Goal: Task Accomplishment & Management: Complete application form

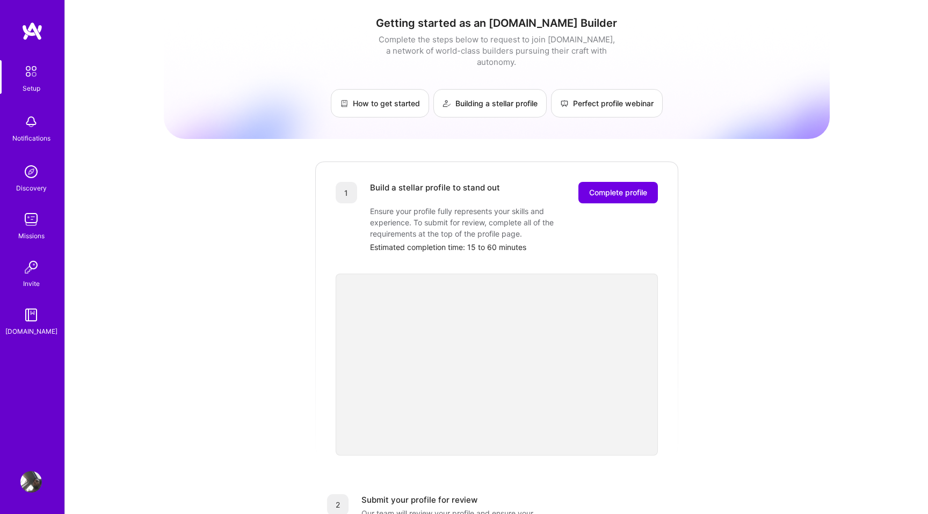
click at [737, 166] on div "Getting started as an A.Team Builder Complete the steps below to request to joi…" at bounding box center [497, 419] width 666 height 823
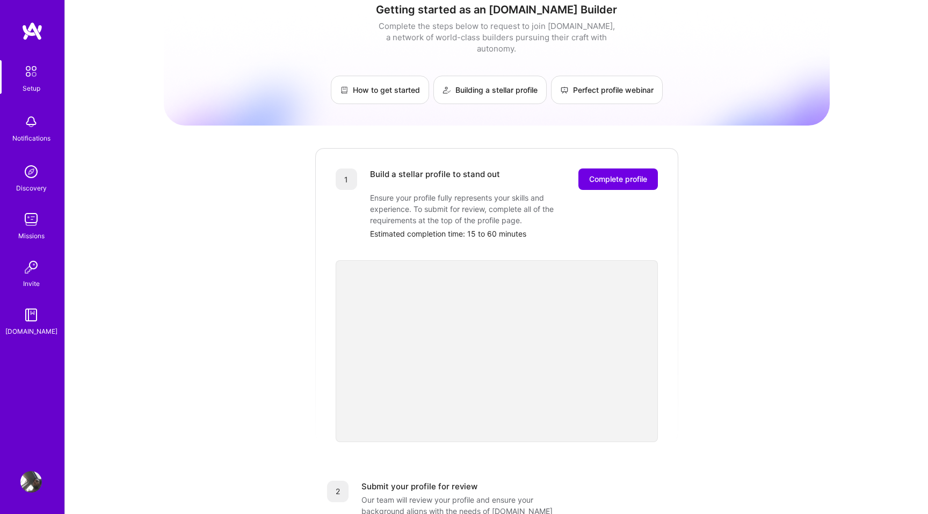
scroll to position [14, 0]
click at [768, 158] on div "Getting started as an A.Team Builder Complete the steps below to request to joi…" at bounding box center [497, 405] width 666 height 823
click at [816, 258] on div "Getting started as an A.Team Builder Complete the steps below to request to joi…" at bounding box center [497, 405] width 666 height 823
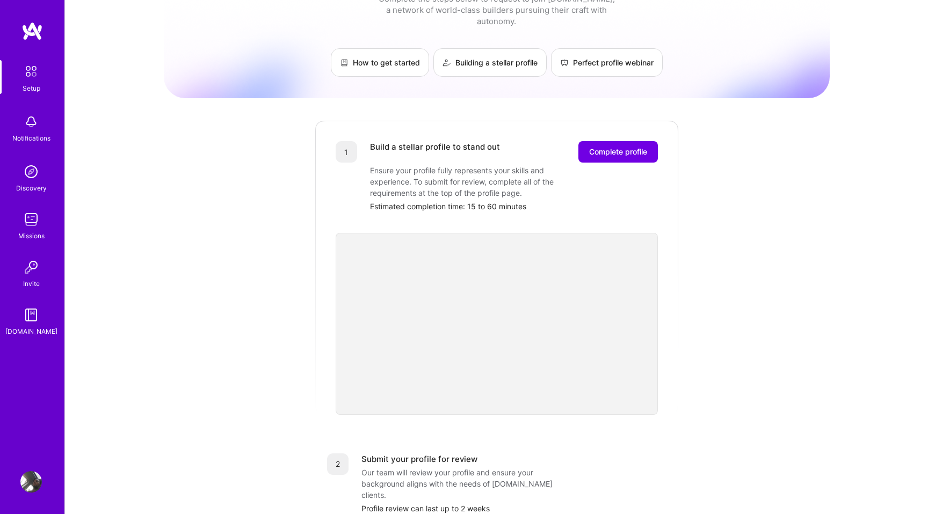
scroll to position [41, 0]
click at [626, 146] on button "Complete profile" at bounding box center [617, 151] width 79 height 21
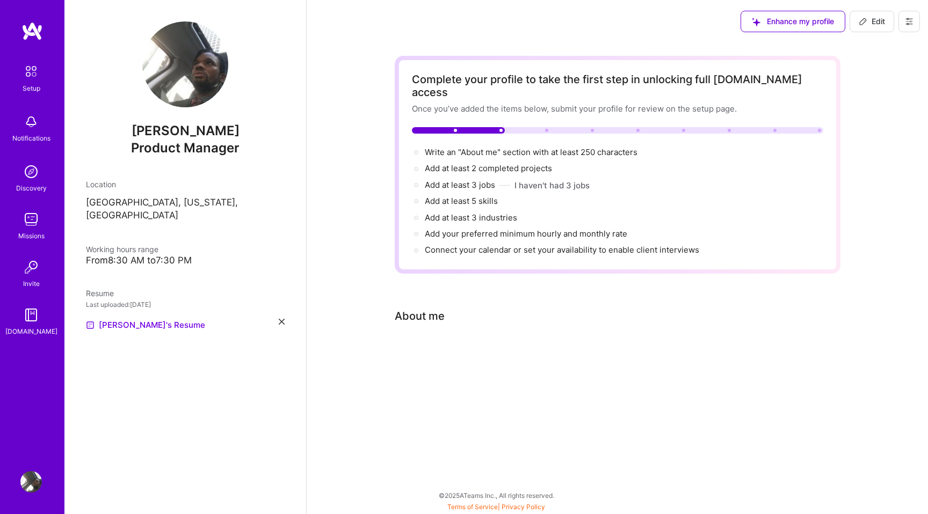
drag, startPoint x: 423, startPoint y: 139, endPoint x: 719, endPoint y: 239, distance: 312.6
click at [719, 239] on div "Write an "About me" section with at least 250 characters → Add at least 2 compl…" at bounding box center [617, 202] width 411 height 110
copy div "Write an "About me" section with at least 250 characters → Add at least 2 compl…"
click at [523, 147] on span "Write an "About me" section with at least 250 characters →" at bounding box center [537, 152] width 224 height 10
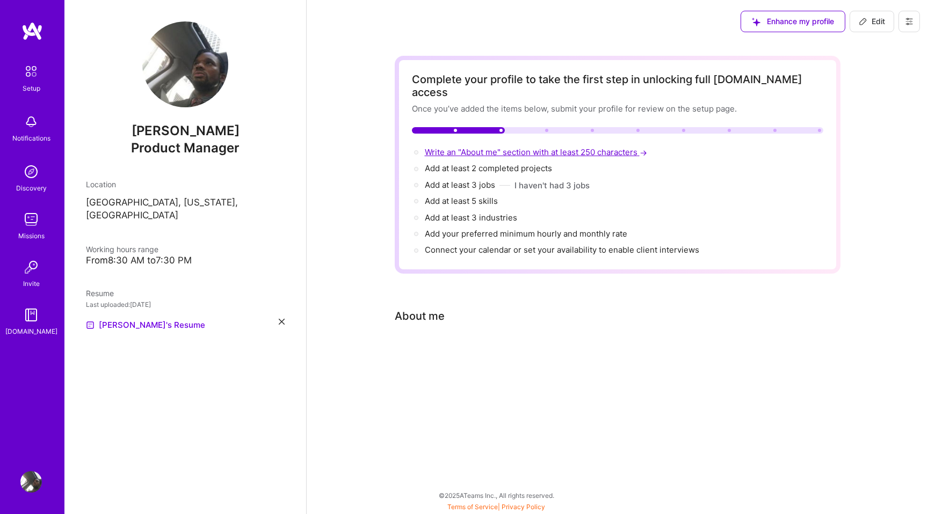
select select "US"
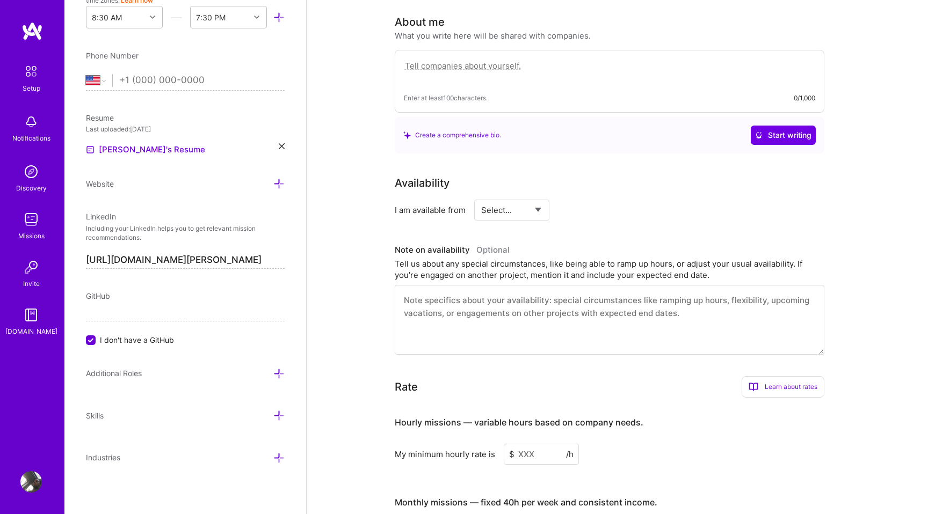
scroll to position [295, 0]
click at [518, 58] on textarea at bounding box center [609, 70] width 411 height 25
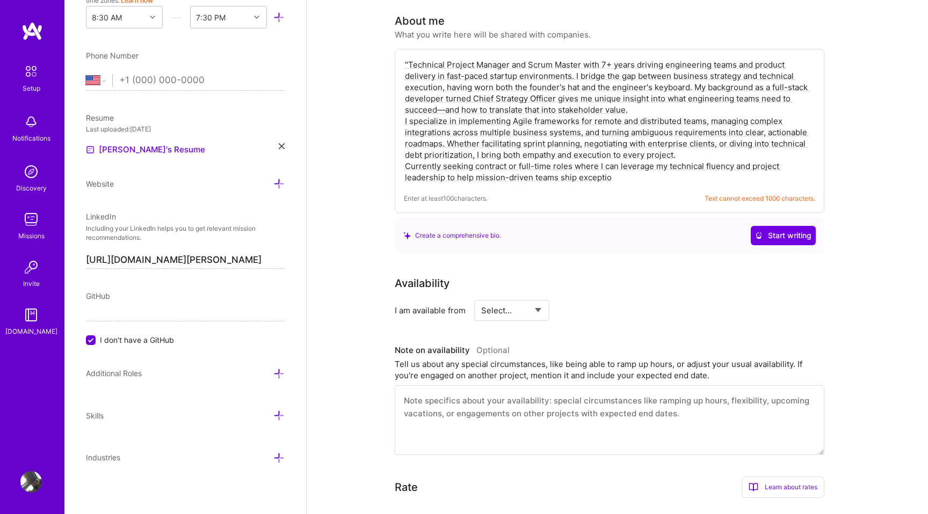
click at [563, 133] on textarea ""Technical Project Manager and Scrum Master with 7+ years driving engineering t…" at bounding box center [609, 121] width 411 height 126
paste textarea "Technical Project Manager and Scrum Master with 7+ years driving engineering te…"
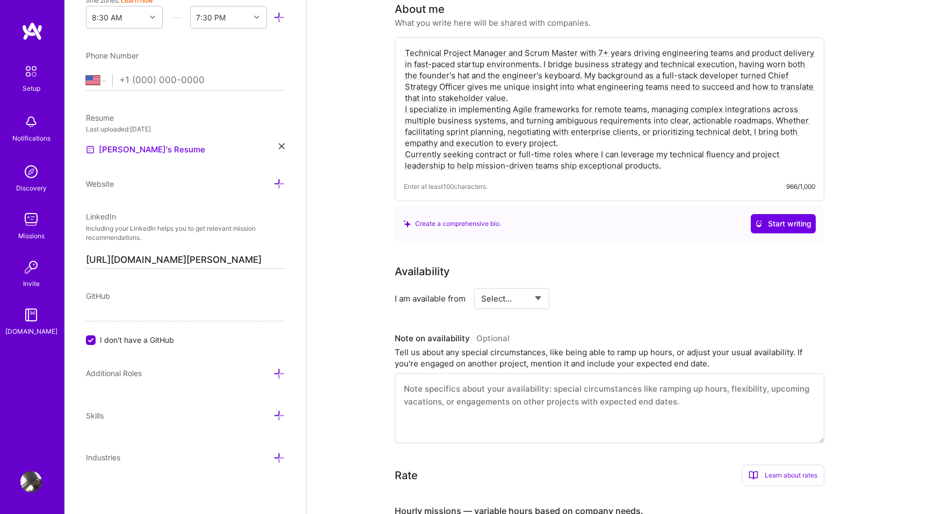
scroll to position [311, 0]
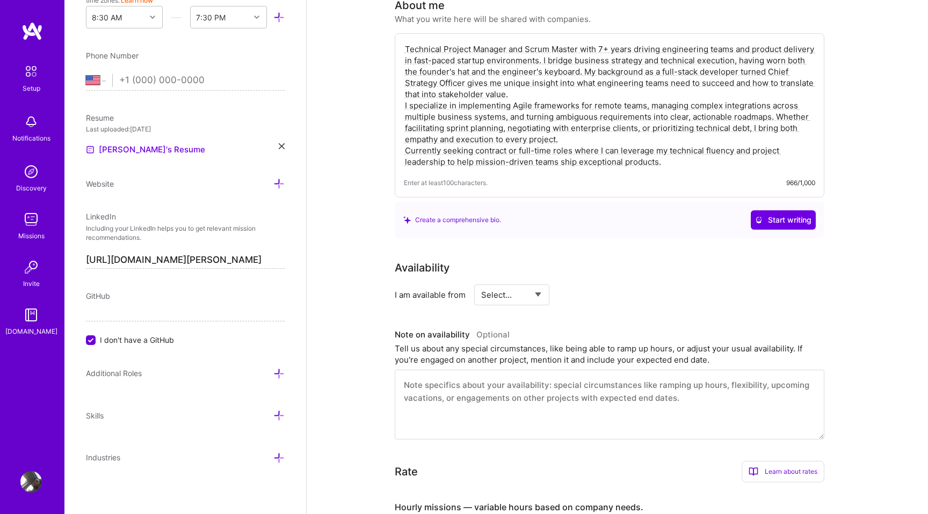
type textarea "Technical Project Manager and Scrum Master with 7+ years driving engineering te…"
click at [712, 260] on div "Availability" at bounding box center [610, 268] width 430 height 16
click at [538, 281] on select "Select... Right Now Future Date Not Available" at bounding box center [512, 294] width 62 height 27
select select "Right Now"
click at [481, 281] on select "Select... Right Now Future Date Not Available" at bounding box center [512, 294] width 62 height 27
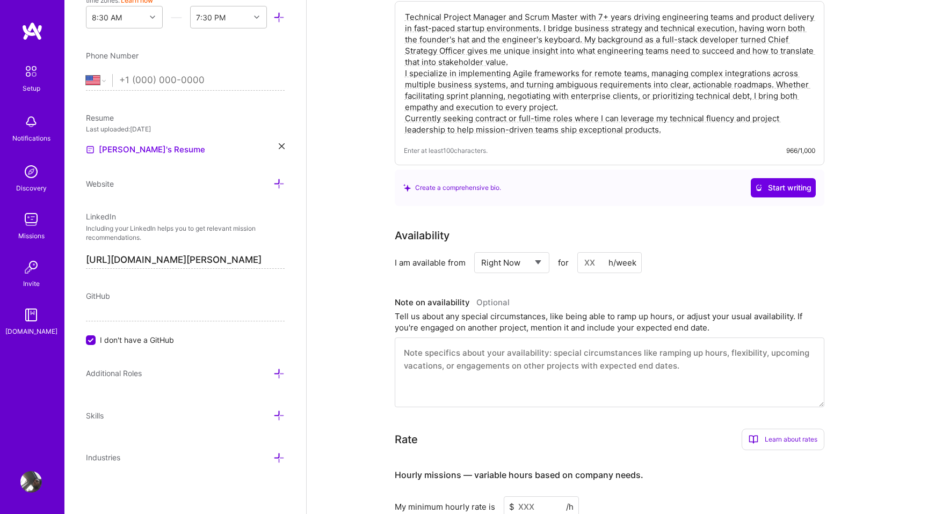
scroll to position [344, 0]
click at [543, 367] on textarea at bounding box center [610, 372] width 430 height 70
drag, startPoint x: 397, startPoint y: 290, endPoint x: 691, endPoint y: 292, distance: 293.2
click at [691, 294] on h3 "Note on availability Optional" at bounding box center [610, 302] width 430 height 16
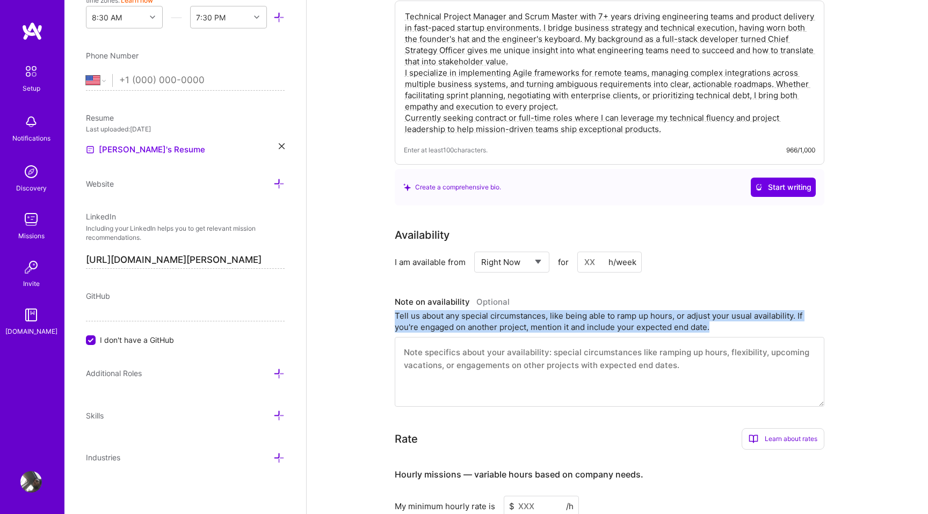
drag, startPoint x: 709, startPoint y: 312, endPoint x: 394, endPoint y: 303, distance: 315.3
click at [394, 303] on div "Complete your profile to take the first step in unlocking full A.Team access On…" at bounding box center [617, 248] width 621 height 1098
copy div "Tell us about any special circumstances, like being able to ramp up hours, or a…"
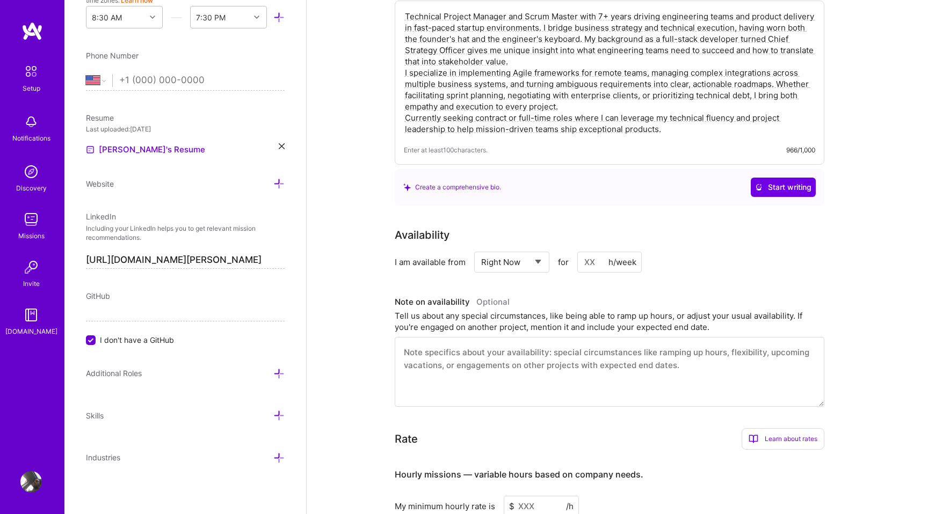
click at [488, 338] on textarea at bounding box center [610, 372] width 430 height 70
click at [781, 350] on textarea "I am looking ofr a flexibl availability with between 10-25 hours a week. Aftern…" at bounding box center [610, 372] width 430 height 70
type textarea "I am looking ofr a flexibl availability with between 10-25 hours a week. Aftern…"
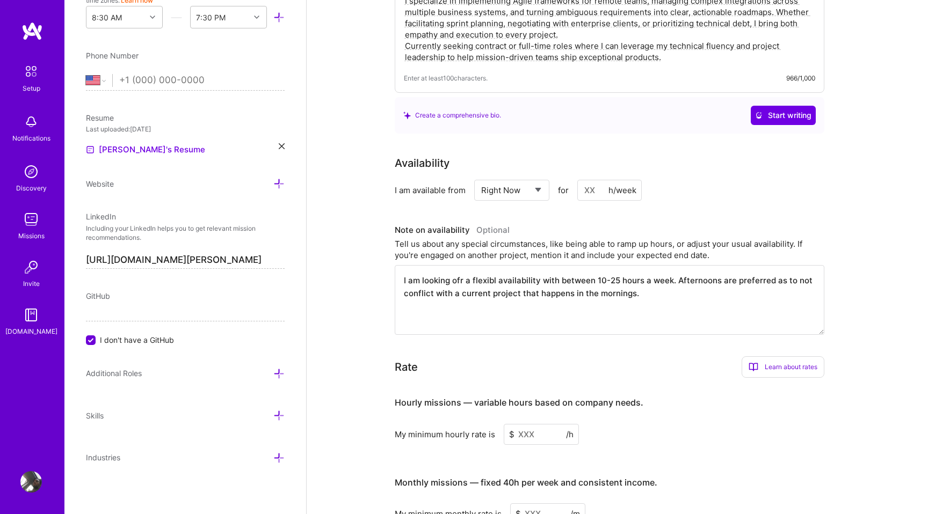
scroll to position [431, 0]
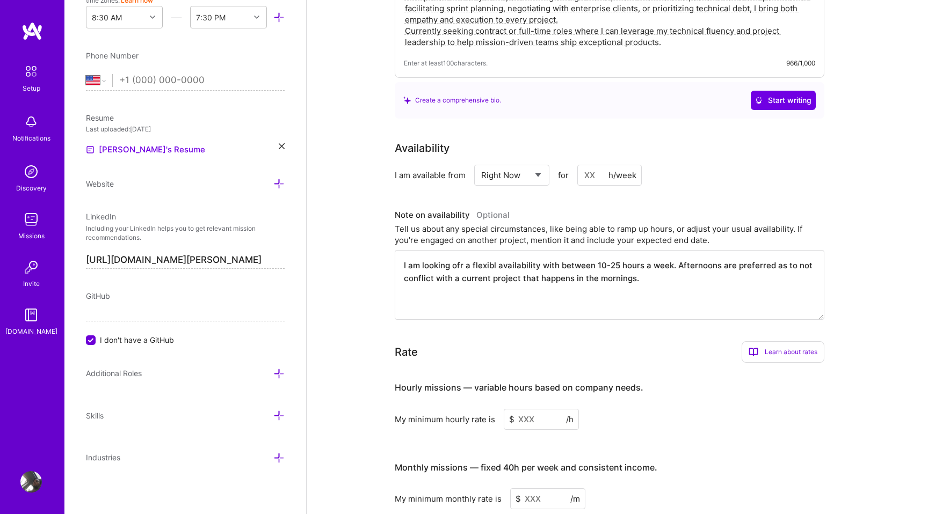
click at [522, 409] on input at bounding box center [541, 419] width 75 height 21
type input "85"
click at [670, 409] on div "My minimum hourly rate is $ 85 /h" at bounding box center [610, 419] width 430 height 21
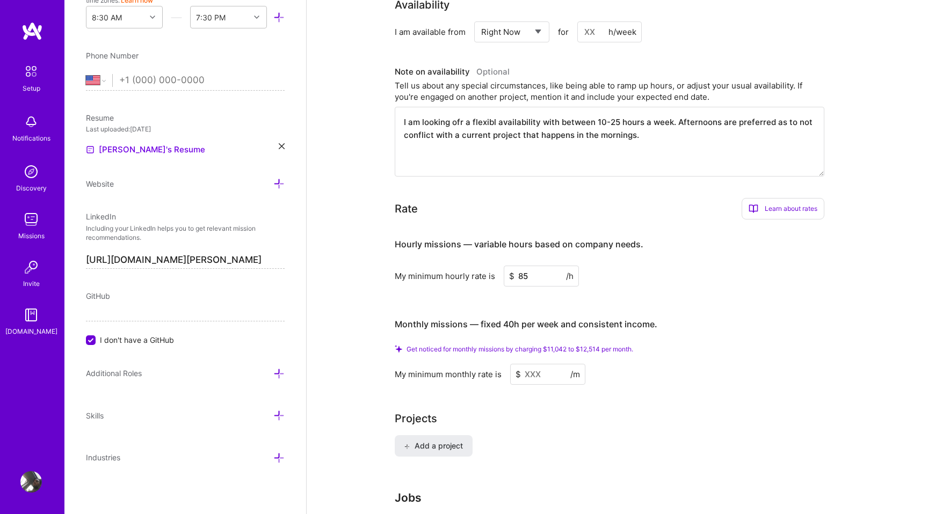
scroll to position [573, 0]
click at [546, 437] on div "Add a project" at bounding box center [618, 454] width 446 height 34
click at [439, 442] on span "Add a project" at bounding box center [433, 447] width 59 height 11
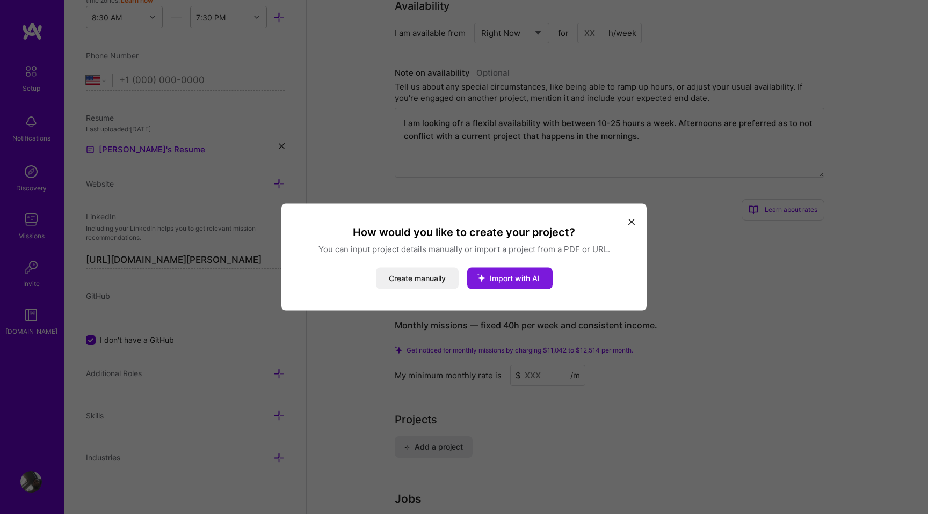
click at [484, 281] on icon "modal" at bounding box center [481, 278] width 28 height 28
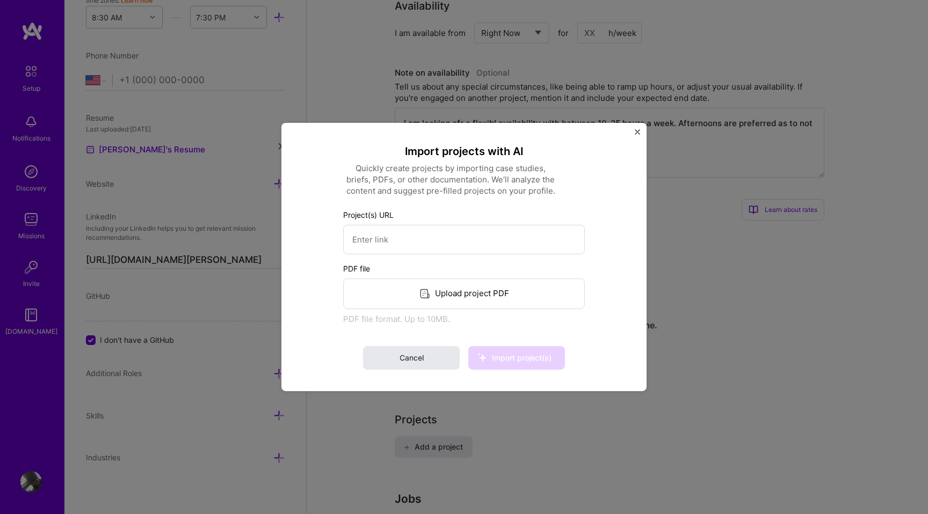
click at [441, 361] on button "Cancel" at bounding box center [411, 358] width 97 height 24
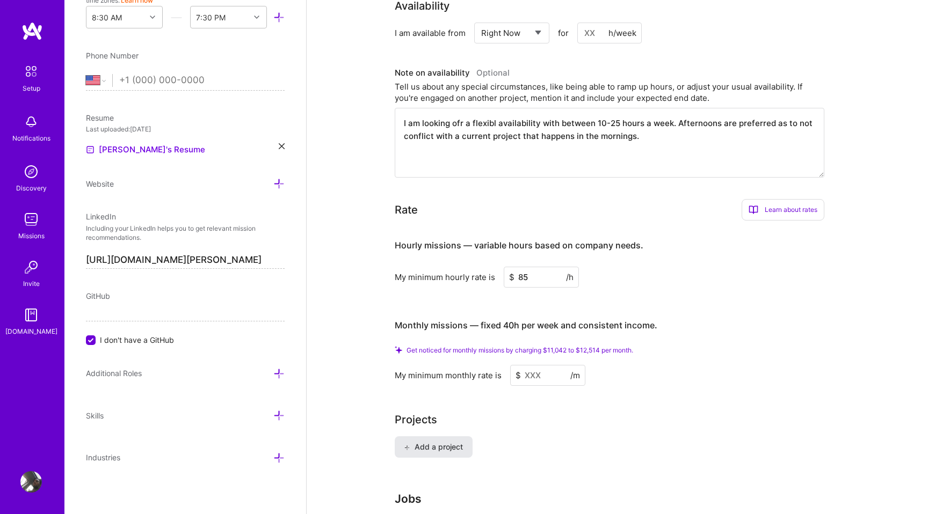
click at [453, 442] on span "Add a project" at bounding box center [433, 447] width 59 height 11
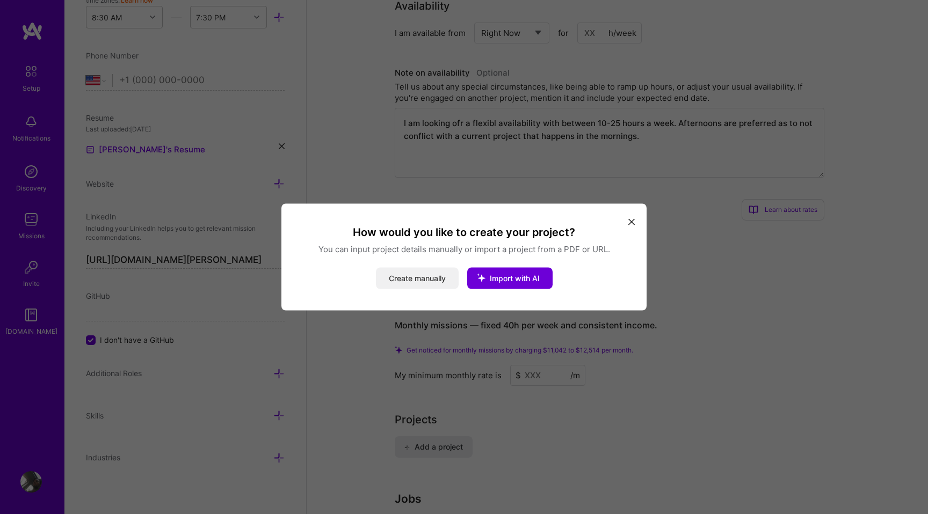
click at [429, 280] on button "Create manually" at bounding box center [417, 278] width 83 height 21
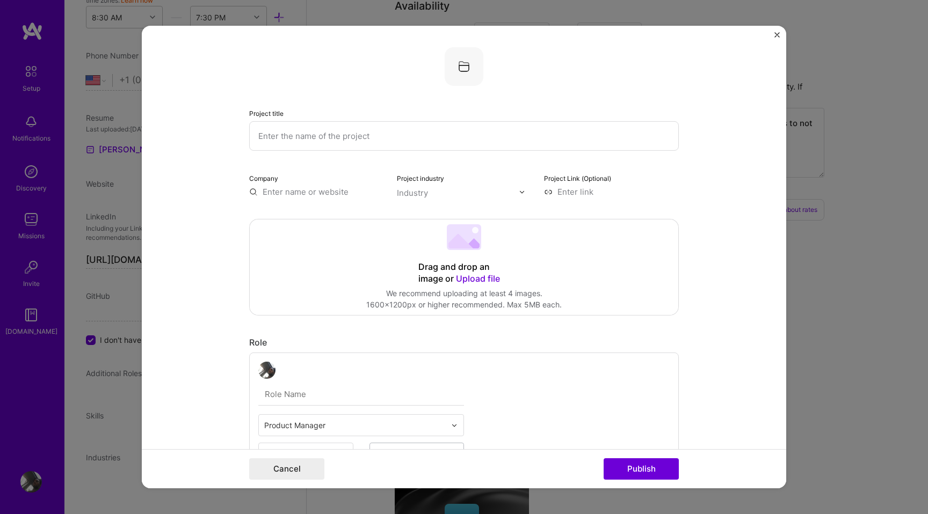
click at [776, 32] on form "Project title Company Project industry Industry Project Link (Optional) Drag an…" at bounding box center [464, 257] width 644 height 463
click at [778, 38] on button "Close" at bounding box center [776, 37] width 5 height 11
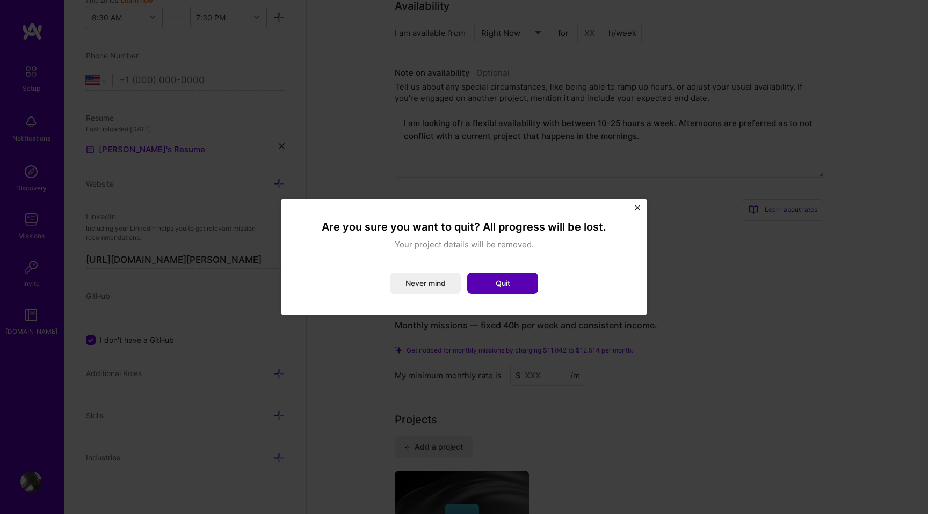
click at [515, 285] on button "Quit" at bounding box center [502, 283] width 71 height 21
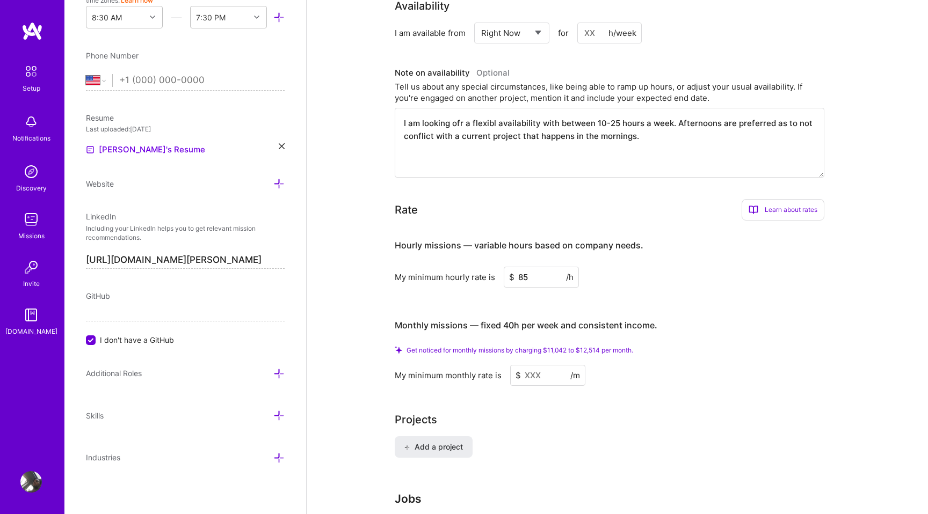
click at [619, 116] on textarea "I am looking ofr a flexibl availability with between 10-25 hours a week. Aftern…" at bounding box center [610, 143] width 430 height 70
paste textarea "Seeking flexible engagements of 10-25 hours weekly. Afternoons (12pm-6pm PT) pr…"
click at [666, 112] on textarea "Seeking flexible engagements of 10-25 hours weekly. Afternoons (12pm-6pm PT) pr…" at bounding box center [610, 143] width 430 height 70
click at [696, 146] on textarea "Seeking flexible engagements of 10-25 hours weekly. Afternoons (2pm-8pm PT) pre…" at bounding box center [610, 143] width 430 height 70
click at [663, 112] on textarea "Seeking flexible engagements of 10-25 hours weekly. Afternoons (2pm-8pm PT) pre…" at bounding box center [610, 143] width 430 height 70
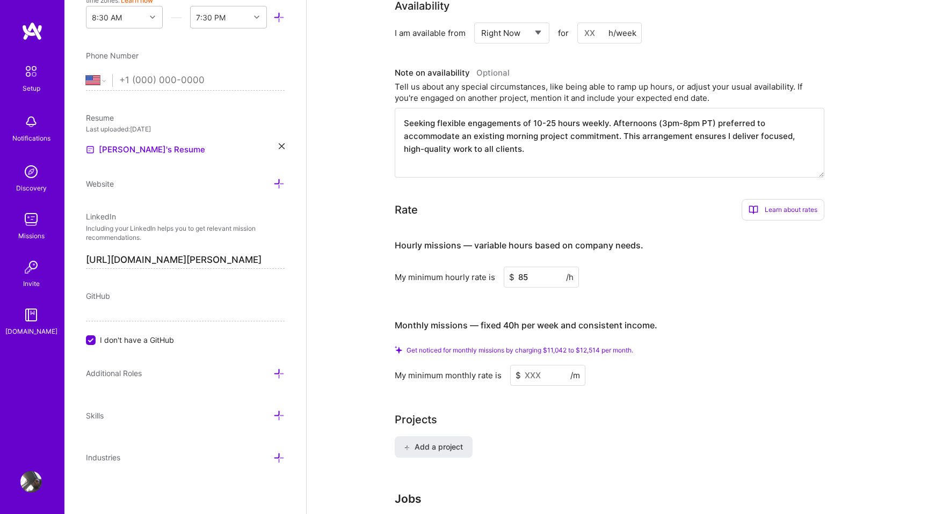
click at [686, 110] on textarea "Seeking flexible engagements of 10-25 hours weekly. Afternoons (3pm-8pm PT) pre…" at bounding box center [610, 143] width 430 height 70
click at [686, 114] on textarea "Seeking flexible engagements of 10-25 hours weekly. Afternoons (3pm-9pm PT) pre…" at bounding box center [610, 143] width 430 height 70
click at [553, 110] on textarea "Seeking flexible engagements of 10-25 hours weekly. Afternoons (3pm-8pm PT) pre…" at bounding box center [610, 143] width 430 height 70
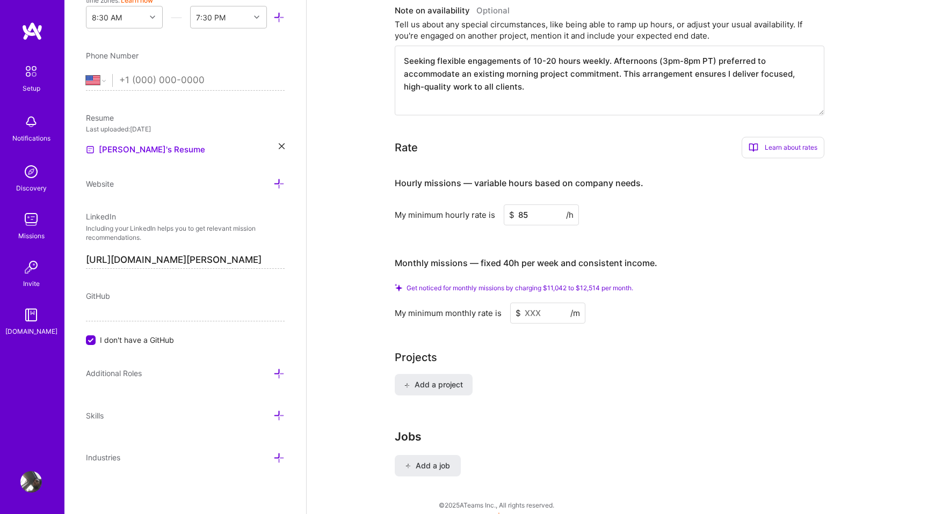
scroll to position [660, 0]
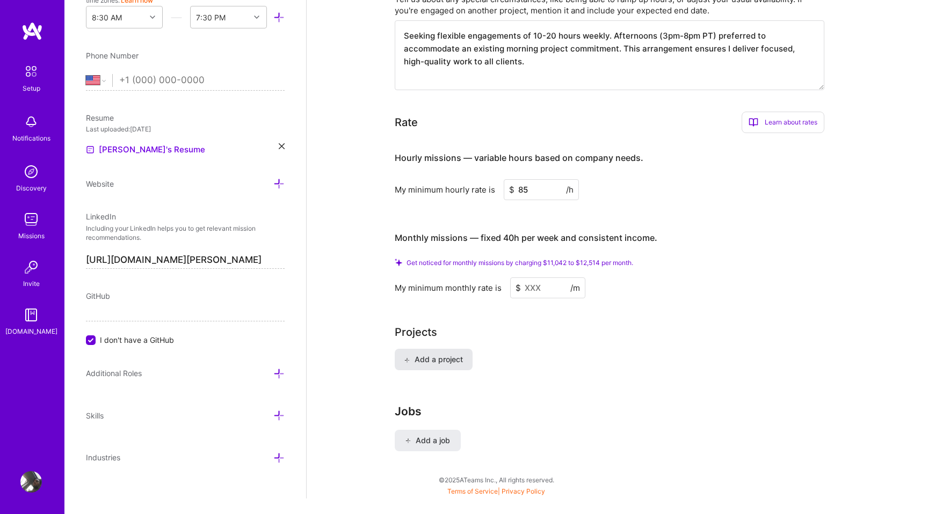
type textarea "Seeking flexible engagements of 10-20 hours weekly. Afternoons (3pm-8pm PT) pre…"
click at [428, 349] on button "Add a project" at bounding box center [434, 359] width 78 height 21
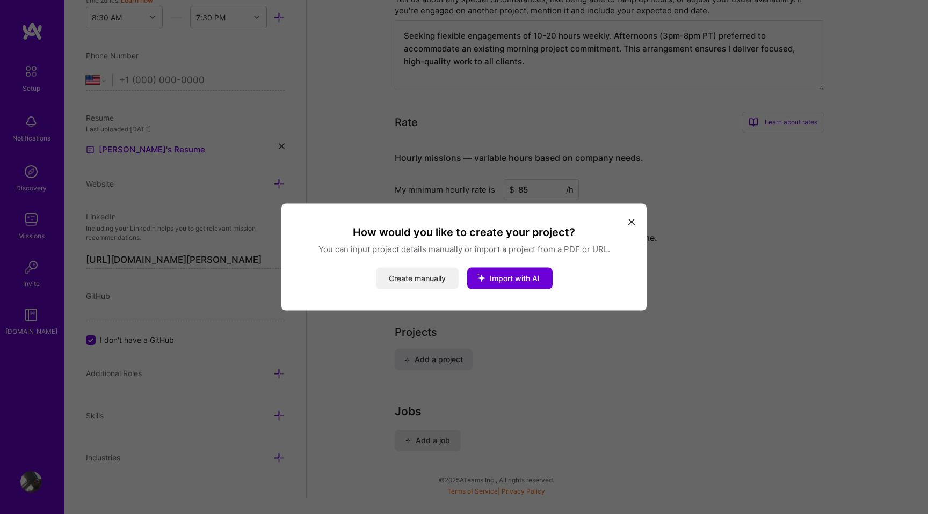
click at [432, 274] on button "Create manually" at bounding box center [417, 278] width 83 height 21
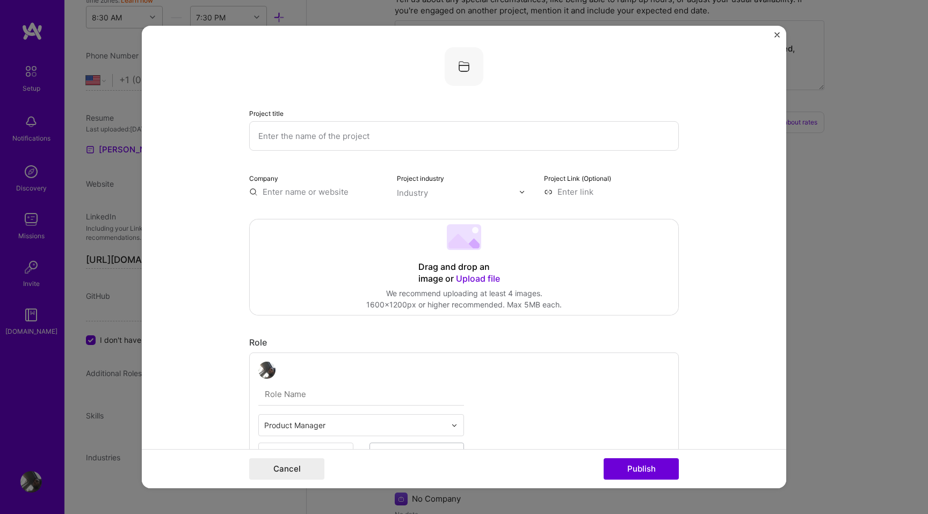
click at [423, 133] on input "text" at bounding box center [464, 136] width 430 height 30
paste input "Enterprise B2B SaaS Platform Delivery"
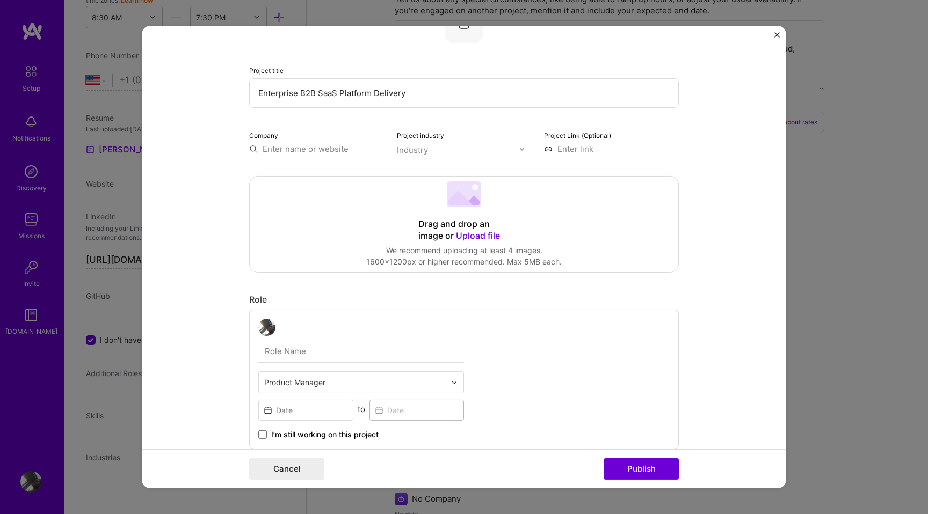
scroll to position [48, 0]
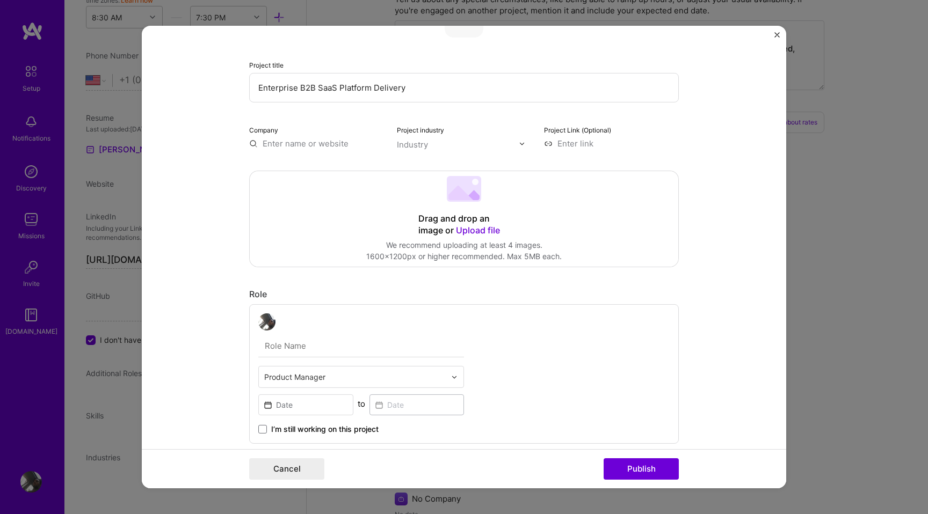
type input "Enterprise B2B SaaS Platform Delivery"
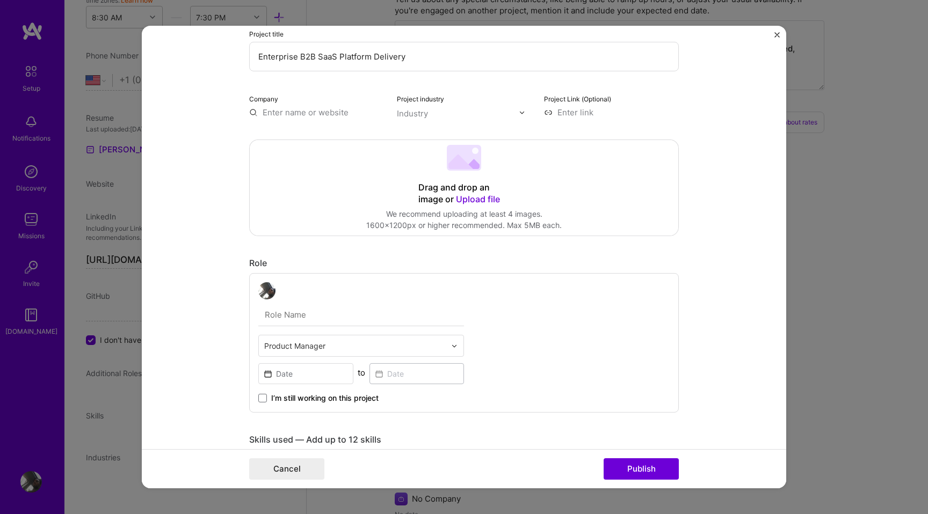
scroll to position [88, 0]
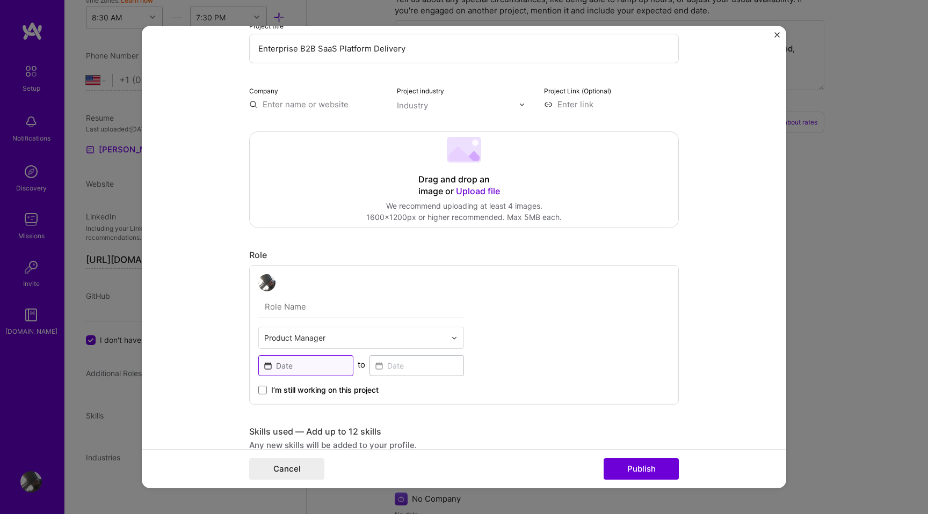
click at [341, 368] on input at bounding box center [305, 365] width 95 height 21
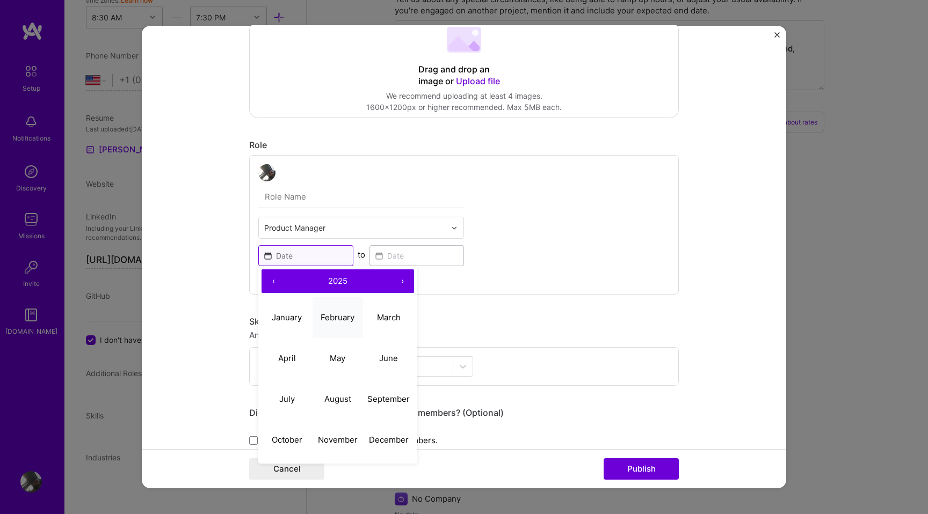
scroll to position [219, 0]
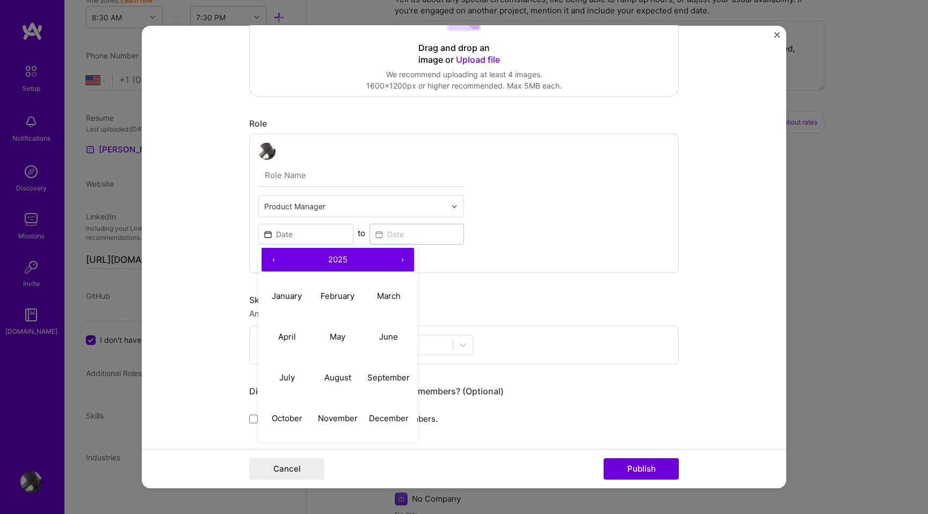
click at [273, 261] on button "‹" at bounding box center [273, 260] width 24 height 24
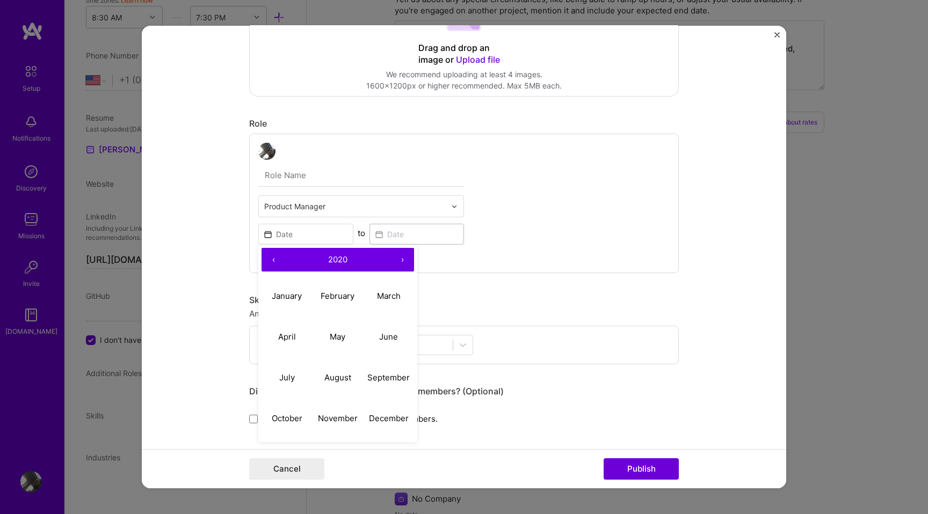
click at [273, 261] on button "‹" at bounding box center [273, 260] width 24 height 24
click at [404, 261] on button "›" at bounding box center [402, 260] width 24 height 24
click at [397, 409] on button "December" at bounding box center [388, 418] width 51 height 41
type input "Dec, 2021"
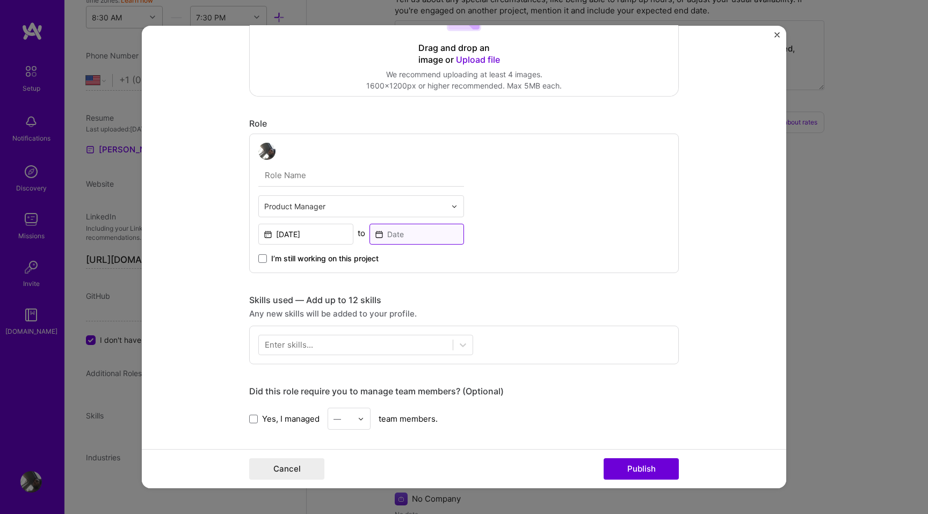
click at [402, 243] on input at bounding box center [416, 234] width 95 height 21
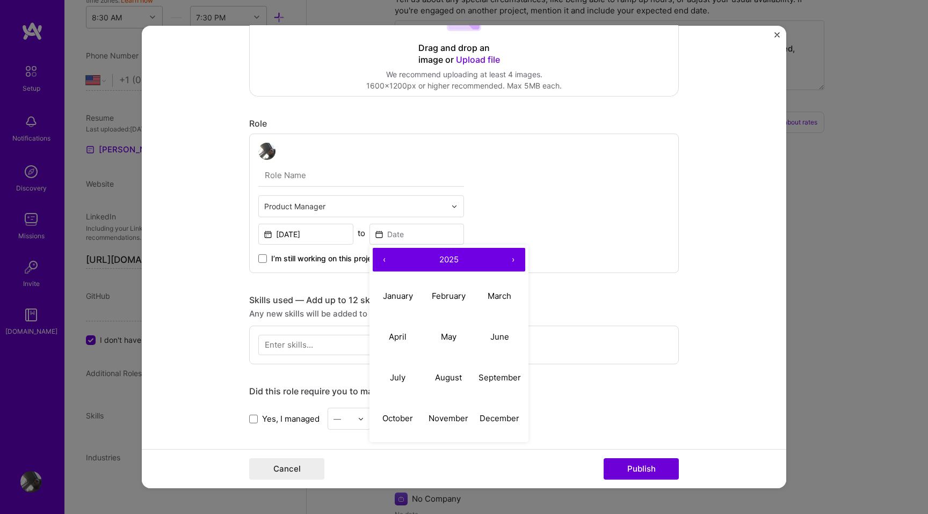
click at [513, 263] on button "›" at bounding box center [513, 260] width 24 height 24
click at [382, 260] on button "‹" at bounding box center [385, 260] width 24 height 24
click at [517, 346] on button "June" at bounding box center [499, 336] width 51 height 41
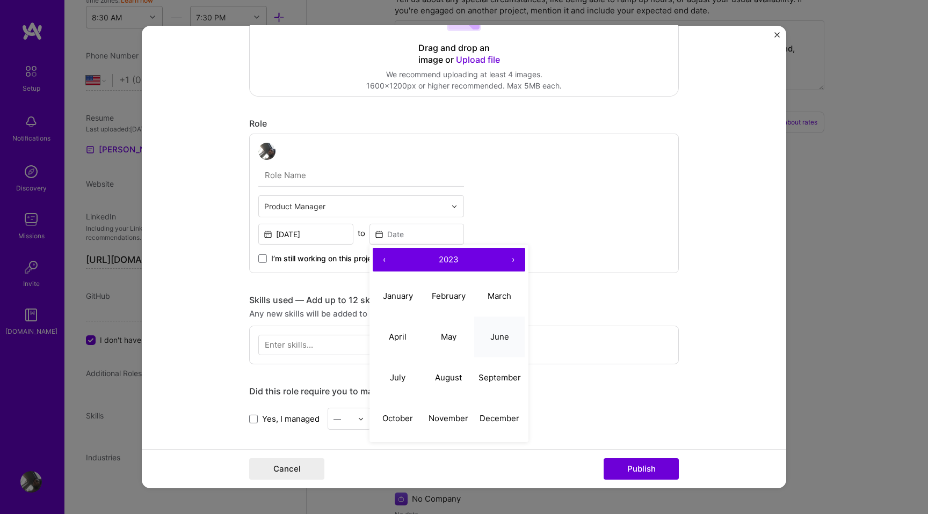
type input "Jun, 2023"
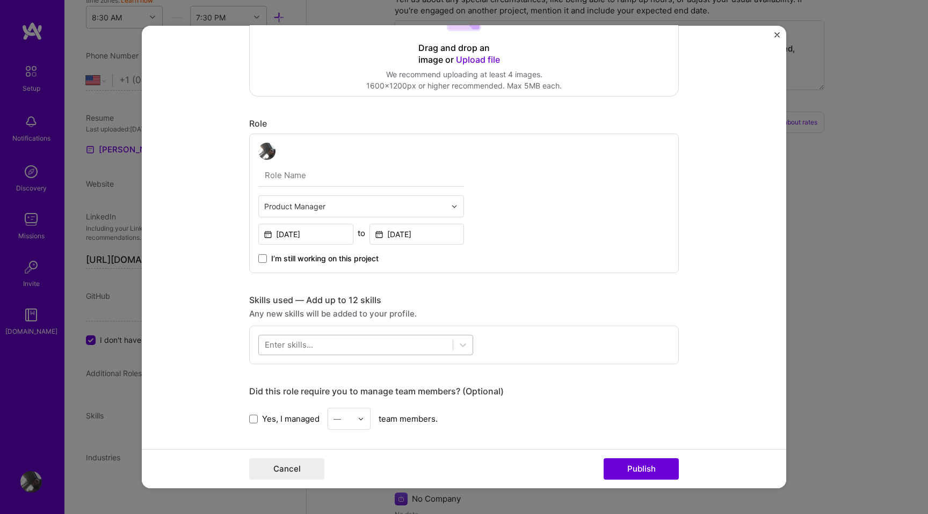
click at [427, 351] on div at bounding box center [356, 345] width 194 height 18
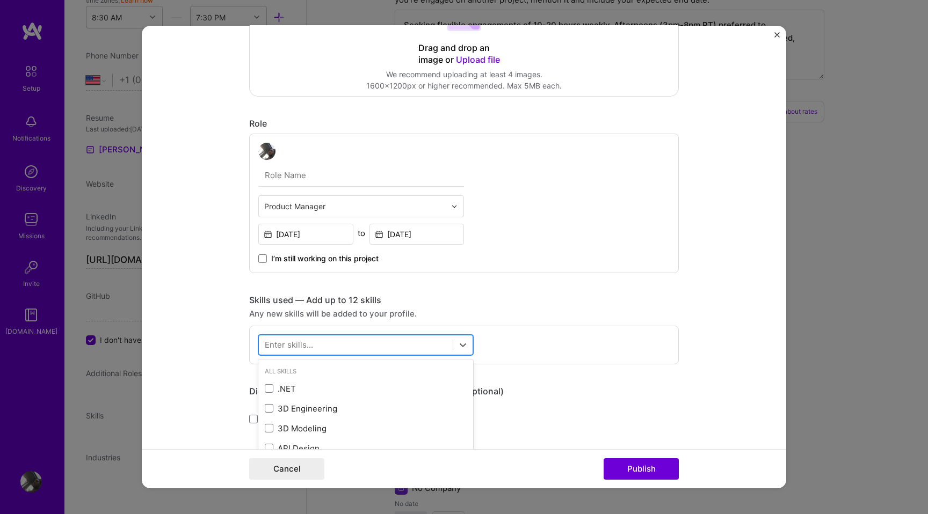
scroll to position [672, 0]
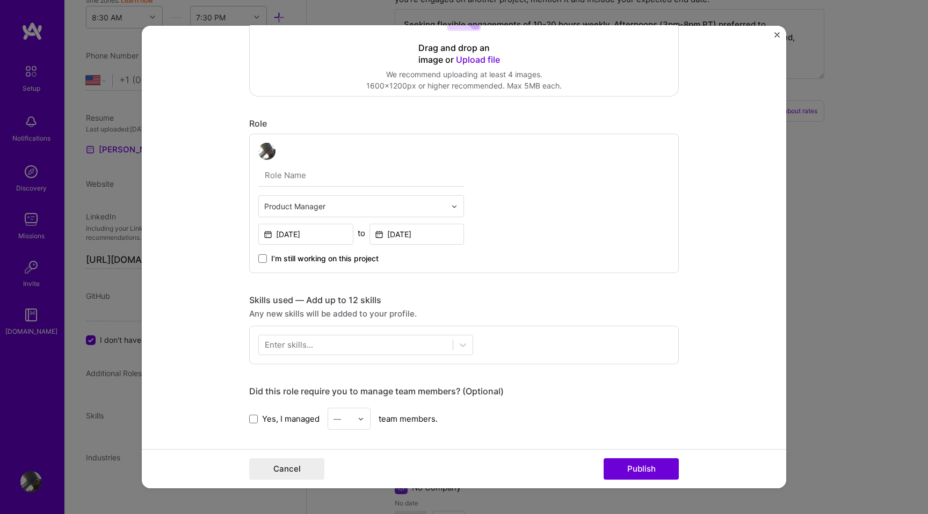
click at [491, 314] on div "Any new skills will be added to your profile." at bounding box center [464, 313] width 430 height 11
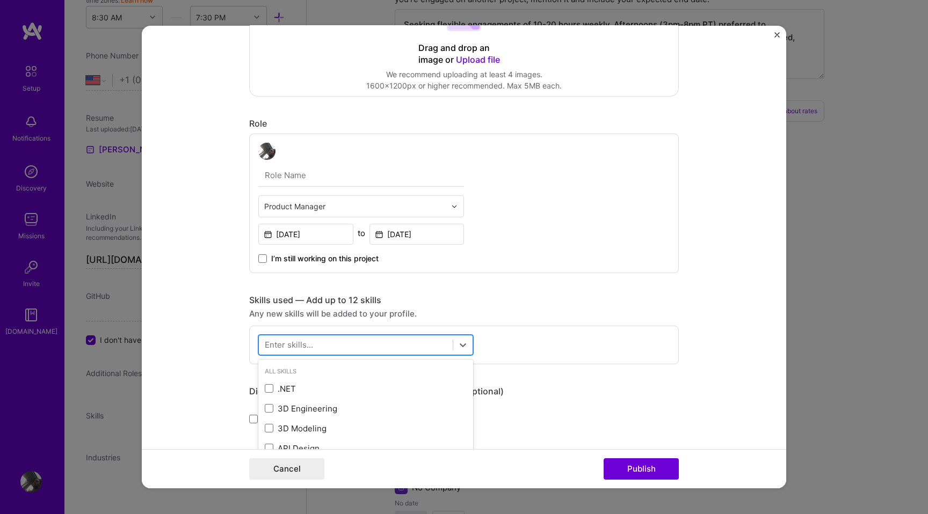
click at [308, 351] on div at bounding box center [356, 345] width 194 height 18
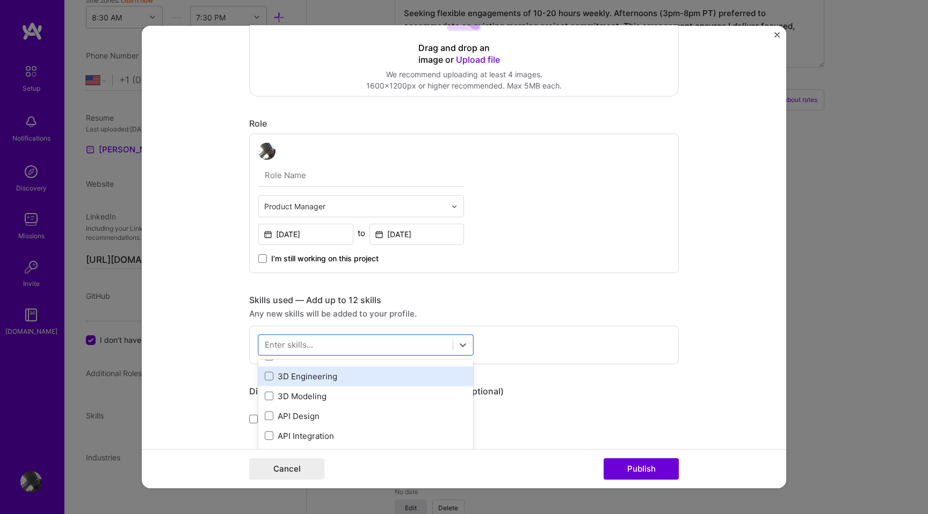
scroll to position [28, 0]
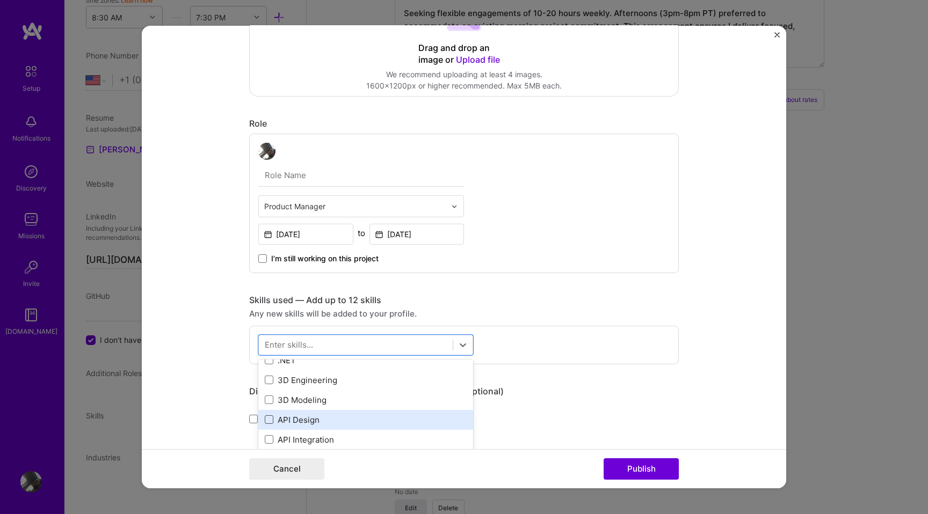
click at [271, 421] on span at bounding box center [269, 420] width 9 height 9
click at [0, 0] on input "checkbox" at bounding box center [0, 0] width 0 height 0
click at [266, 419] on span at bounding box center [269, 421] width 9 height 9
click at [0, 0] on input "checkbox" at bounding box center [0, 0] width 0 height 0
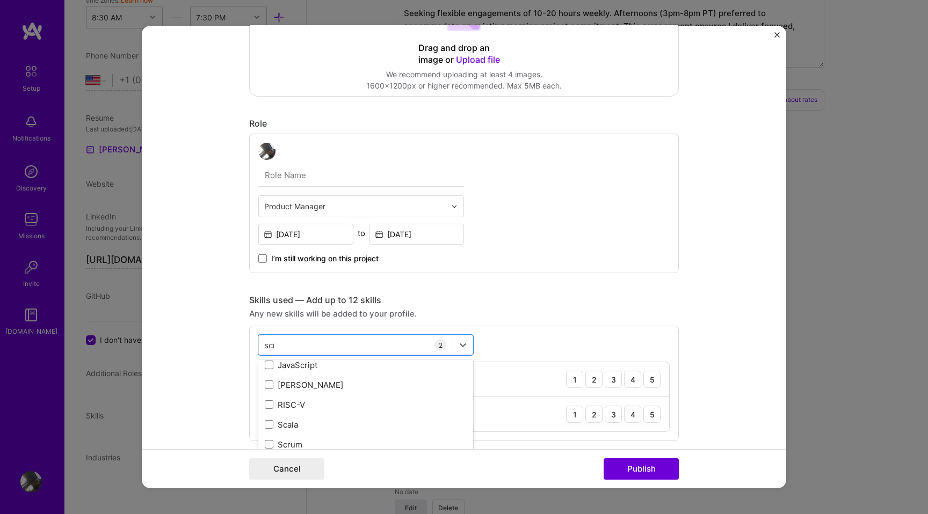
scroll to position [0, 0]
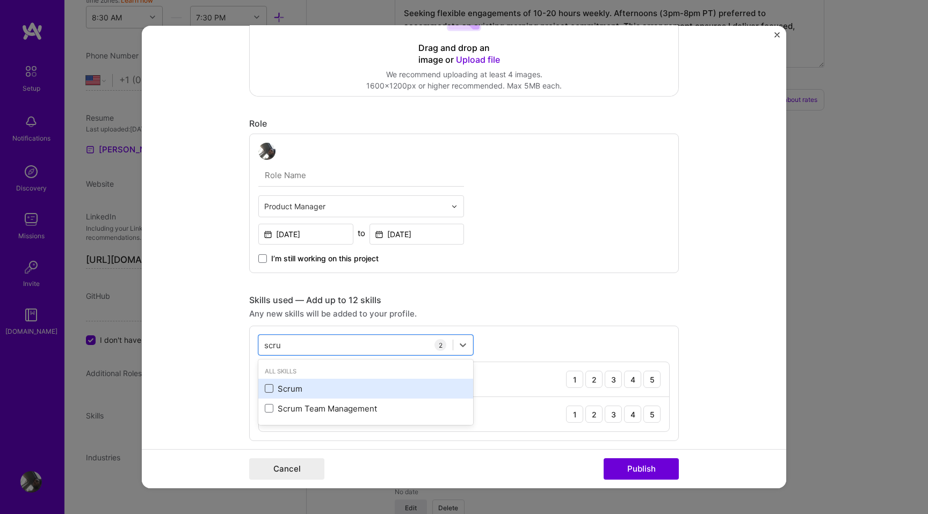
click at [266, 386] on span at bounding box center [269, 388] width 9 height 9
click at [0, 0] on input "checkbox" at bounding box center [0, 0] width 0 height 0
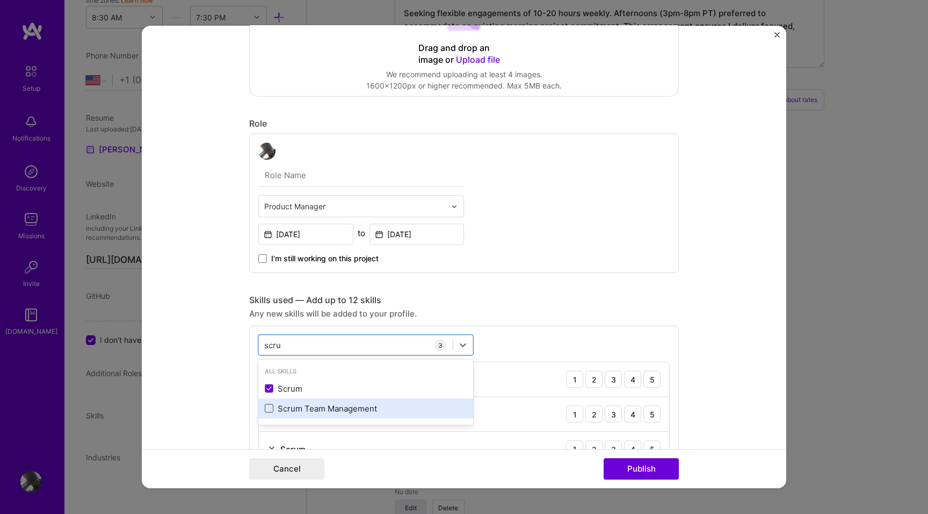
click at [271, 406] on span at bounding box center [269, 408] width 9 height 9
click at [0, 0] on input "checkbox" at bounding box center [0, 0] width 0 height 0
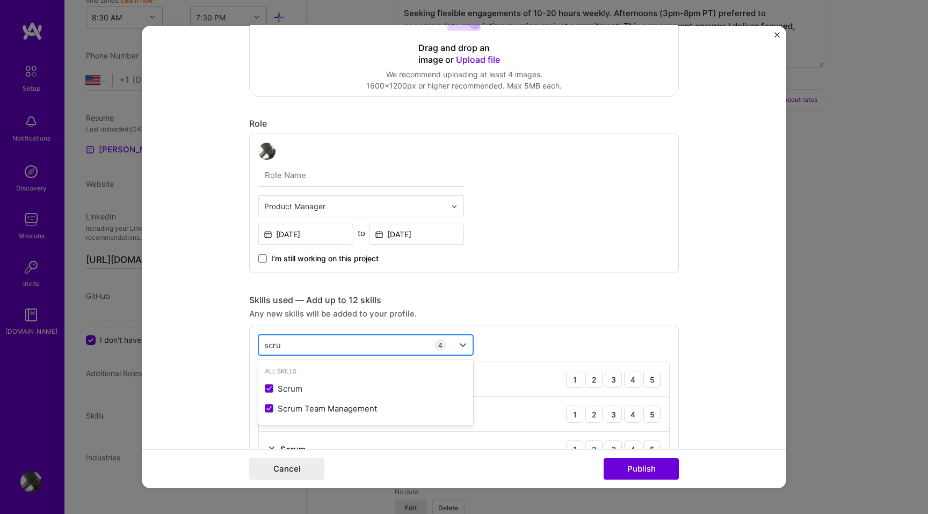
click at [288, 350] on div "scru scru" at bounding box center [356, 345] width 194 height 18
click at [278, 350] on input "scru" at bounding box center [273, 344] width 18 height 11
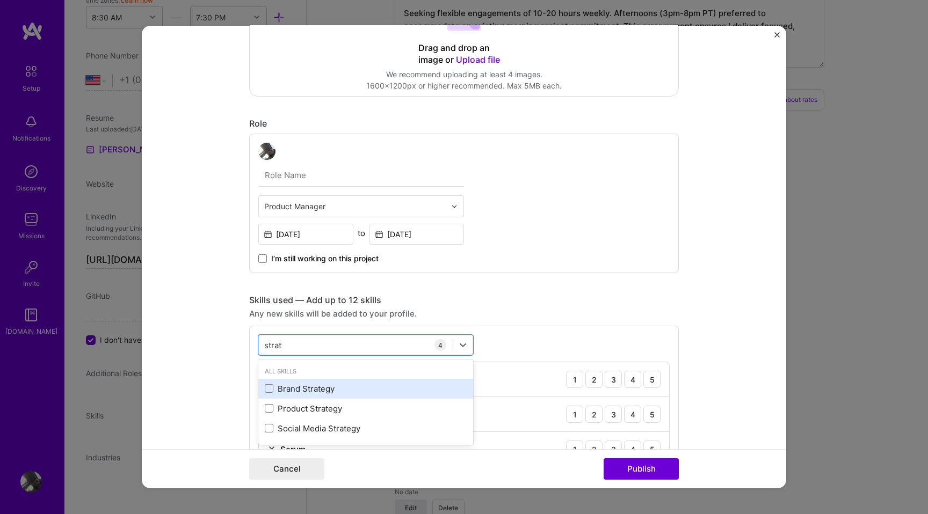
click at [277, 384] on div "Brand Strategy" at bounding box center [366, 388] width 202 height 11
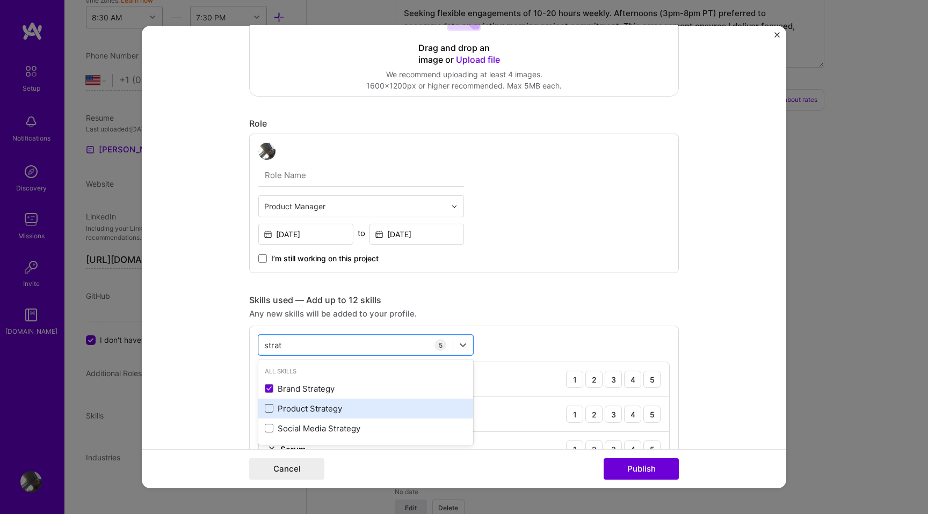
click at [272, 412] on span at bounding box center [269, 408] width 9 height 9
click at [0, 0] on input "checkbox" at bounding box center [0, 0] width 0 height 0
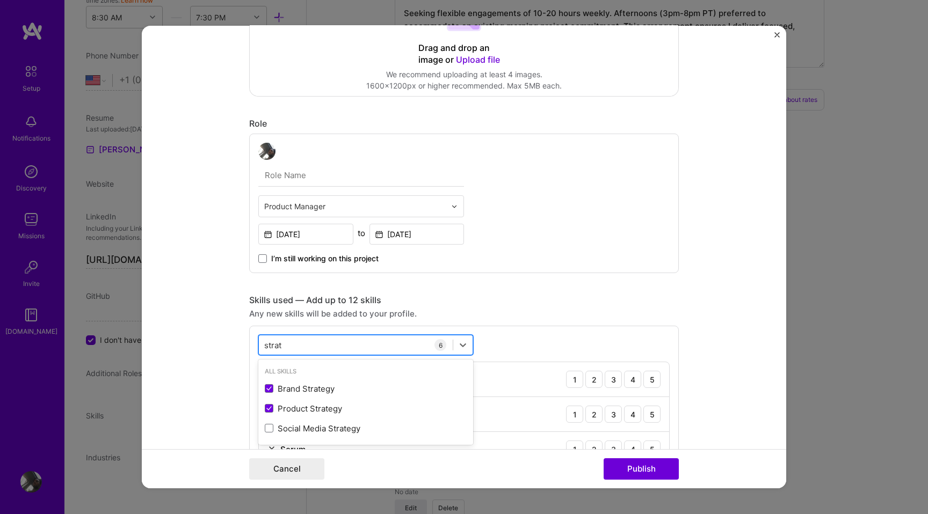
click at [306, 344] on div "strat strat" at bounding box center [356, 345] width 194 height 18
type input "s"
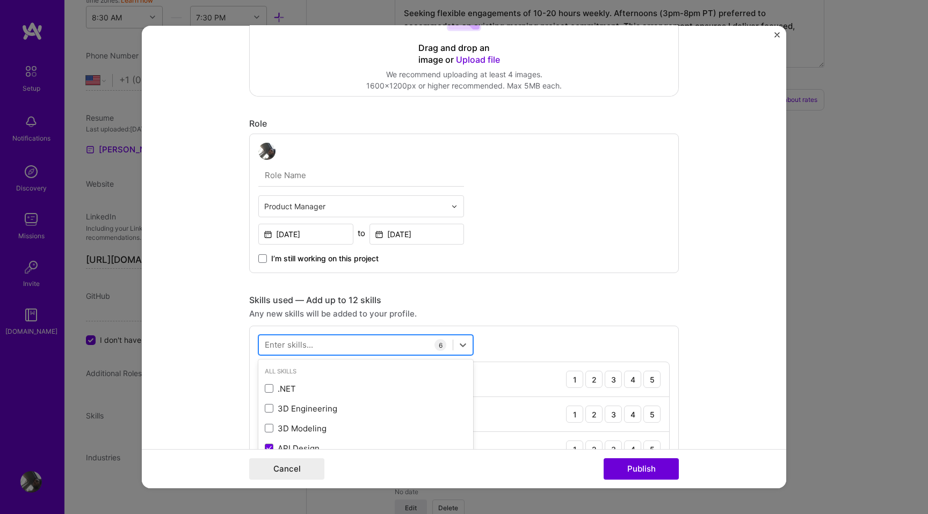
type input "r"
type input "p"
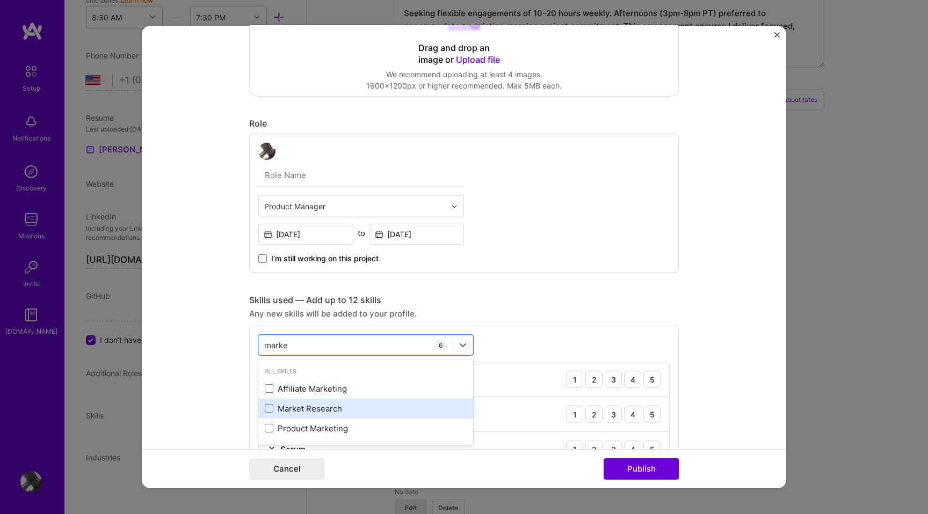
click at [277, 418] on div "Market Research" at bounding box center [365, 409] width 215 height 20
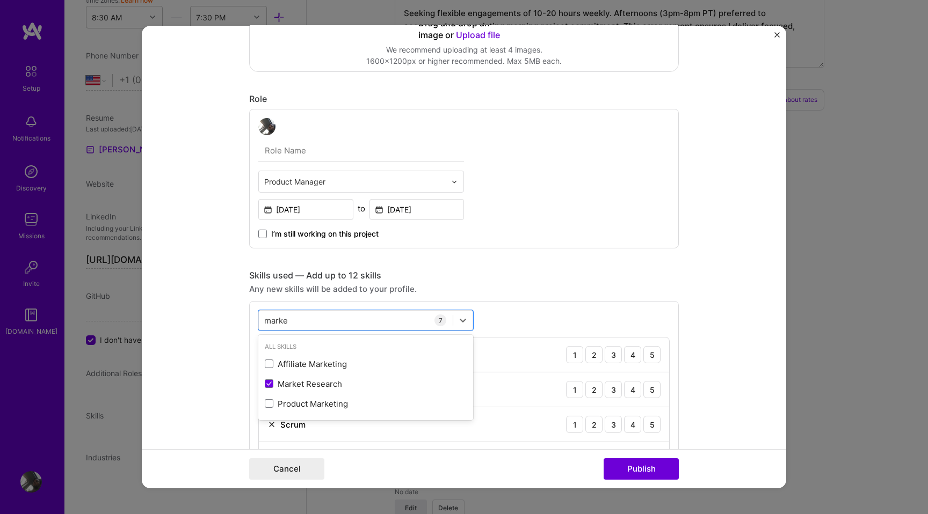
scroll to position [244, 0]
click at [279, 401] on div "Product Marketing" at bounding box center [366, 403] width 202 height 11
click at [288, 321] on input "marke" at bounding box center [276, 319] width 25 height 11
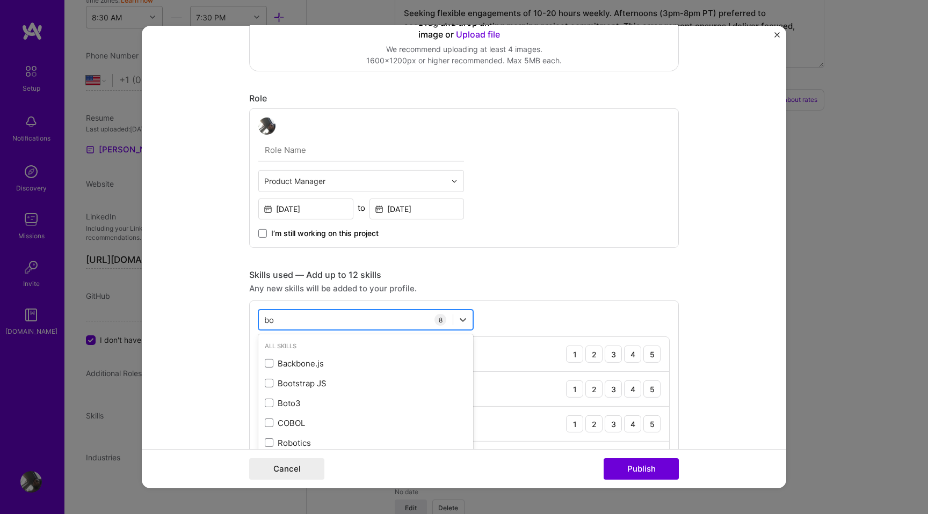
type input "b"
type input "i"
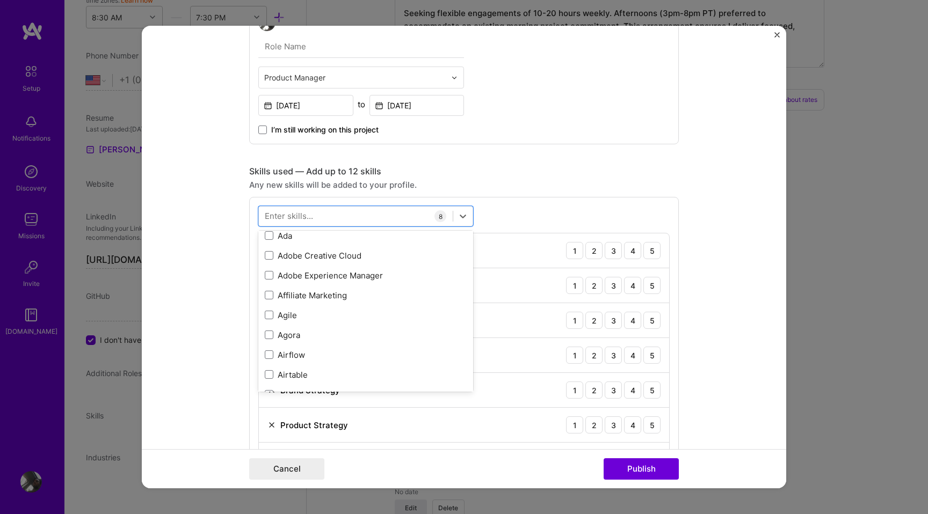
scroll to position [355, 0]
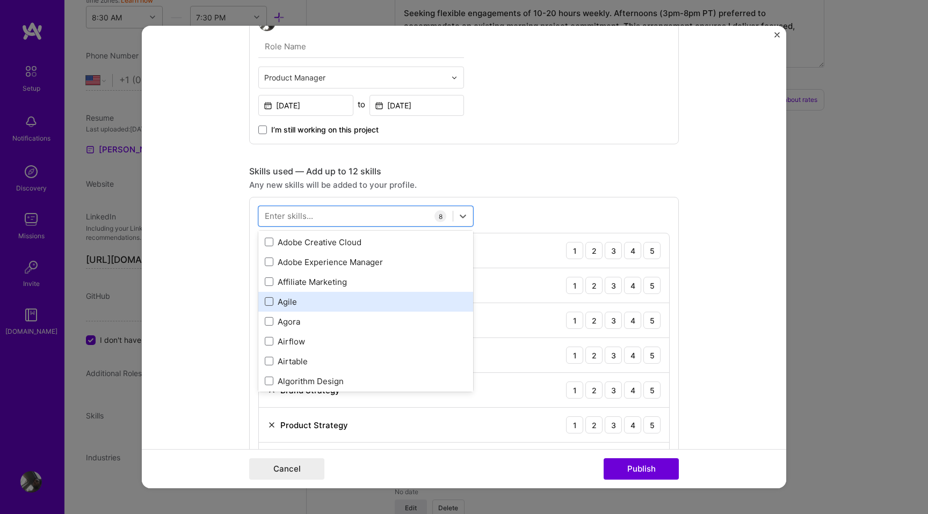
click at [268, 302] on span at bounding box center [269, 301] width 9 height 9
click at [0, 0] on input "checkbox" at bounding box center [0, 0] width 0 height 0
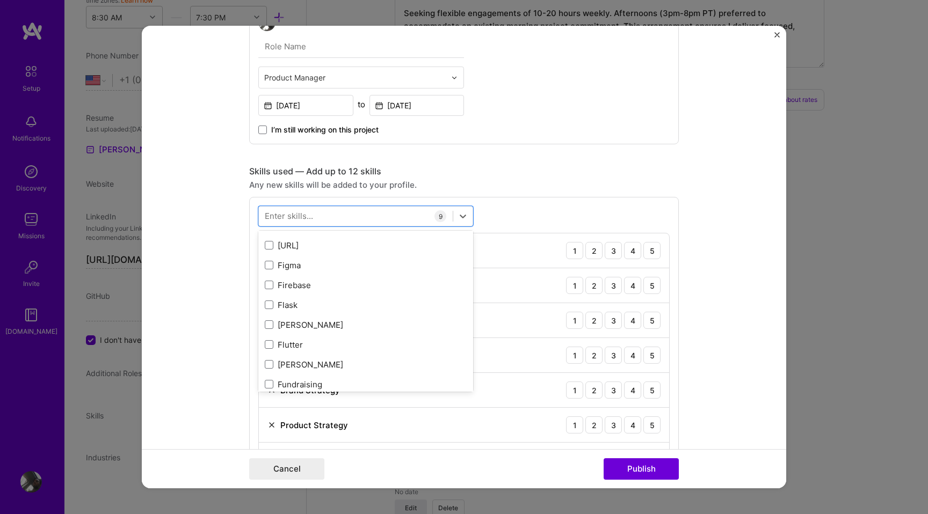
scroll to position [2598, 0]
click at [265, 265] on span at bounding box center [269, 264] width 9 height 9
click at [0, 0] on input "checkbox" at bounding box center [0, 0] width 0 height 0
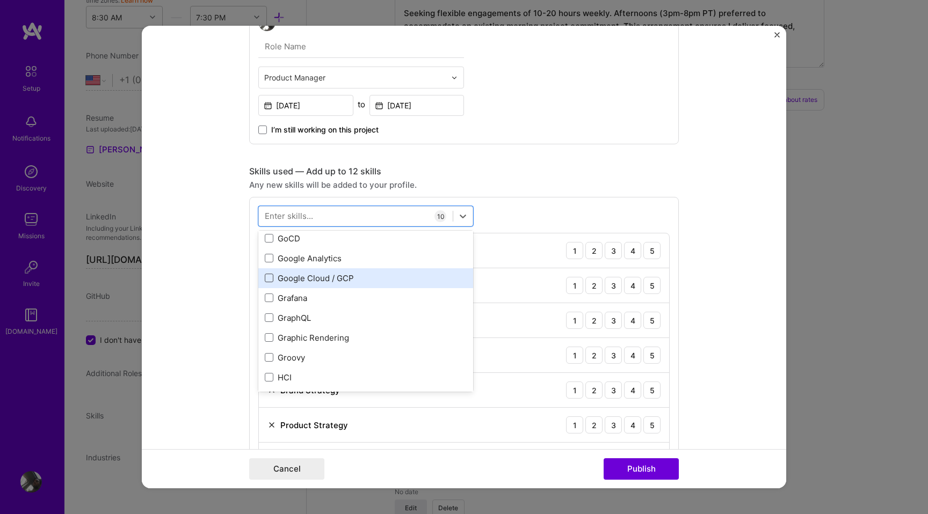
click at [266, 279] on span at bounding box center [269, 278] width 9 height 9
click at [0, 0] on input "checkbox" at bounding box center [0, 0] width 0 height 0
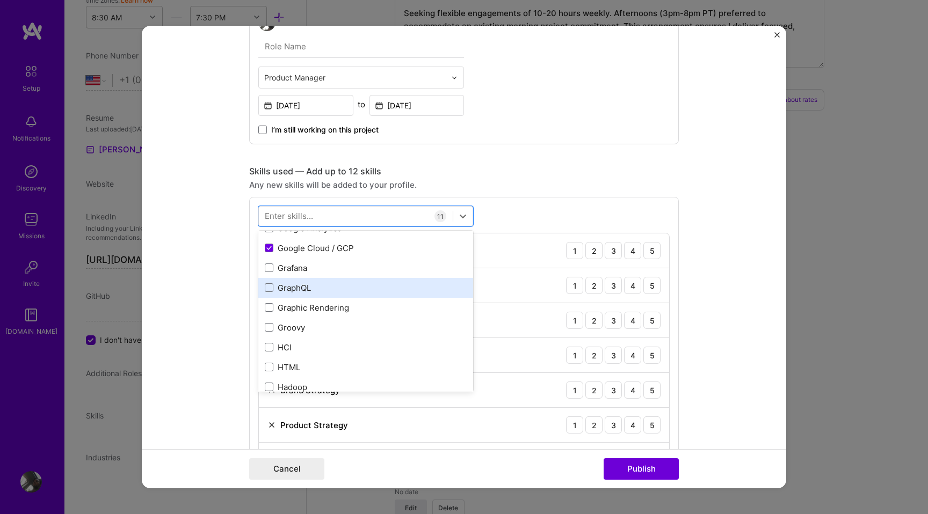
scroll to position [2996, 0]
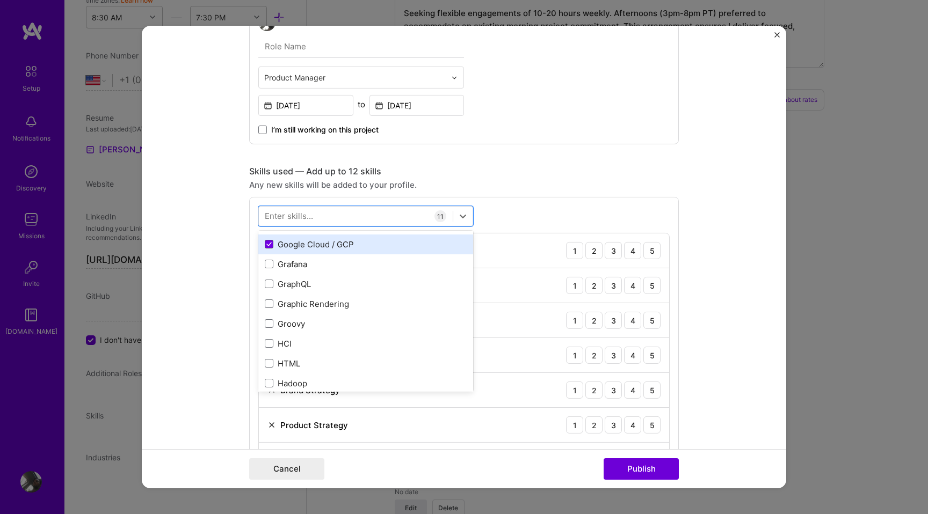
click at [270, 249] on span at bounding box center [269, 244] width 9 height 9
click at [0, 0] on input "checkbox" at bounding box center [0, 0] width 0 height 0
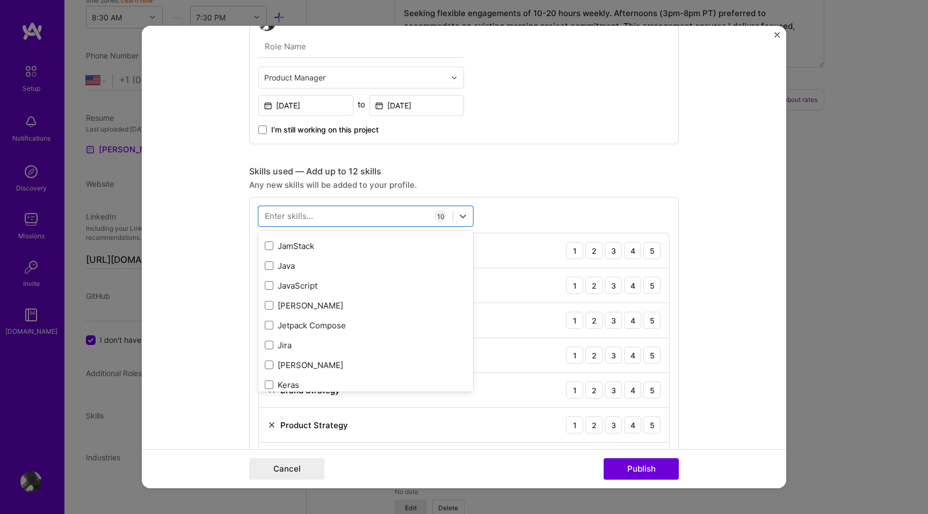
scroll to position [3436, 0]
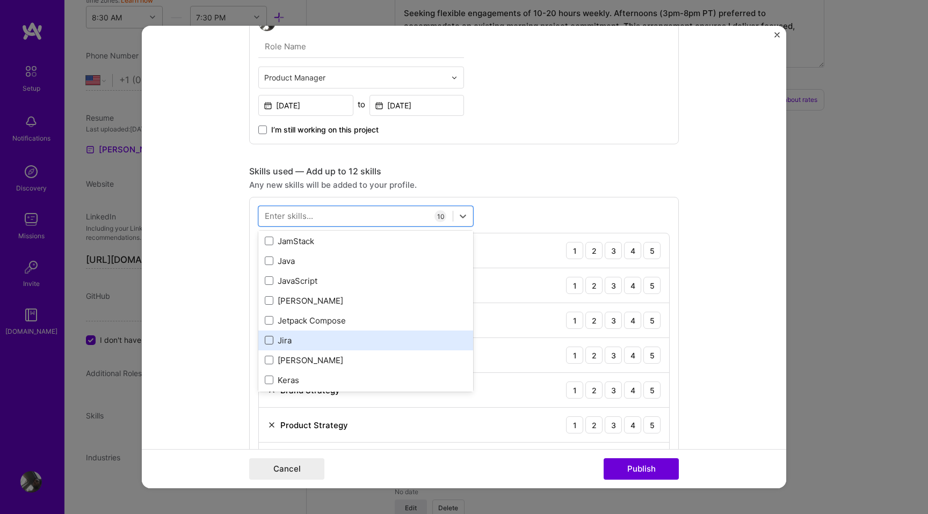
click at [269, 340] on span at bounding box center [269, 340] width 9 height 9
click at [0, 0] on input "checkbox" at bounding box center [0, 0] width 0 height 0
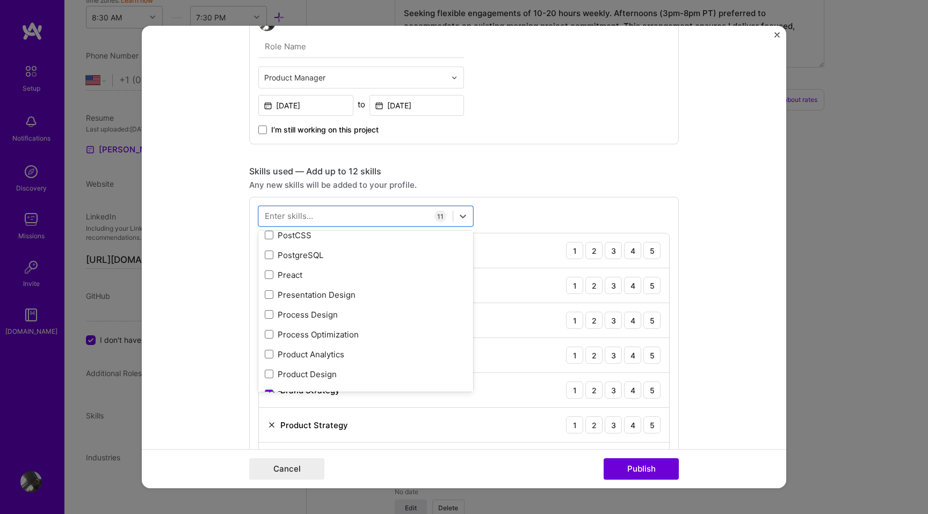
scroll to position [4845, 0]
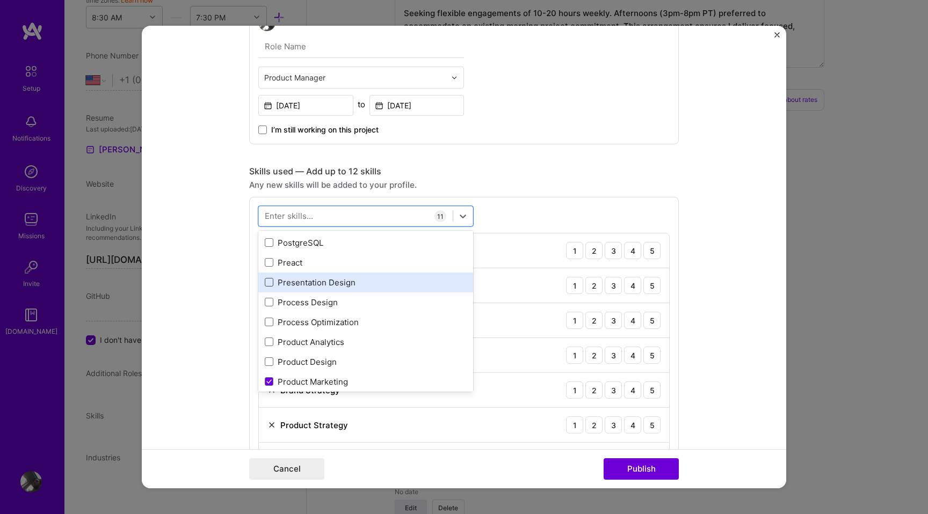
click at [270, 283] on span at bounding box center [269, 282] width 9 height 9
click at [0, 0] on input "checkbox" at bounding box center [0, 0] width 0 height 0
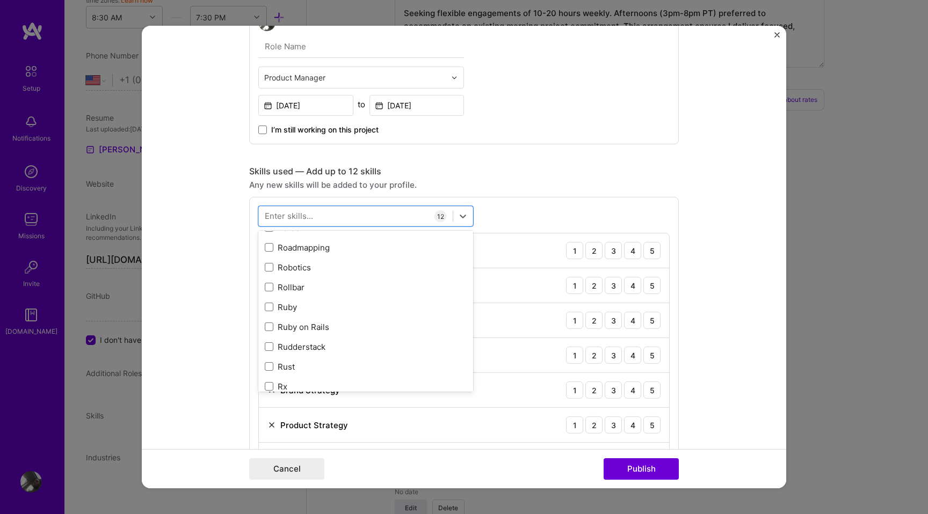
scroll to position [5484, 0]
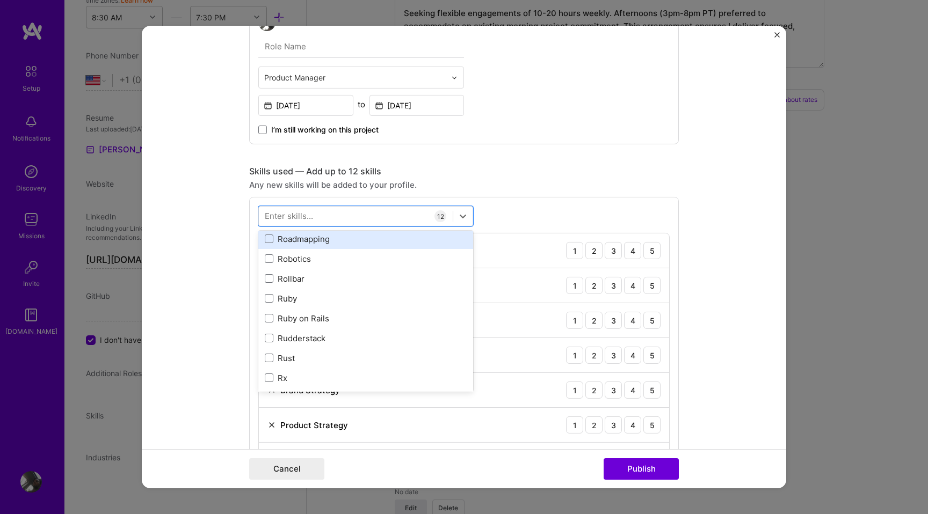
click at [272, 244] on div "Roadmapping" at bounding box center [366, 239] width 202 height 11
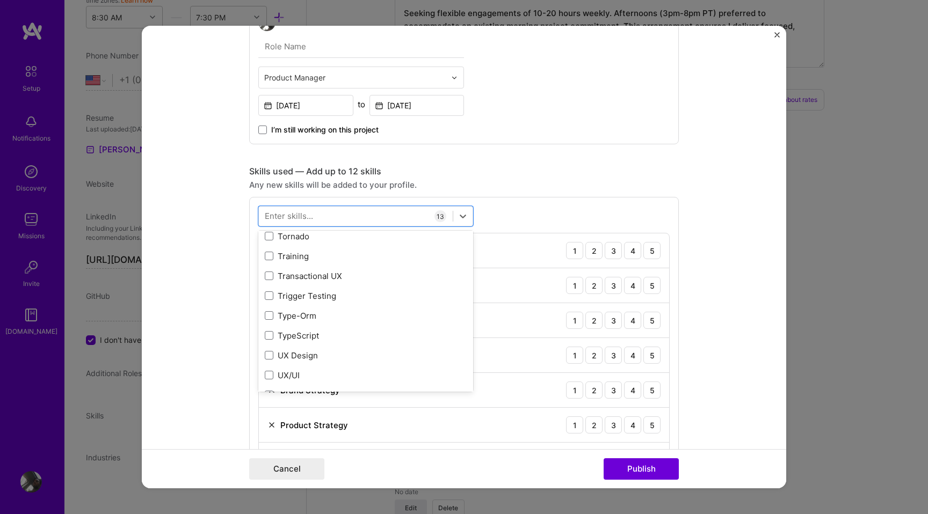
scroll to position [6702, 0]
click at [267, 252] on span at bounding box center [269, 253] width 9 height 9
click at [0, 0] on input "checkbox" at bounding box center [0, 0] width 0 height 0
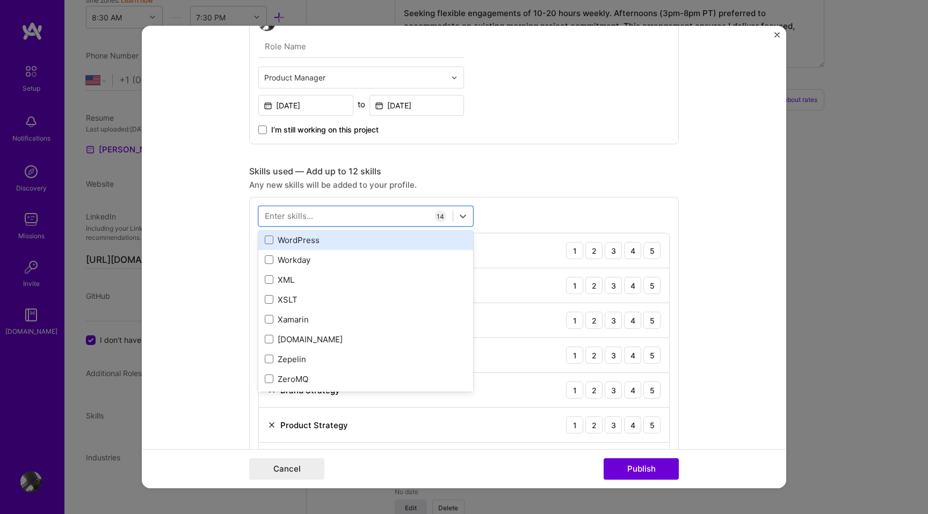
click at [268, 246] on div "WordPress" at bounding box center [366, 240] width 202 height 11
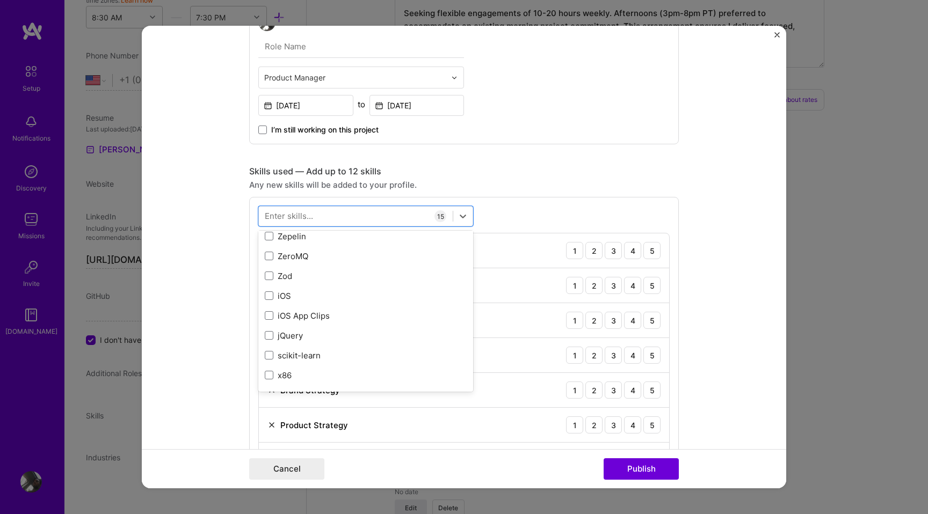
click at [721, 351] on form "Project title Enterprise B2B SaaS Platform Delivery Company Project industry In…" at bounding box center [464, 257] width 644 height 463
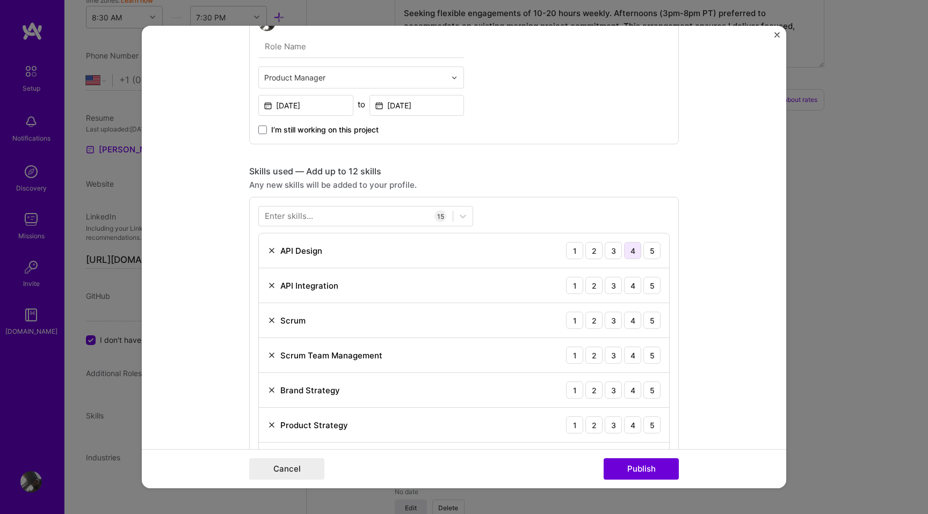
click at [626, 255] on div "4" at bounding box center [632, 250] width 17 height 17
click at [628, 292] on div "4" at bounding box center [632, 285] width 17 height 17
click at [645, 324] on div "5" at bounding box center [651, 320] width 17 height 17
click at [650, 353] on div "5" at bounding box center [651, 355] width 17 height 17
click at [649, 391] on div "5" at bounding box center [651, 390] width 17 height 17
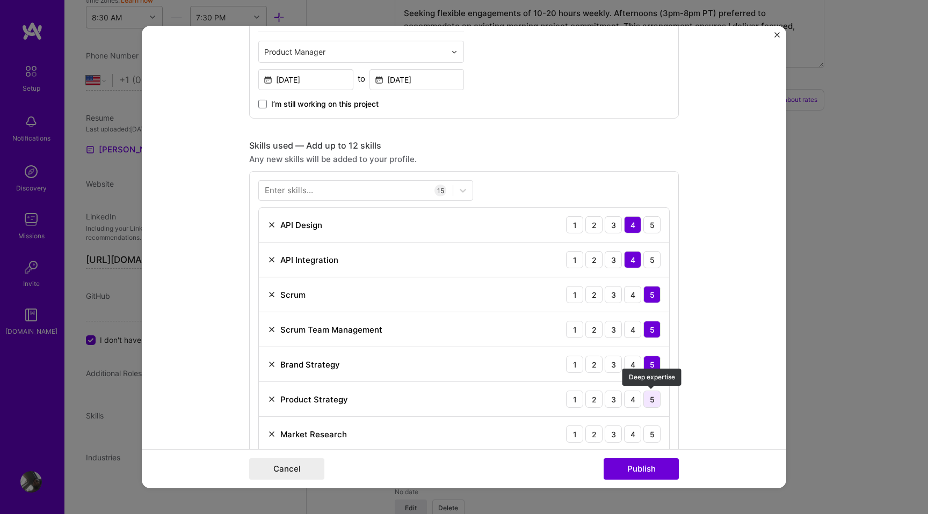
click at [654, 396] on div "5" at bounding box center [651, 399] width 17 height 17
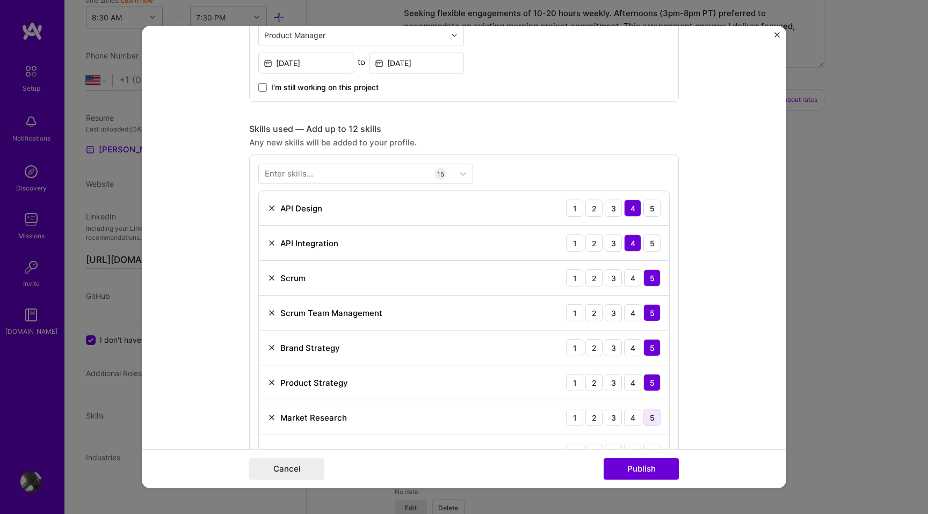
click at [655, 412] on div "5" at bounding box center [651, 417] width 17 height 17
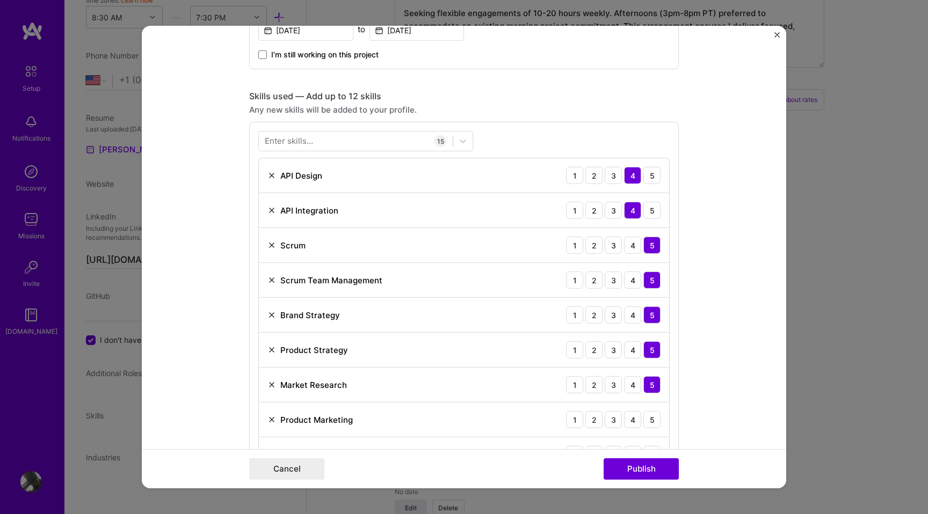
scroll to position [431, 0]
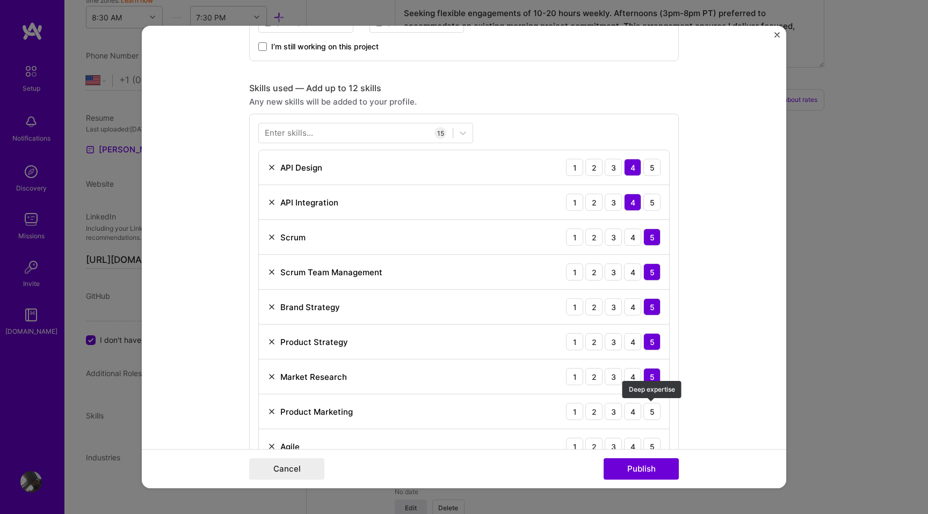
click at [655, 412] on div "5" at bounding box center [651, 411] width 17 height 17
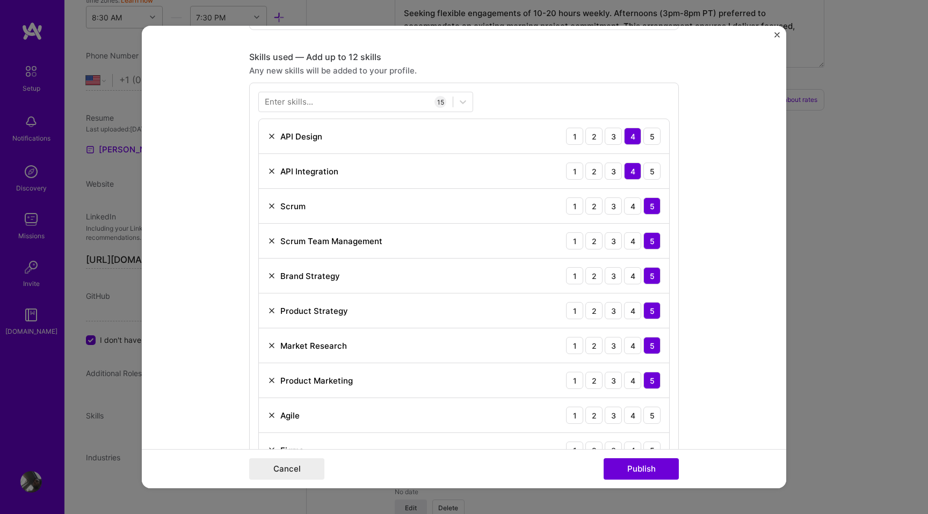
scroll to position [466, 0]
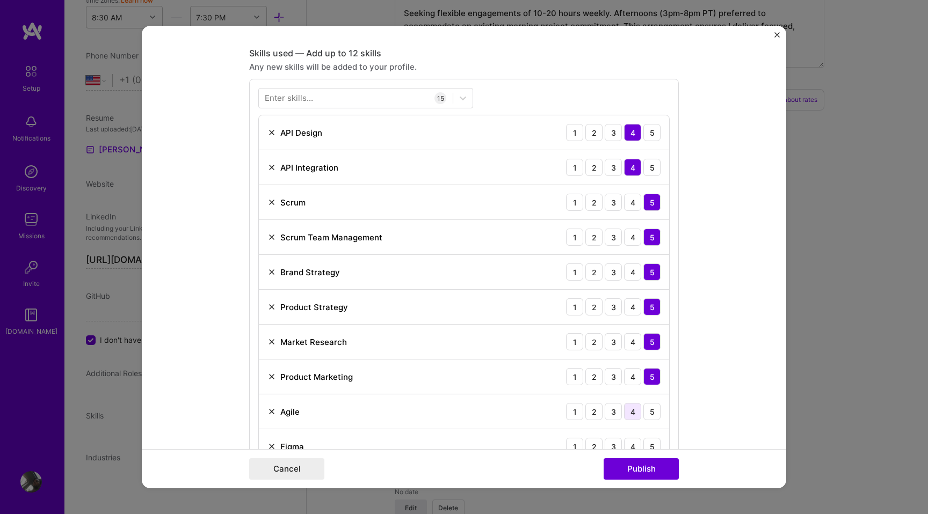
click at [635, 410] on div "4" at bounding box center [632, 411] width 17 height 17
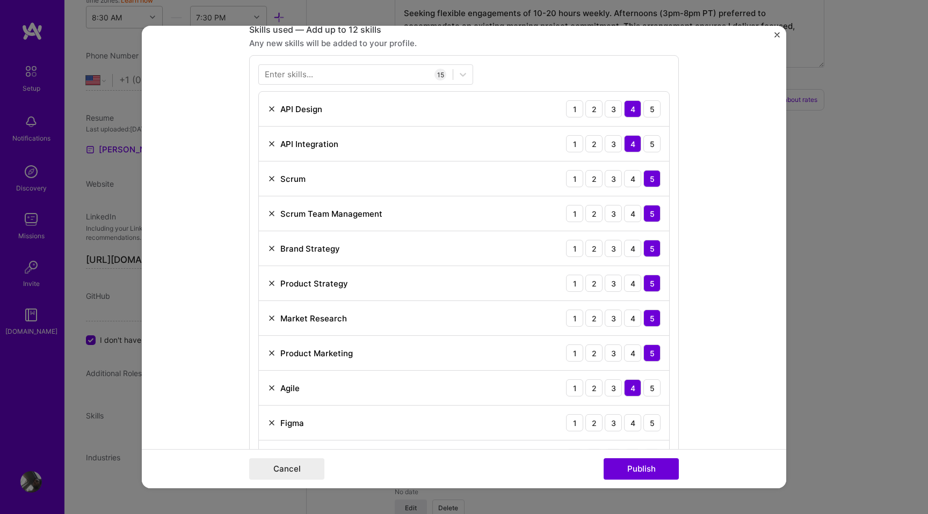
scroll to position [492, 0]
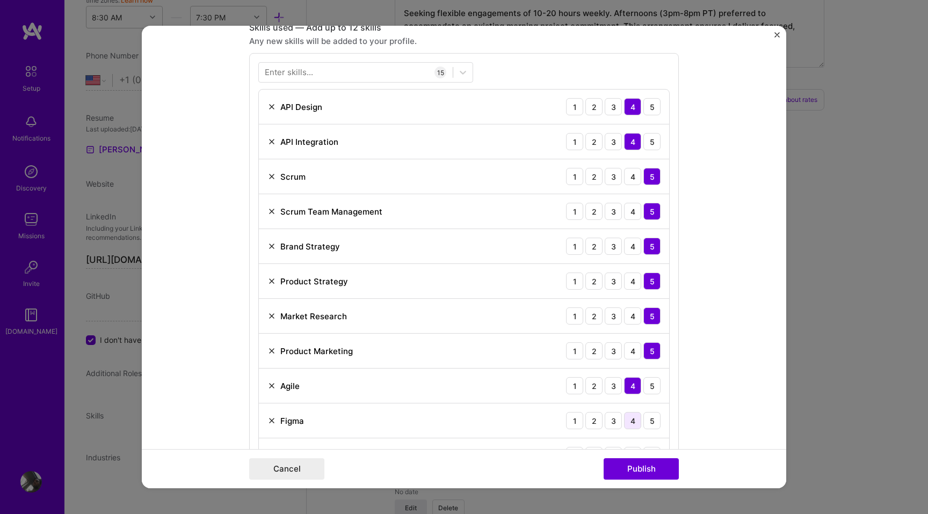
click at [630, 420] on div "4" at bounding box center [632, 420] width 17 height 17
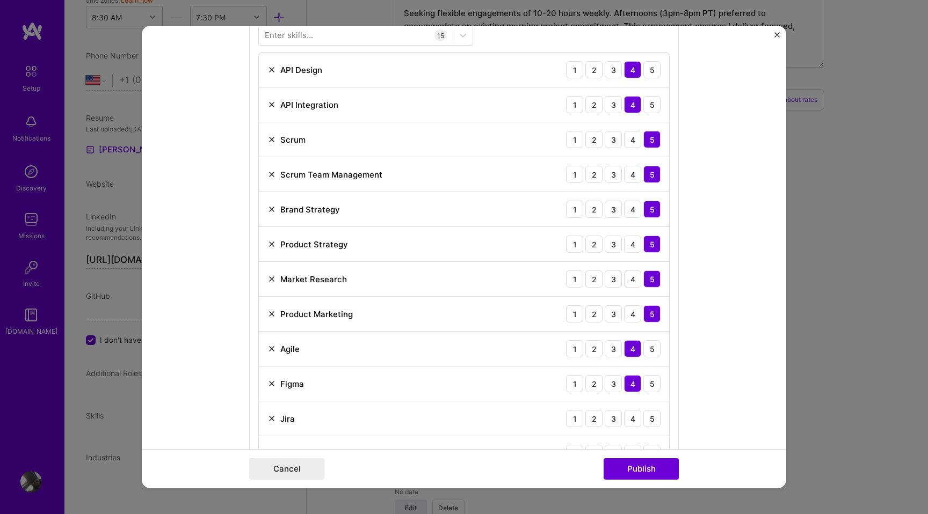
scroll to position [539, 0]
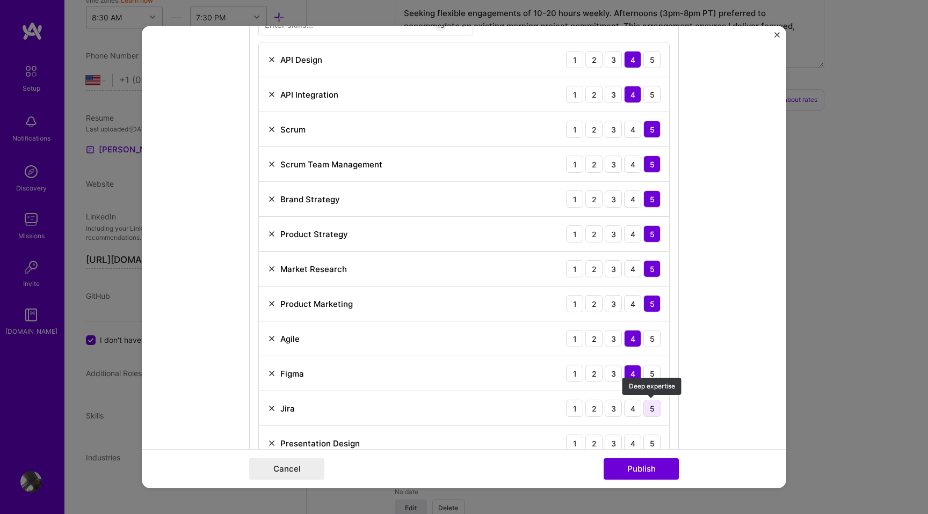
click at [646, 411] on div "5" at bounding box center [651, 408] width 17 height 17
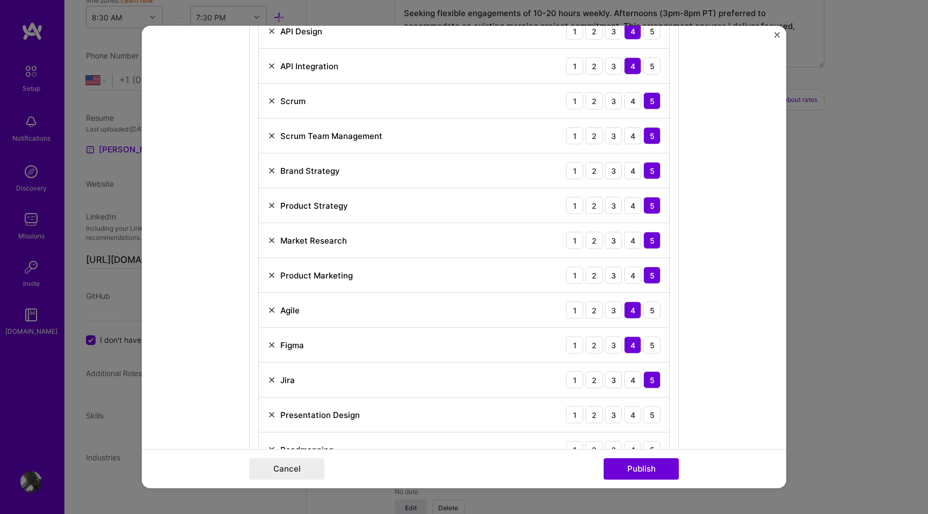
scroll to position [570, 0]
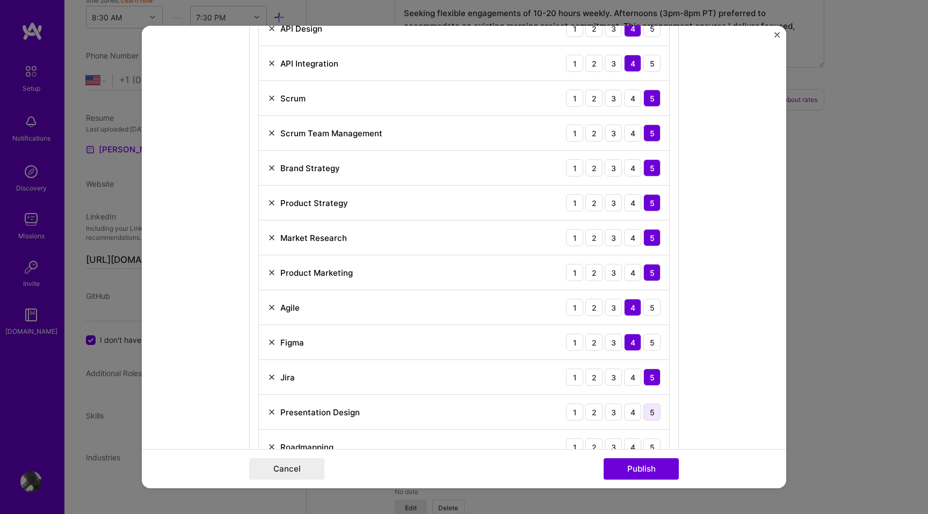
click at [650, 412] on div "5" at bounding box center [651, 412] width 17 height 17
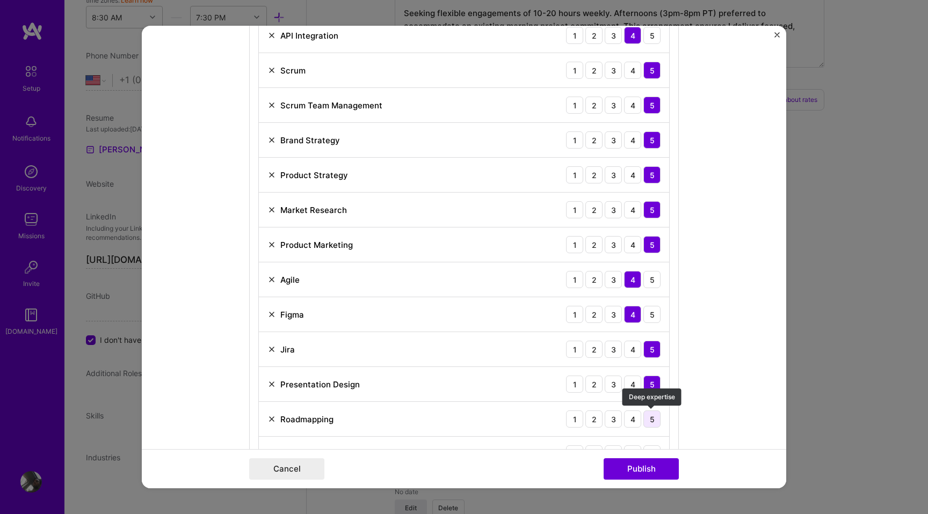
click at [651, 417] on div "5" at bounding box center [651, 419] width 17 height 17
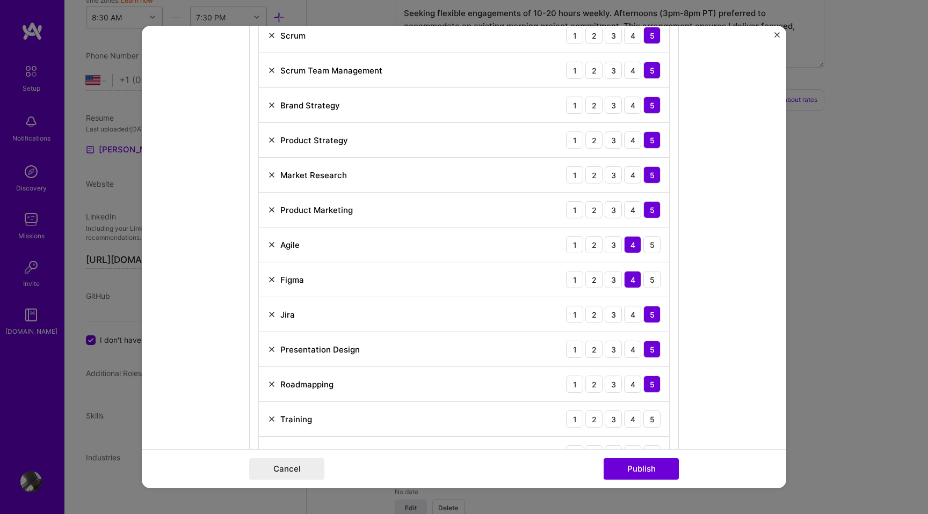
scroll to position [639, 0]
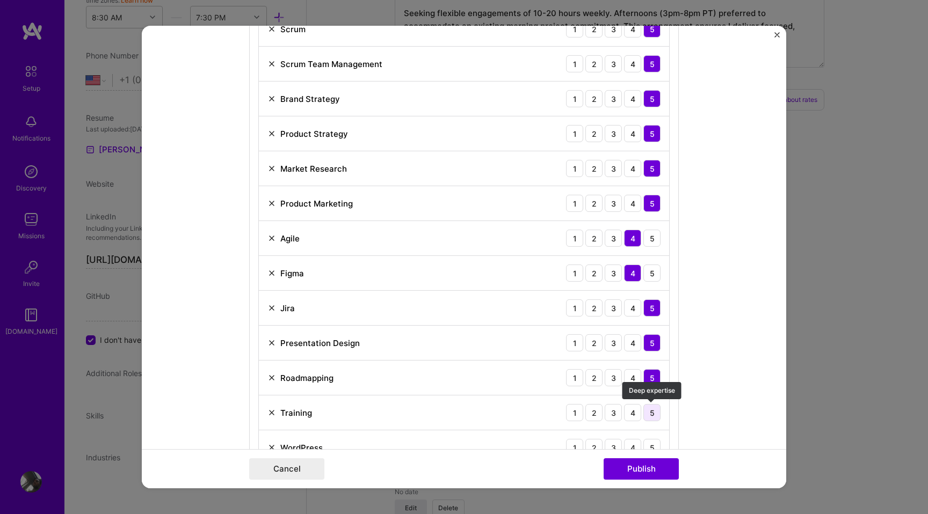
click at [651, 416] on div "5" at bounding box center [651, 412] width 17 height 17
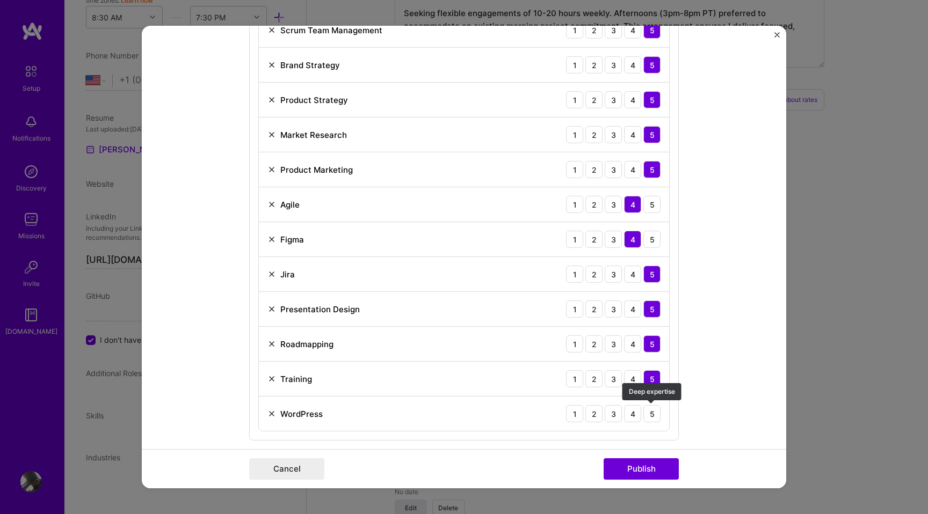
click at [651, 416] on div "5" at bounding box center [651, 413] width 17 height 17
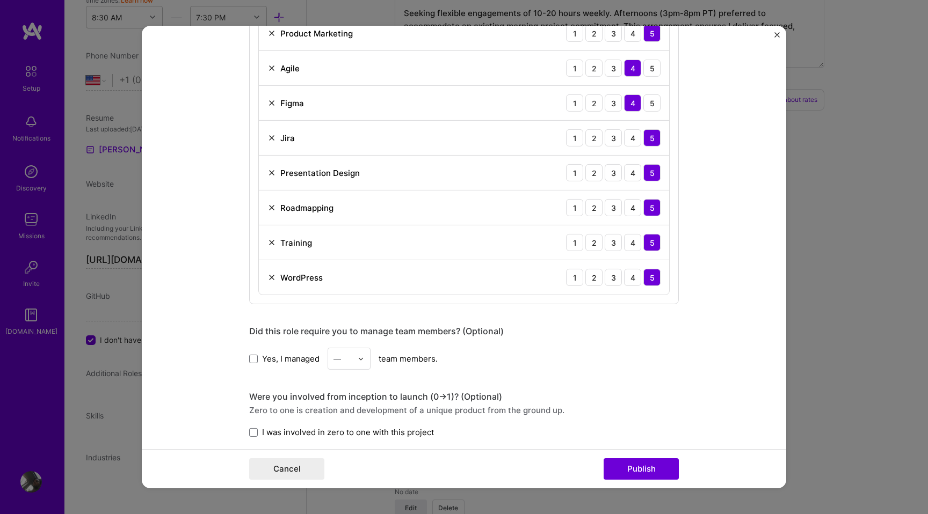
scroll to position [810, 0]
click at [270, 279] on img at bounding box center [271, 277] width 9 height 9
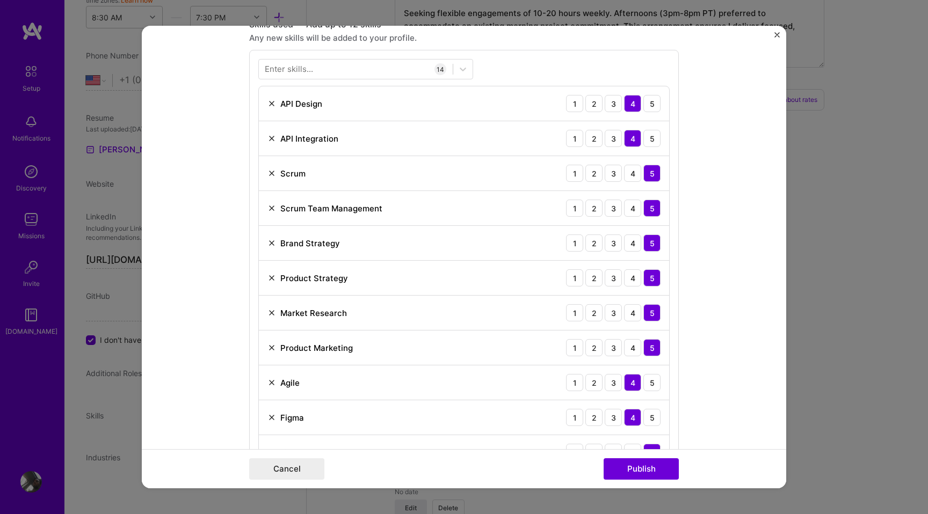
scroll to position [494, 0]
click at [272, 105] on img at bounding box center [271, 104] width 9 height 9
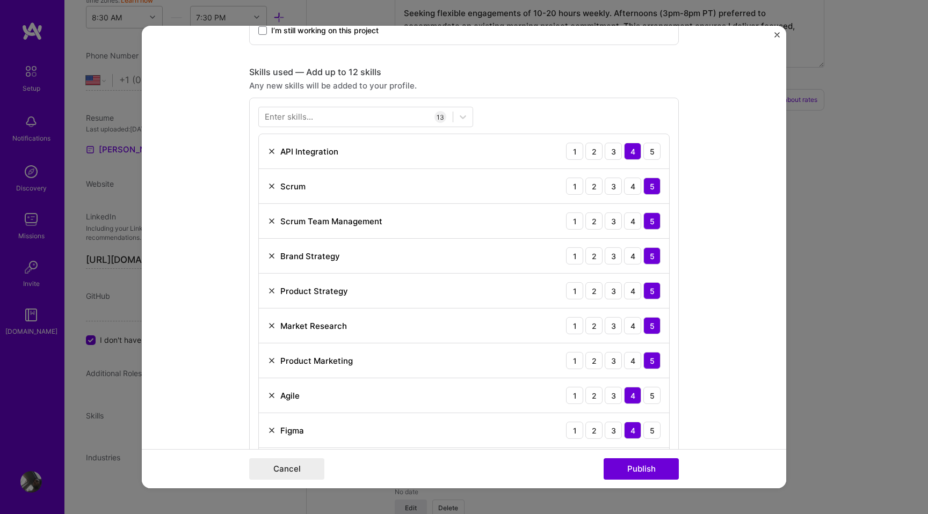
scroll to position [462, 0]
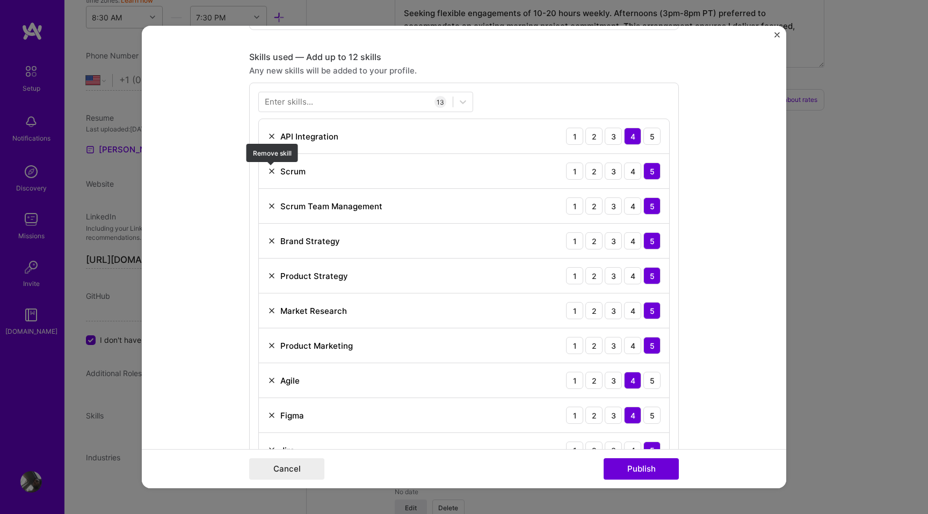
click at [272, 174] on img at bounding box center [271, 171] width 9 height 9
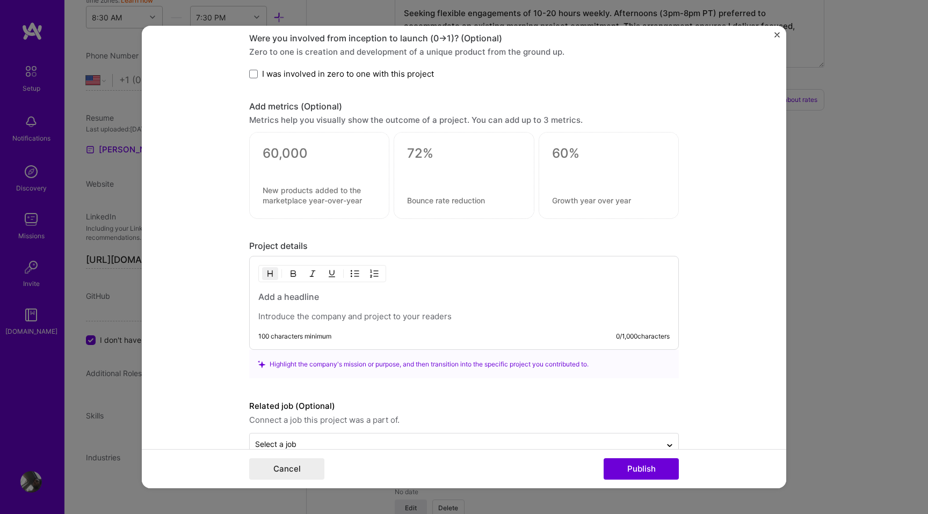
scroll to position [1090, 0]
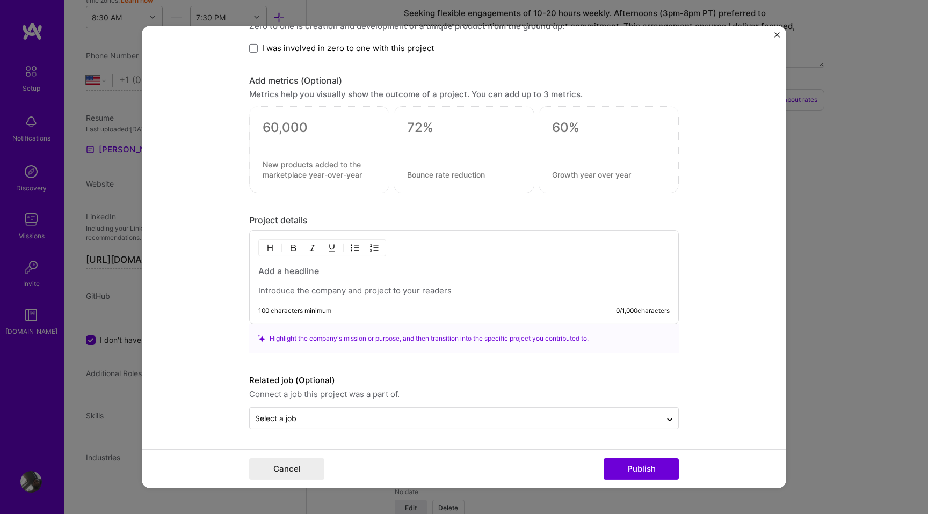
click at [445, 287] on p at bounding box center [463, 291] width 411 height 11
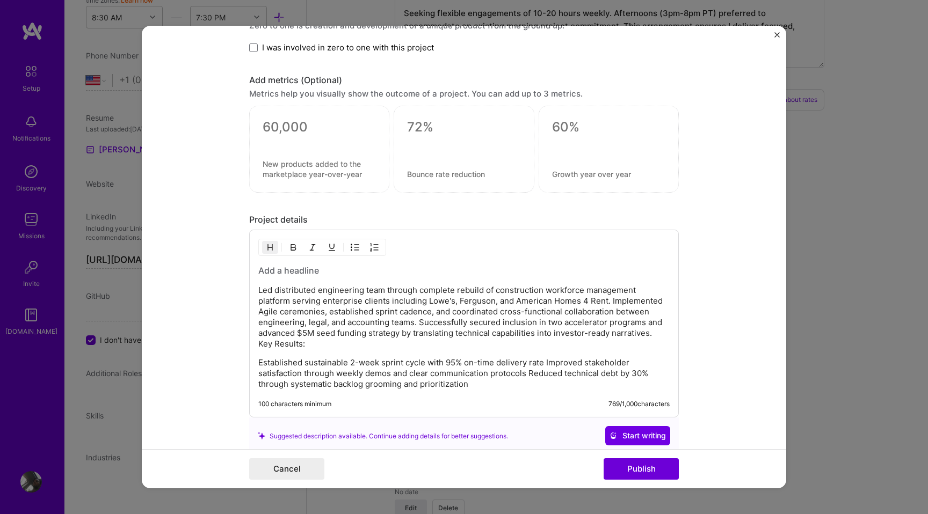
click at [356, 267] on h3 at bounding box center [463, 271] width 411 height 12
drag, startPoint x: 336, startPoint y: 270, endPoint x: 254, endPoint y: 272, distance: 82.2
click at [254, 272] on div "BuildEffective CSO Led distributed engineering team through complete rebuild of…" at bounding box center [464, 324] width 430 height 188
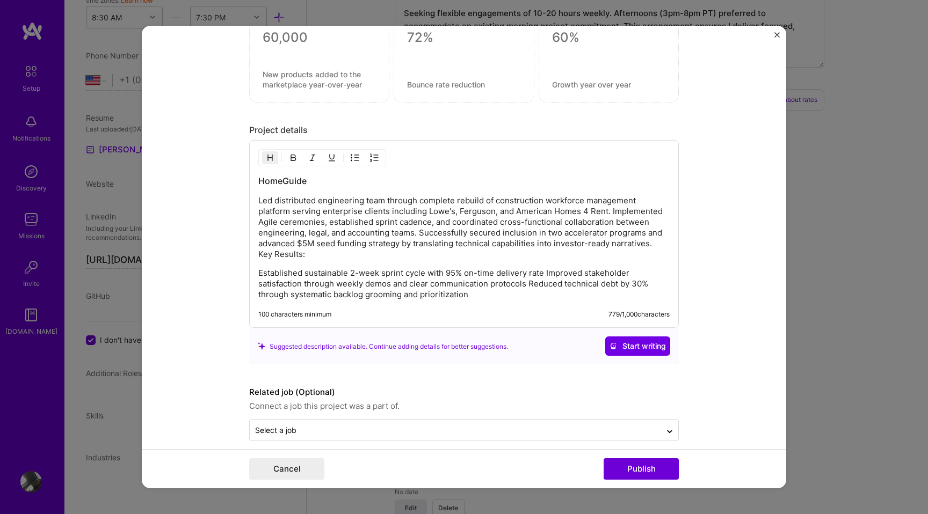
scroll to position [1192, 0]
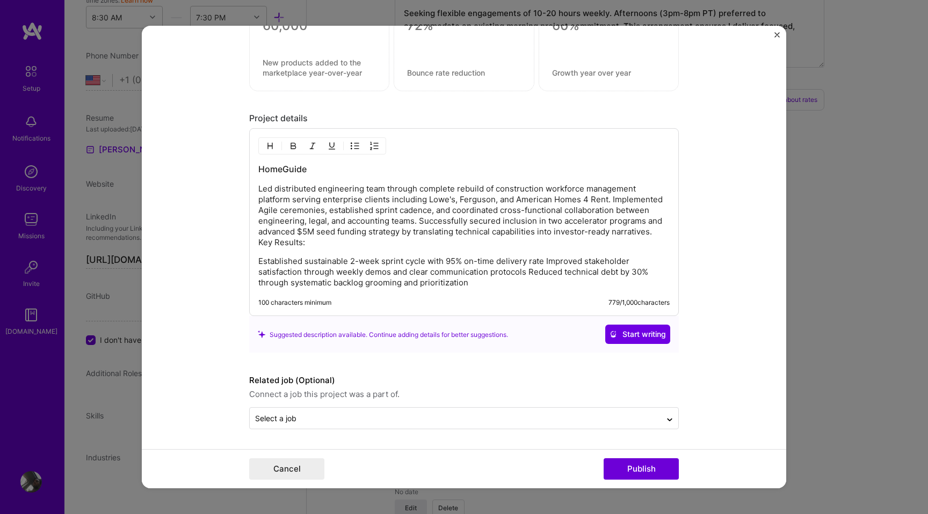
click at [526, 251] on div "HomeGuide Led distributed engineering team through complete rebuild of construc…" at bounding box center [463, 225] width 411 height 125
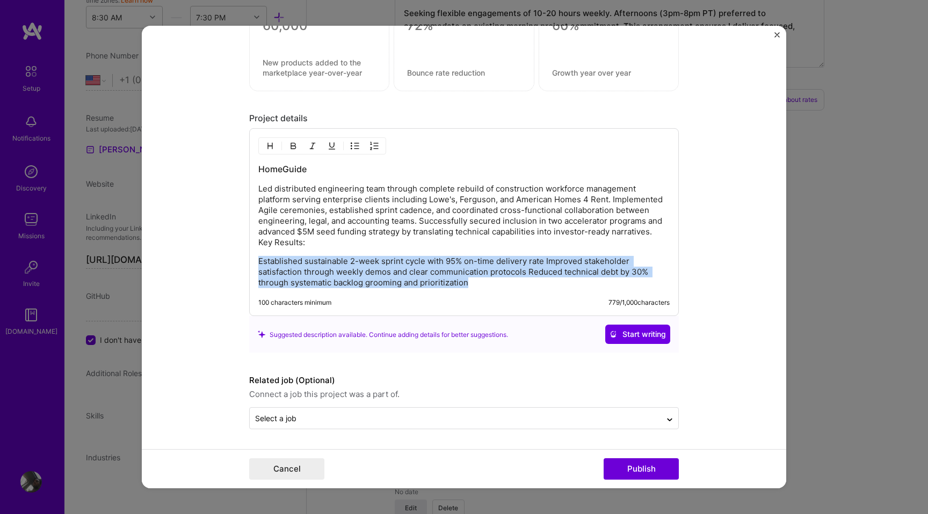
click at [526, 251] on div "HomeGuide Led distributed engineering team through complete rebuild of construc…" at bounding box center [463, 225] width 411 height 125
click at [631, 333] on span "Start writing" at bounding box center [637, 334] width 56 height 11
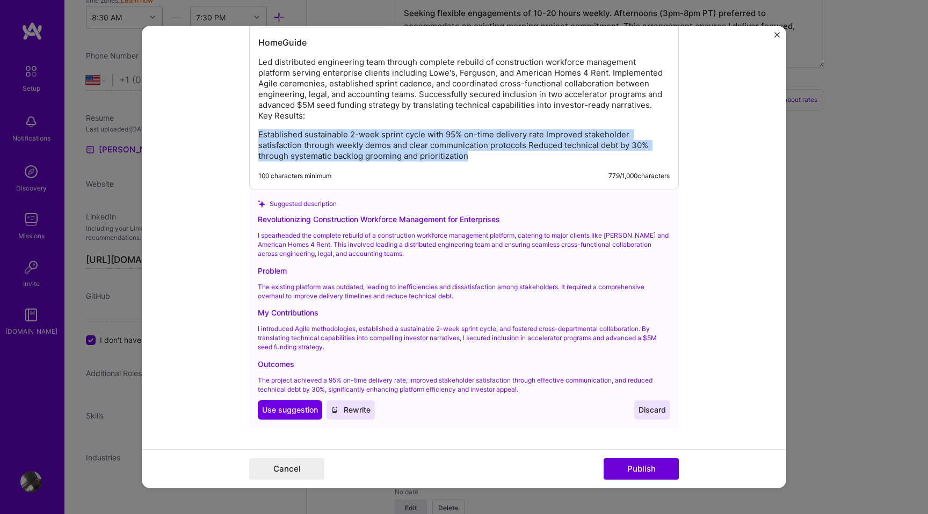
scroll to position [1325, 0]
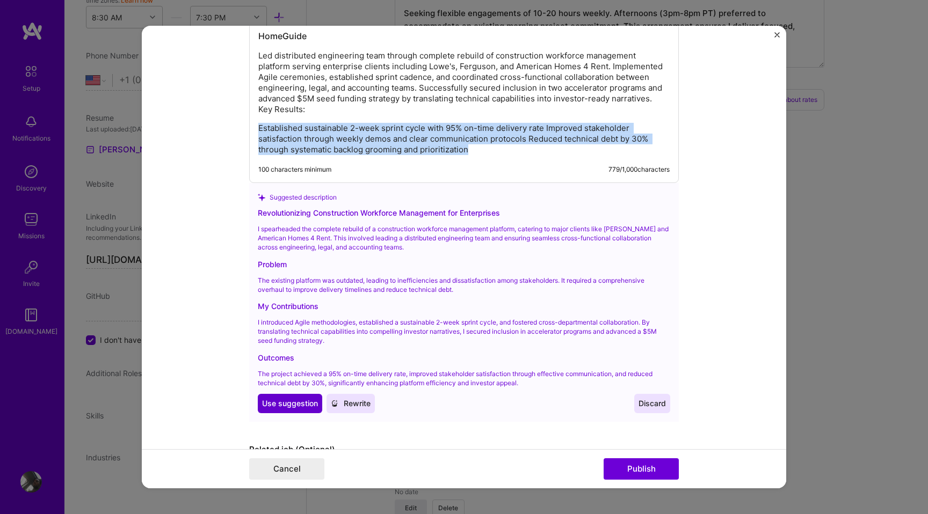
click at [295, 401] on span "Use suggestion" at bounding box center [290, 403] width 56 height 11
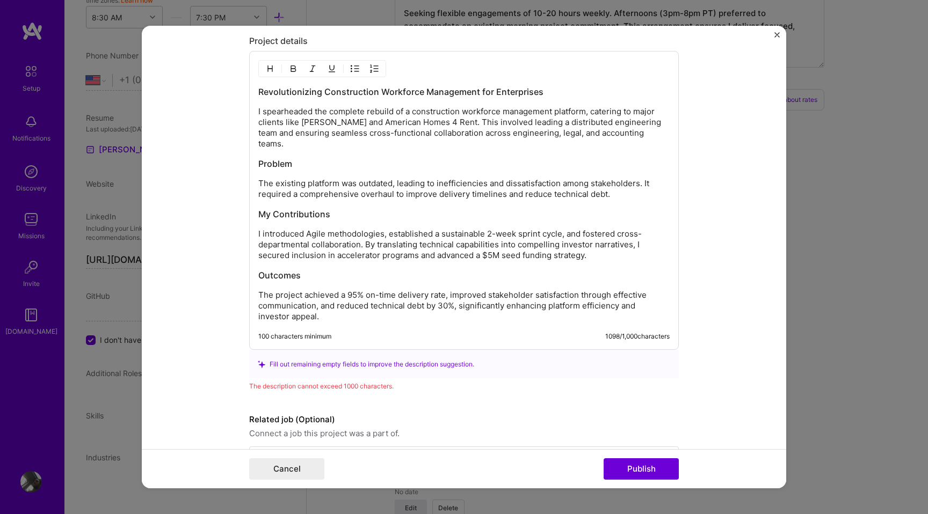
scroll to position [1268, 0]
click at [380, 126] on p "I spearheaded the complete rebuild of a construction workforce management platf…" at bounding box center [463, 128] width 411 height 43
drag, startPoint x: 541, startPoint y: 92, endPoint x: 378, endPoint y: 91, distance: 162.7
click at [378, 91] on h3 "Revolutionizing Construction Workforce Management for Enterprises" at bounding box center [463, 92] width 411 height 12
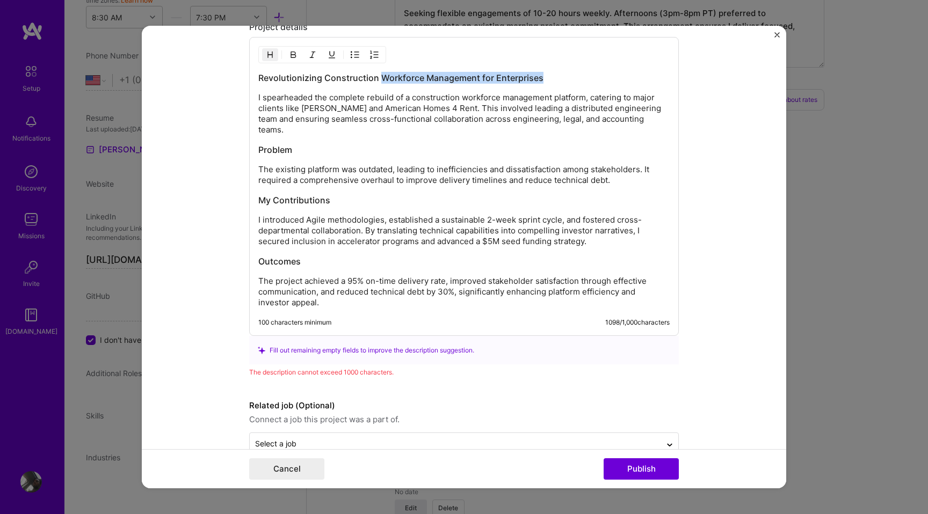
scroll to position [1285, 0]
click at [390, 281] on p "The project achieved a 95% on-time delivery rate, improved stakeholder satisfac…" at bounding box center [463, 290] width 411 height 32
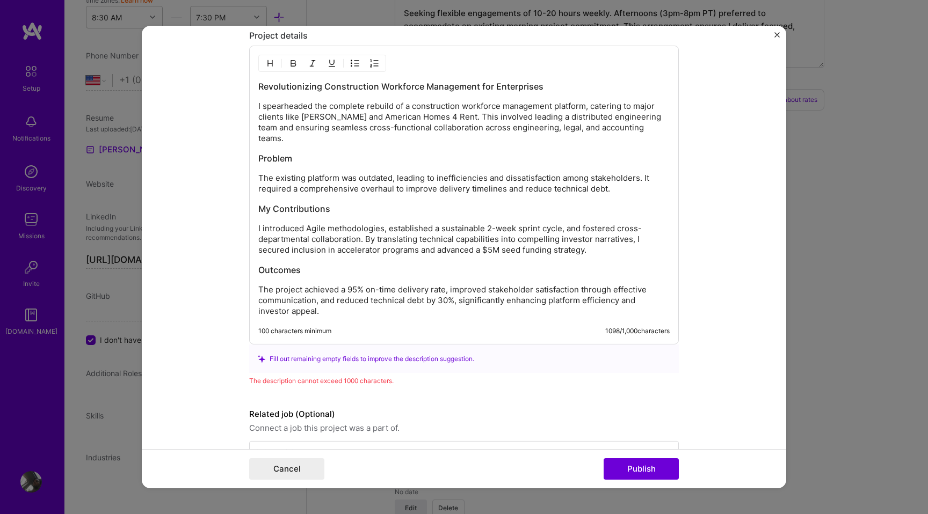
scroll to position [1273, 0]
click at [384, 86] on h3 "Revolutionizing Construction Workforce Management for Enterprises" at bounding box center [463, 88] width 411 height 12
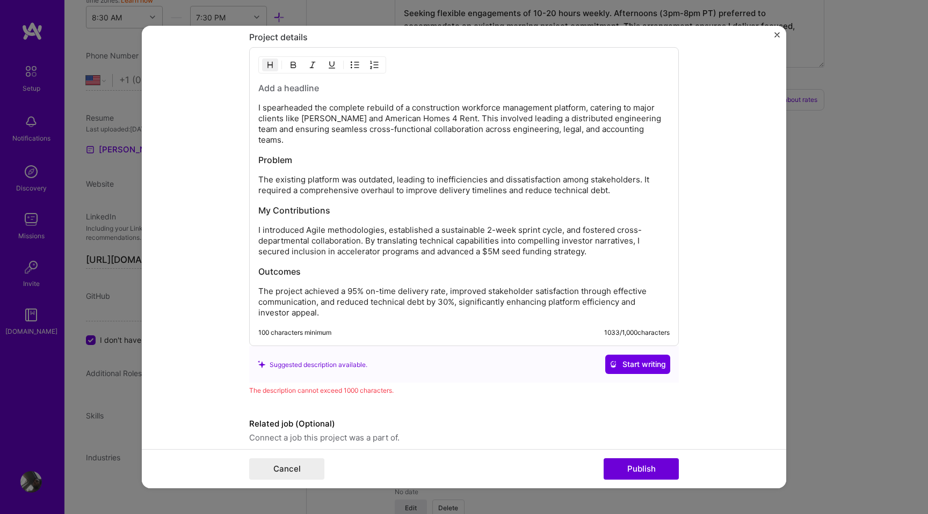
click at [427, 299] on p "The project achieved a 95% on-time delivery rate, improved stakeholder satisfac…" at bounding box center [463, 302] width 411 height 32
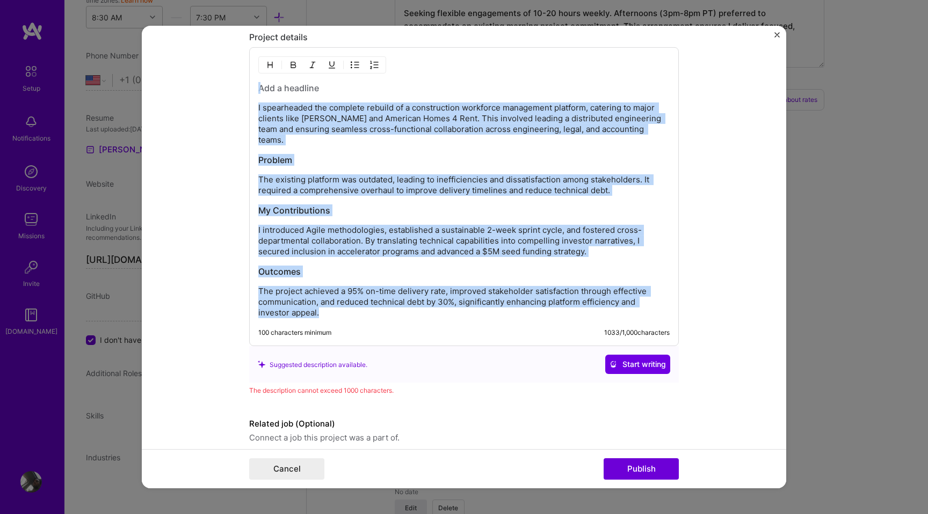
click at [459, 228] on p "I introduced Agile methodologies, established a sustainable 2-week sprint cycle…" at bounding box center [463, 241] width 411 height 32
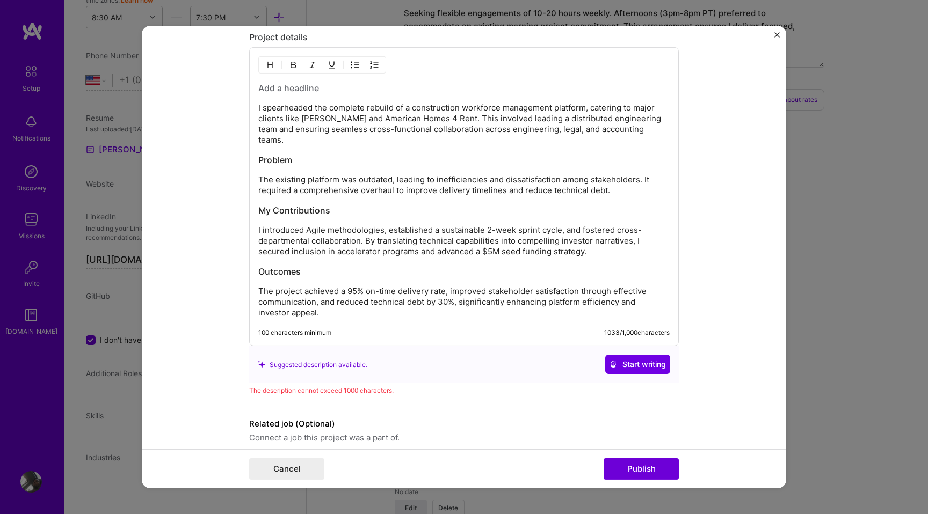
click at [329, 300] on p "The project achieved a 95% on-time delivery rate, improved stakeholder satisfac…" at bounding box center [463, 302] width 411 height 32
click at [348, 225] on p "I introduced Agile methodologies, established a sustainable 2-week sprint cycle…" at bounding box center [463, 241] width 411 height 32
click at [394, 207] on div "I spearheaded the complete rebuild of a construction workforce management platf…" at bounding box center [463, 200] width 411 height 236
click at [353, 225] on p "I introduced Agile methzzodologies, established a sustainable 2-week sprint cyc…" at bounding box center [463, 241] width 411 height 32
click at [386, 205] on h3 "My Contributions" at bounding box center [463, 211] width 411 height 12
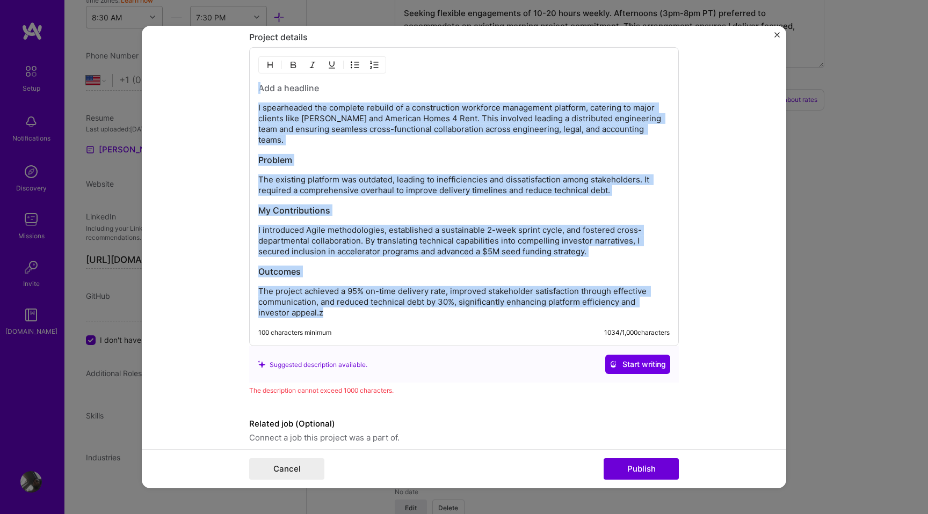
copy div "I spearheaded the complete rebuild of a construction workforce management platf…"
click at [632, 359] on span "Start writing" at bounding box center [637, 364] width 56 height 11
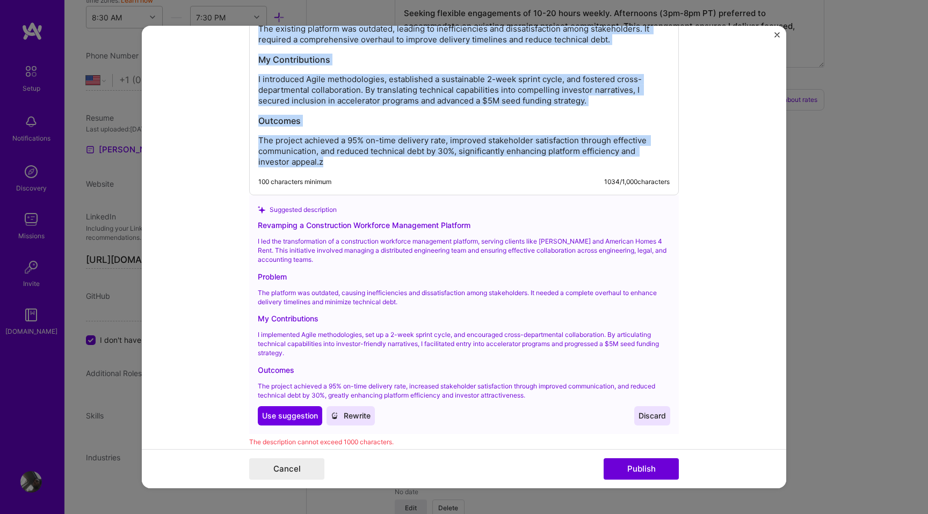
scroll to position [1427, 0]
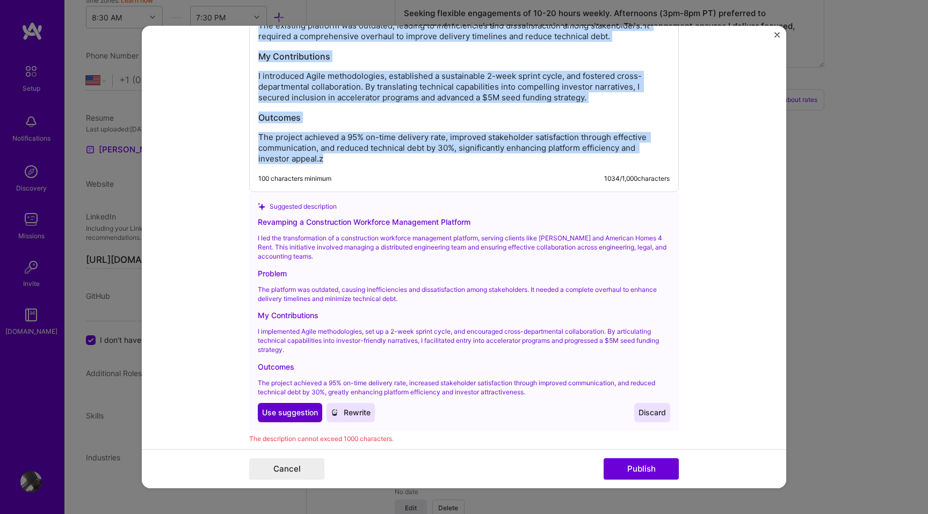
click at [295, 408] on span "Use suggestion" at bounding box center [290, 413] width 56 height 11
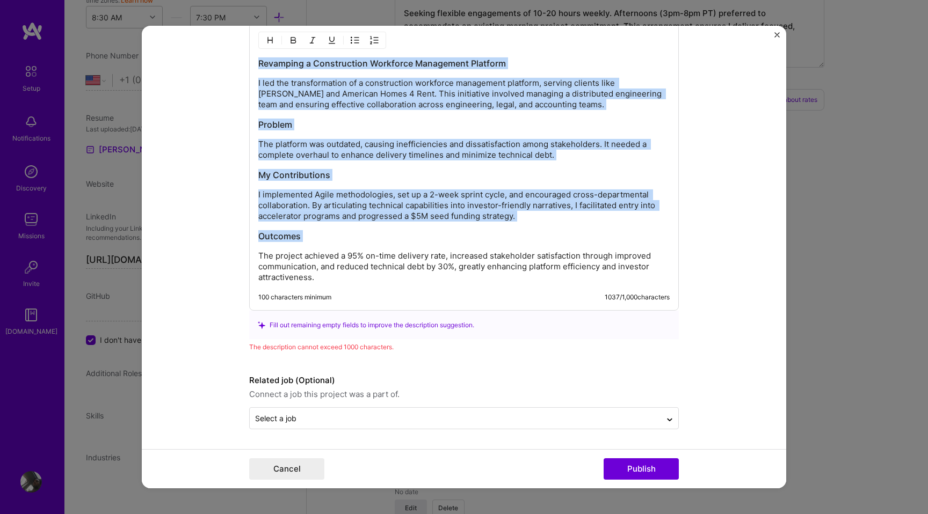
scroll to position [1298, 0]
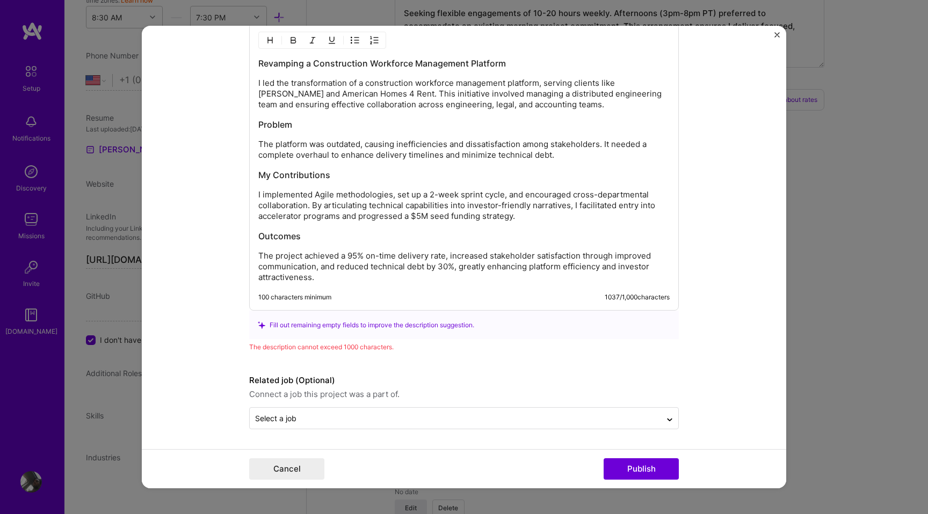
click at [381, 255] on p "The project achieved a 95% on-time delivery rate, increased stakeholder satisfa…" at bounding box center [463, 267] width 411 height 32
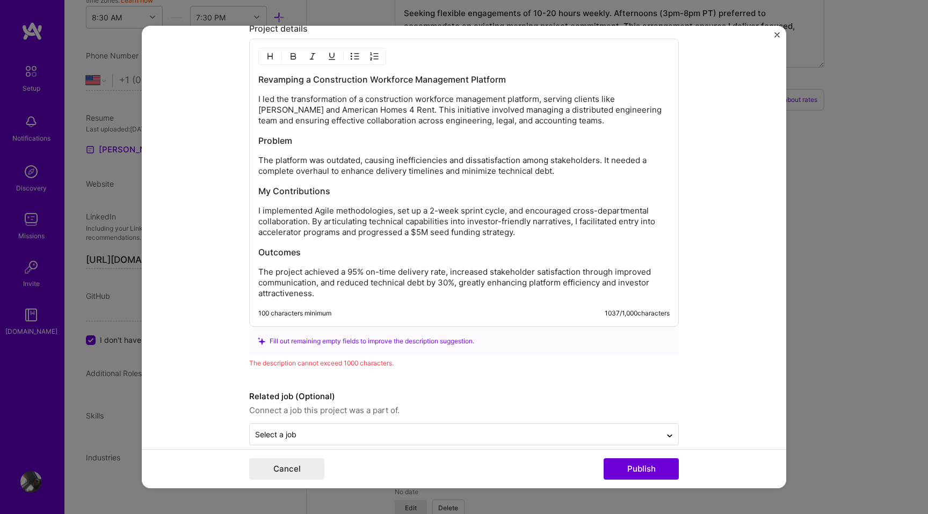
scroll to position [1281, 0]
click at [382, 277] on p "The project achieved a 95% on-time delivery rate, increased stakeholder satisfa…" at bounding box center [463, 283] width 411 height 32
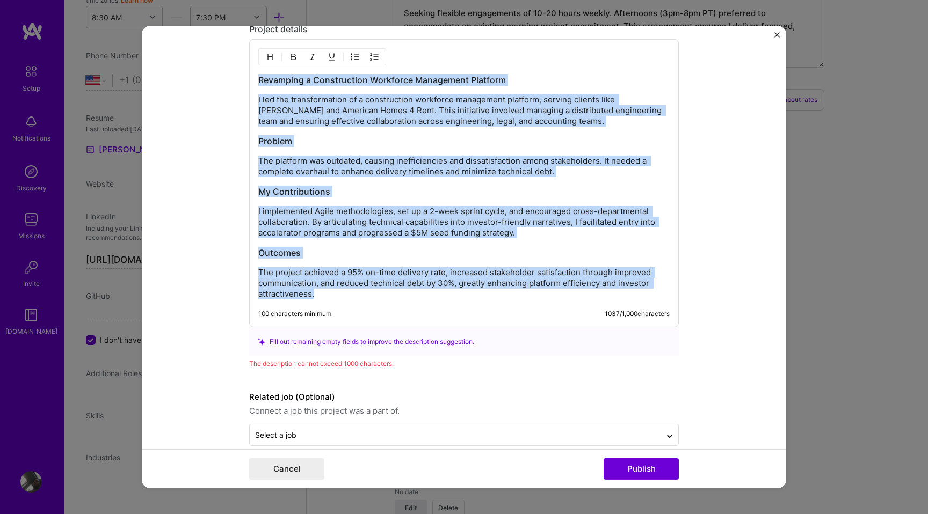
copy div "Revamping a Construction Workforce Management Platform I led the transformation…"
click at [416, 143] on h3 "Problem" at bounding box center [463, 141] width 411 height 12
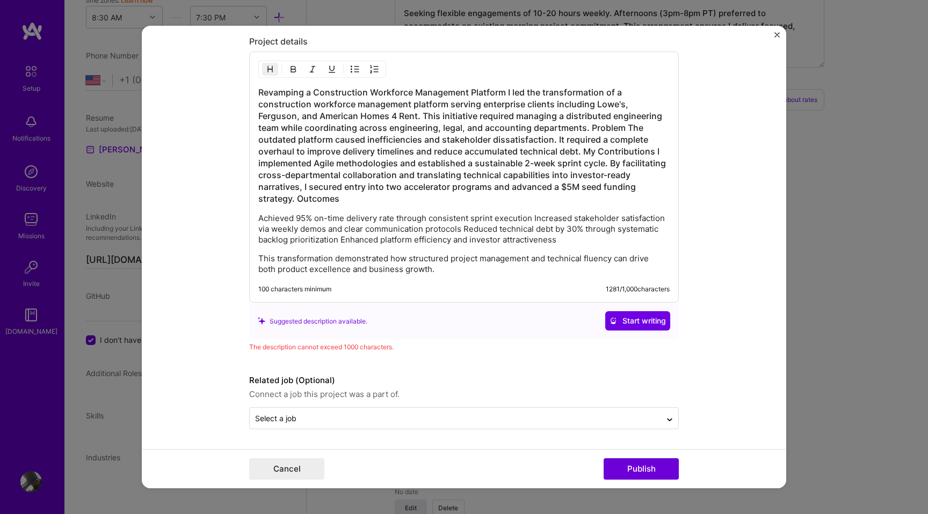
scroll to position [1269, 0]
click at [388, 122] on h3 "Revamping a Construction Workforce Management Platform I led the transformation…" at bounding box center [463, 145] width 411 height 118
click at [624, 318] on span "Start writing" at bounding box center [637, 321] width 56 height 11
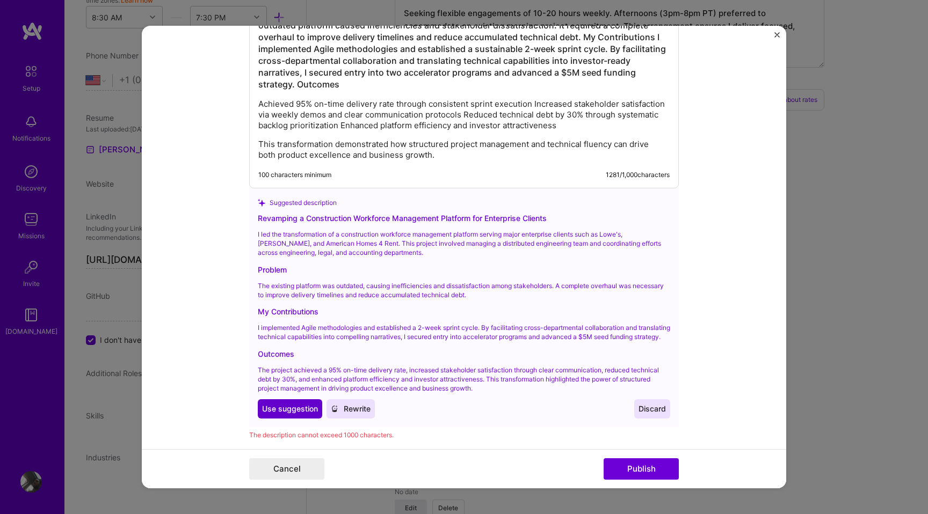
click at [282, 415] on span "Use suggestion" at bounding box center [290, 409] width 56 height 11
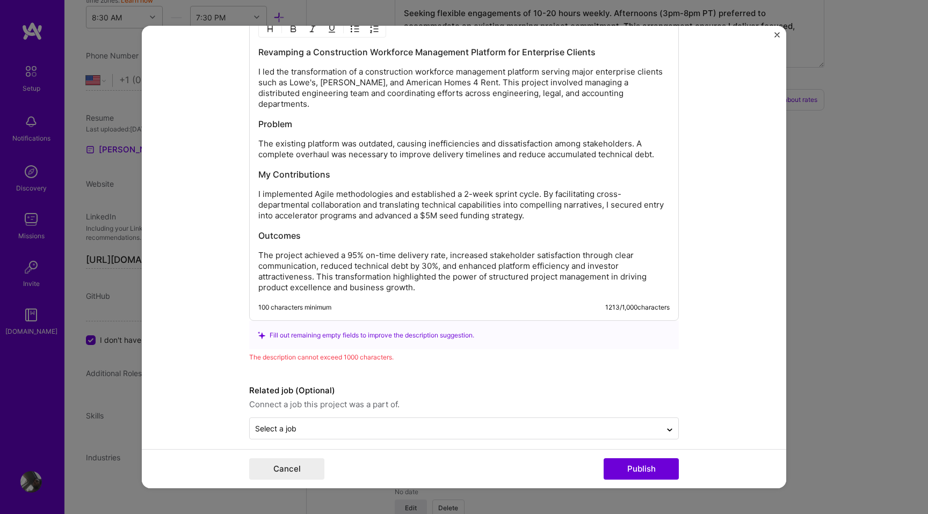
scroll to position [1297, 0]
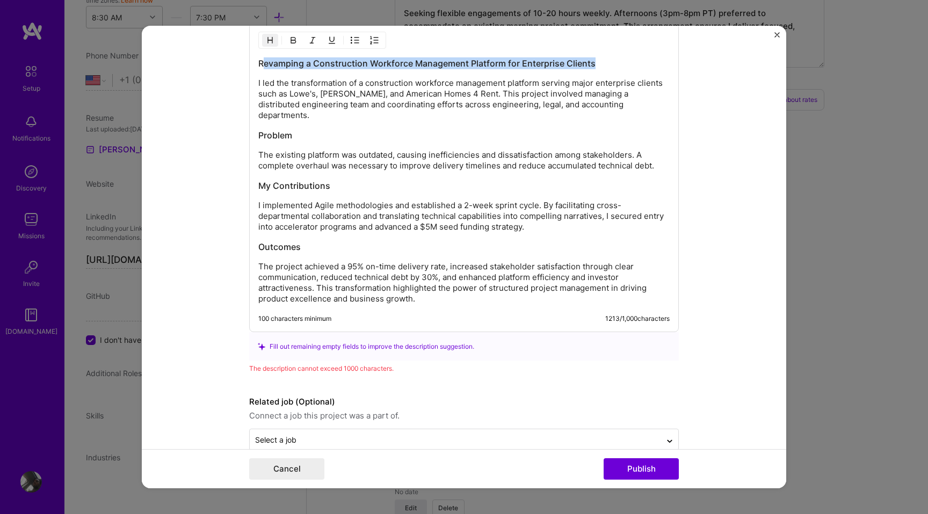
drag, startPoint x: 264, startPoint y: 63, endPoint x: 594, endPoint y: 66, distance: 330.2
click at [594, 66] on h3 "Revamping a Construction Workforce Management Platform for Enterprise Clients" at bounding box center [463, 63] width 411 height 12
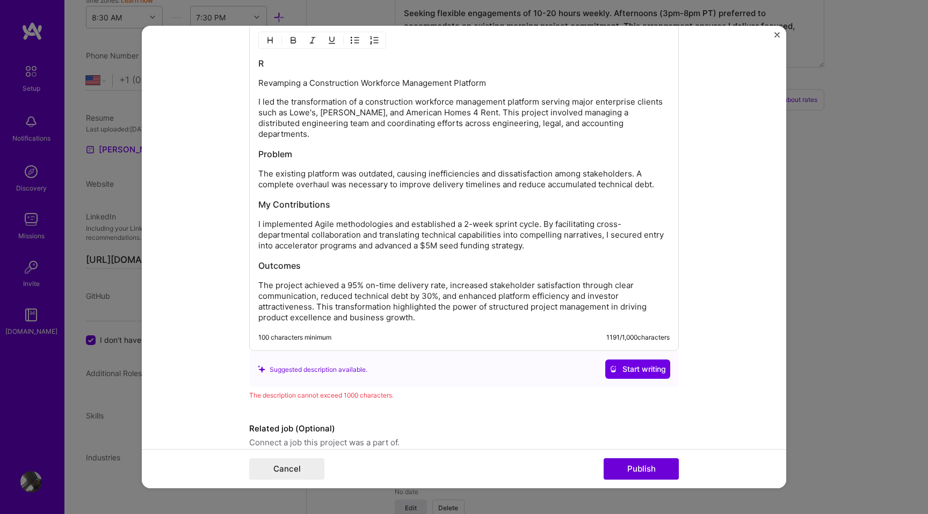
click at [500, 59] on h3 "R" at bounding box center [463, 63] width 411 height 12
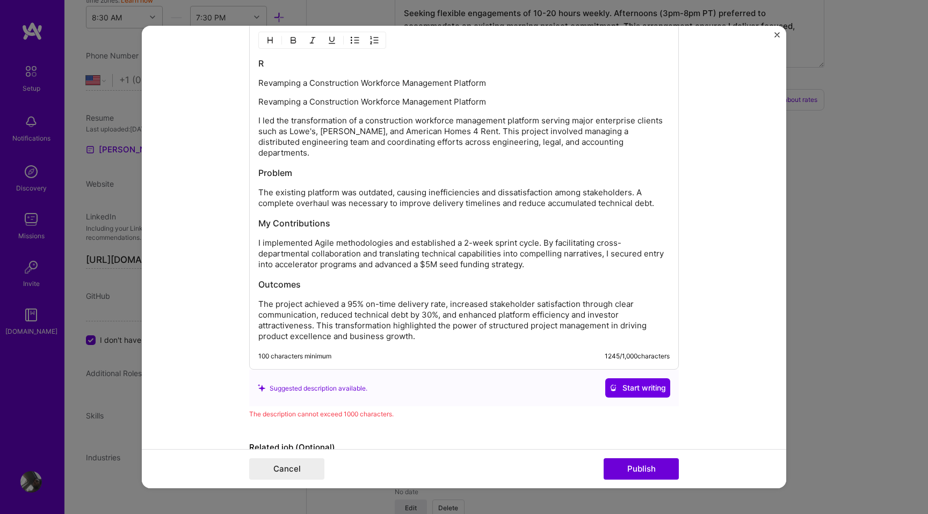
click at [396, 61] on h3 "R" at bounding box center [463, 63] width 411 height 12
click at [273, 57] on div "R Revamping a Construction Workforce Management Platform Revamping a Constructi…" at bounding box center [464, 196] width 430 height 347
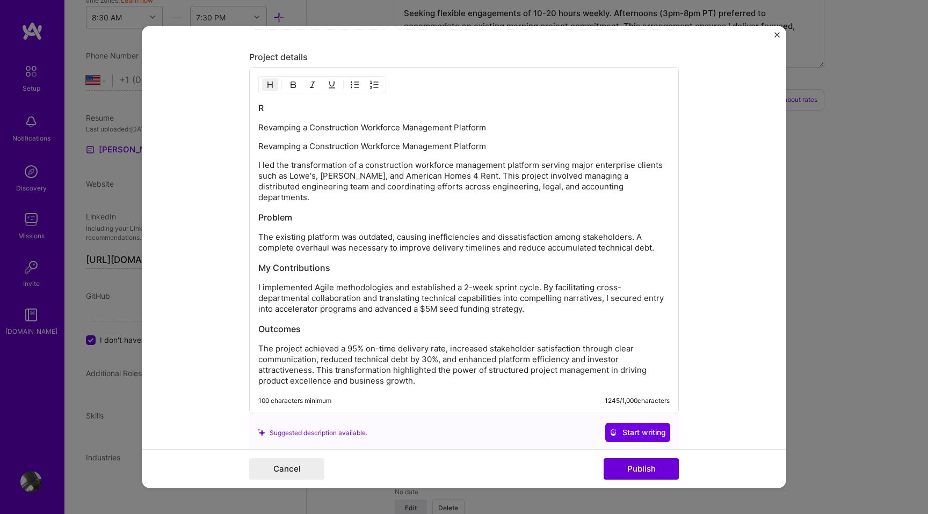
scroll to position [1254, 0]
click at [273, 112] on h3 "R" at bounding box center [463, 106] width 411 height 12
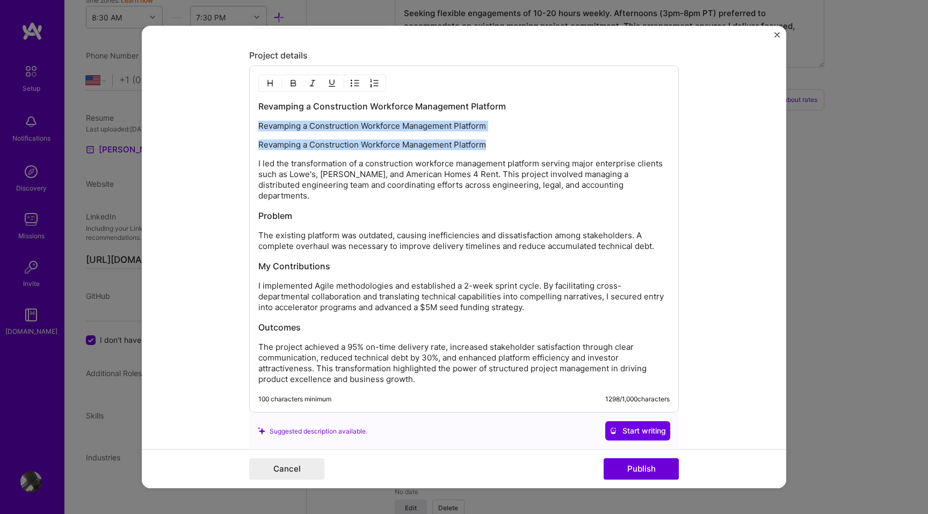
drag, startPoint x: 488, startPoint y: 146, endPoint x: 250, endPoint y: 126, distance: 238.1
click at [250, 126] on div "Revamping a Construction Workforce Management Platform Revamping a Construction…" at bounding box center [464, 239] width 430 height 347
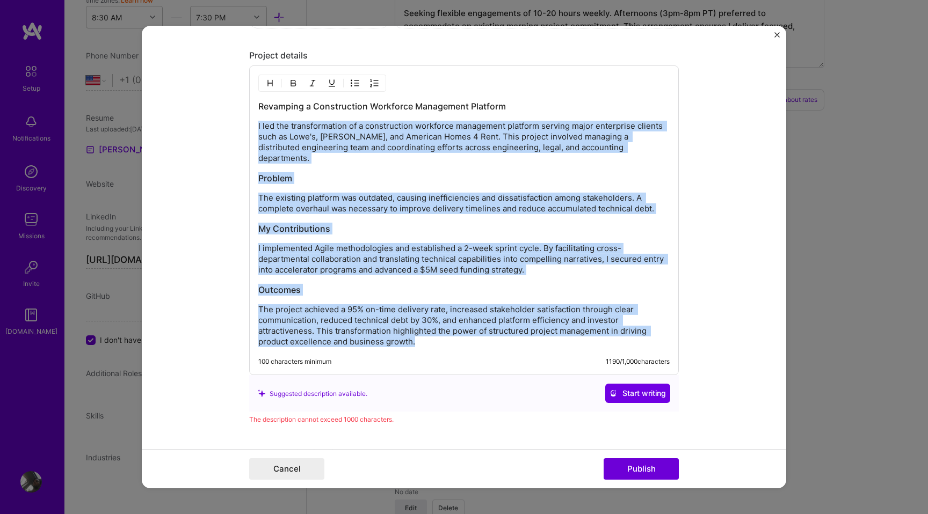
drag, startPoint x: 258, startPoint y: 126, endPoint x: 482, endPoint y: 366, distance: 327.9
click at [482, 367] on div "Project details Revamping a Construction Workforce Management Platform I led th…" at bounding box center [464, 237] width 430 height 375
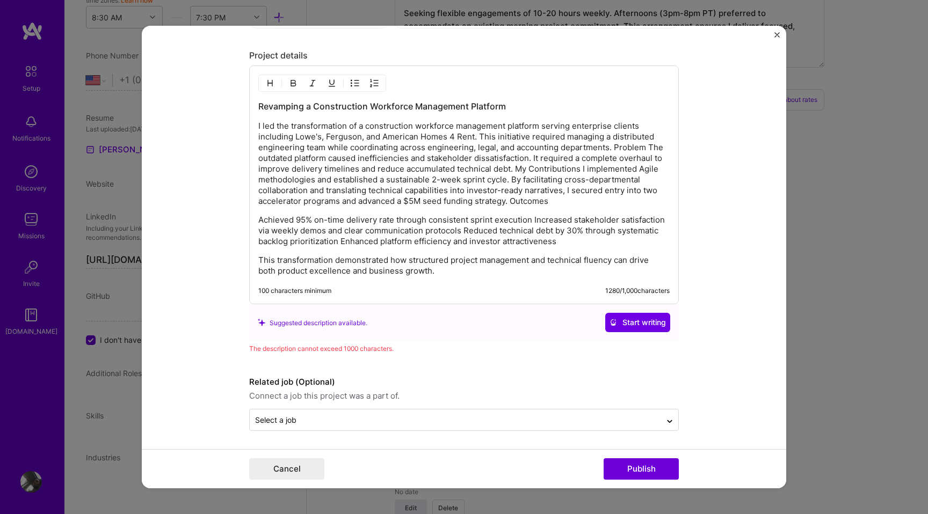
click at [505, 208] on div "Revamping a Construction Workforce Management Platform I led the transformation…" at bounding box center [463, 188] width 411 height 176
click at [615, 323] on icon at bounding box center [613, 321] width 8 height 8
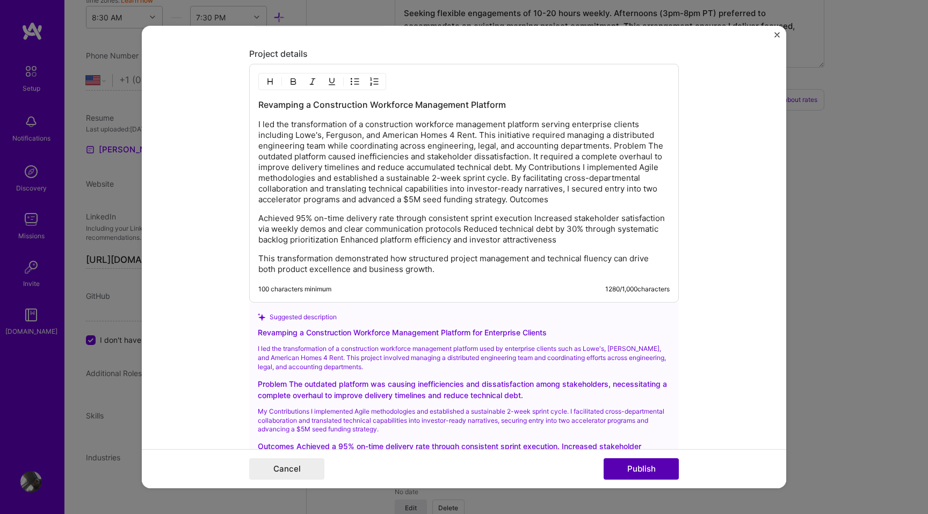
click at [630, 470] on button "Publish" at bounding box center [641, 469] width 75 height 21
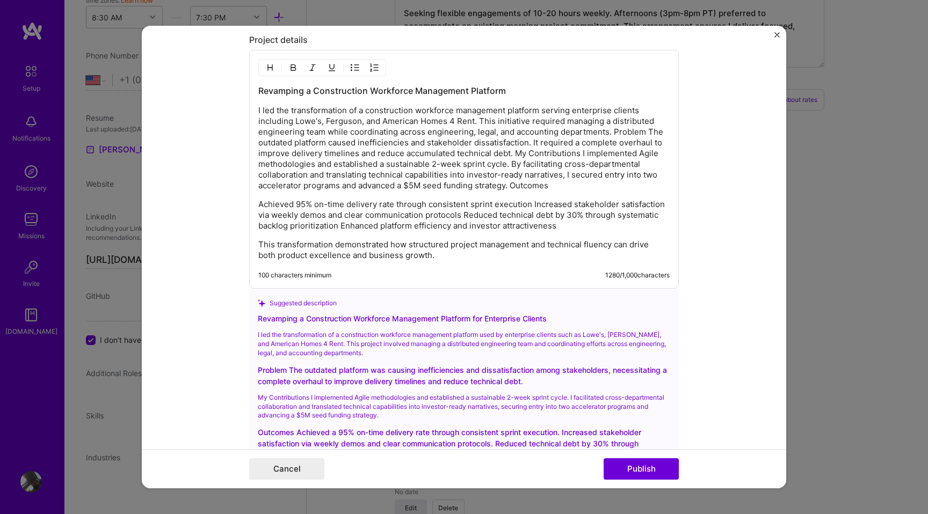
scroll to position [1309, 0]
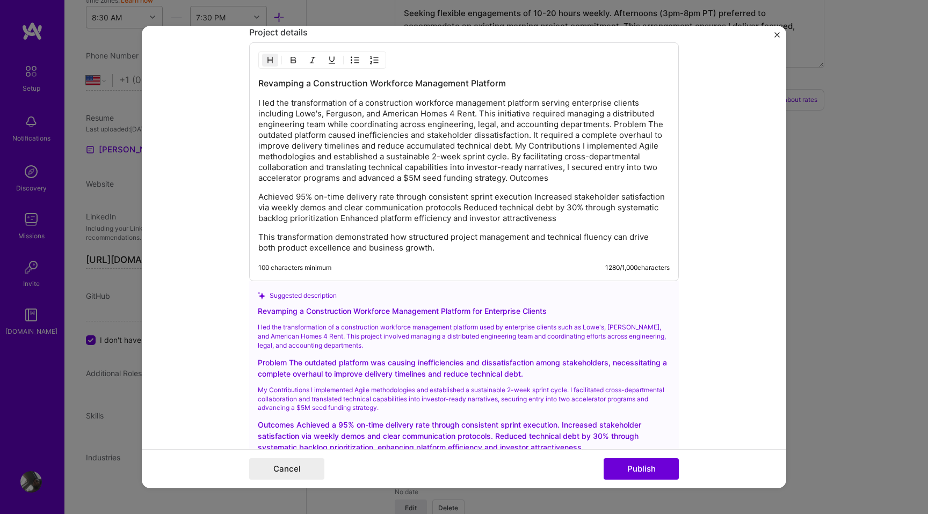
click at [458, 82] on h3 "Revamping a Construction Workforce Management Platform" at bounding box center [463, 83] width 411 height 12
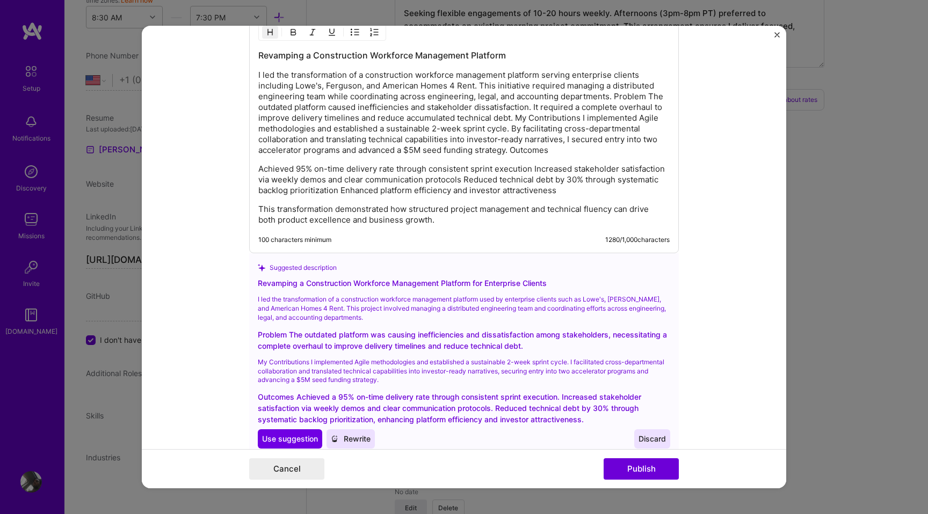
scroll to position [1344, 0]
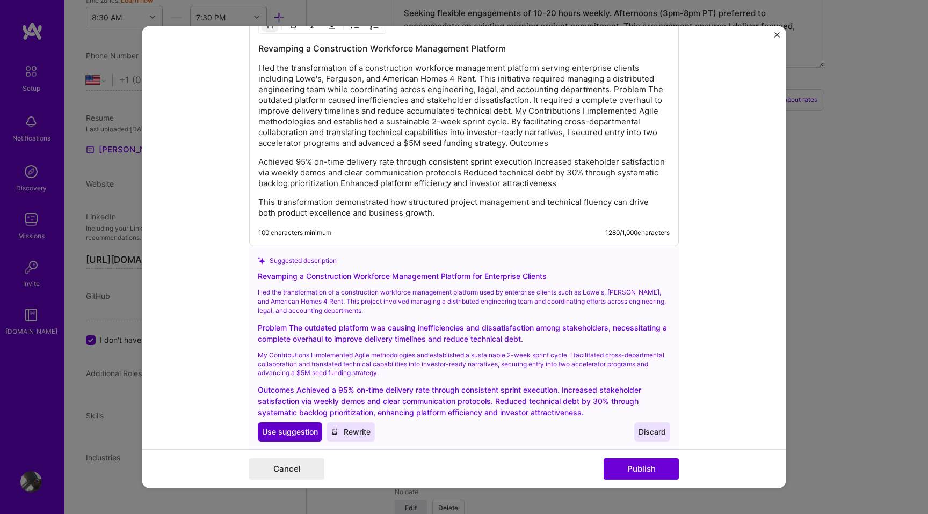
click at [310, 430] on span "Use suggestion" at bounding box center [290, 432] width 56 height 11
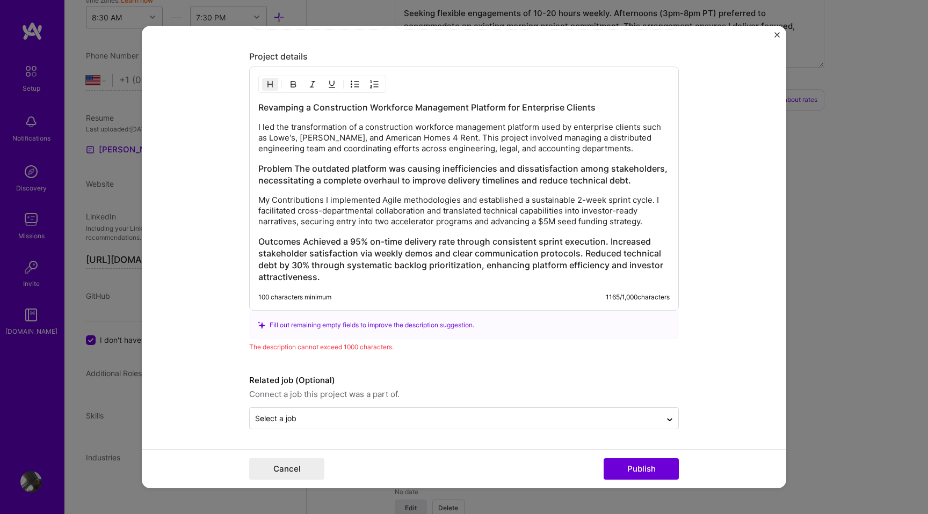
scroll to position [1285, 0]
click at [322, 143] on p "I led the transformation of a construction workforce management platform used b…" at bounding box center [463, 138] width 411 height 32
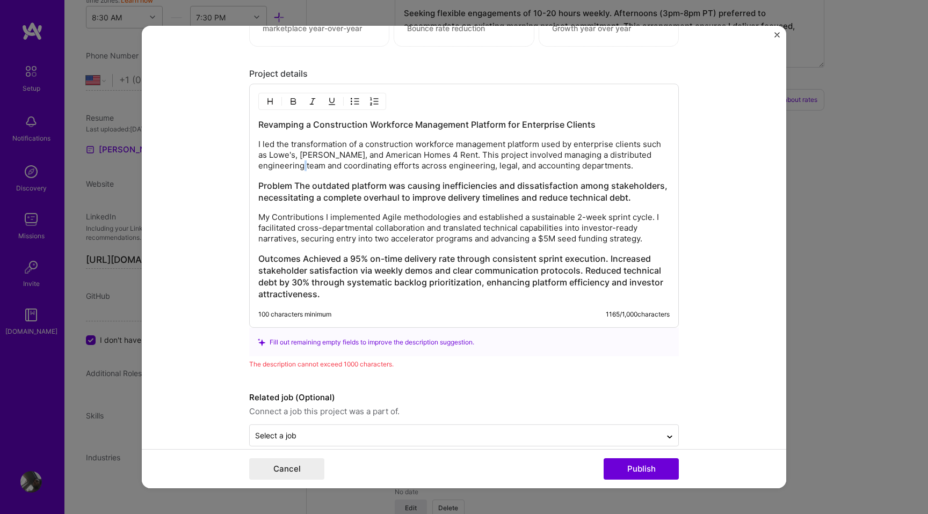
scroll to position [1266, 0]
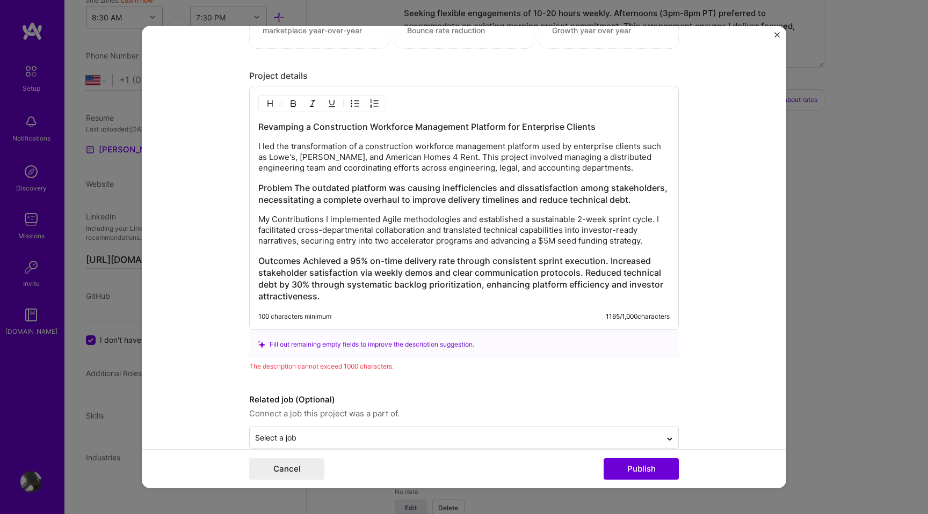
click at [330, 158] on p "I led the transformation of a construction workforce management platform used b…" at bounding box center [463, 157] width 411 height 32
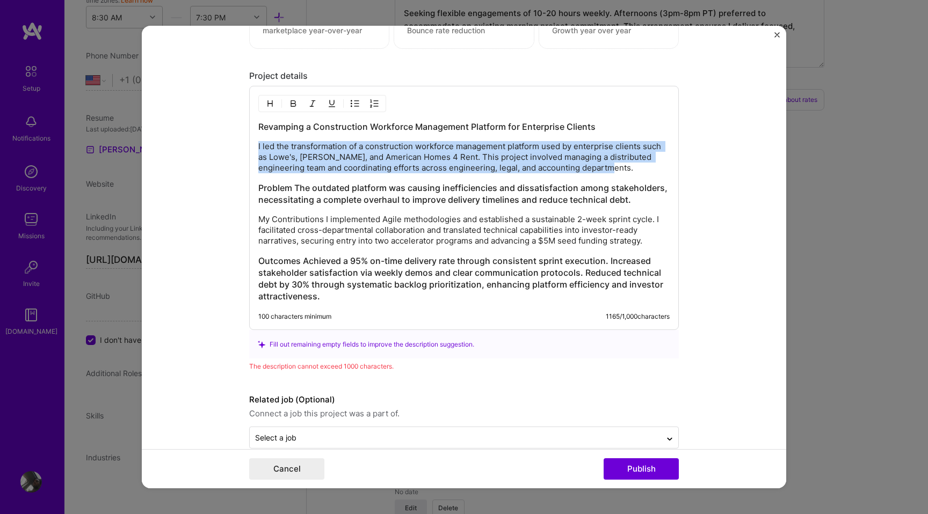
click at [330, 158] on p "I led the transformation of a construction workforce management platform used b…" at bounding box center [463, 157] width 411 height 32
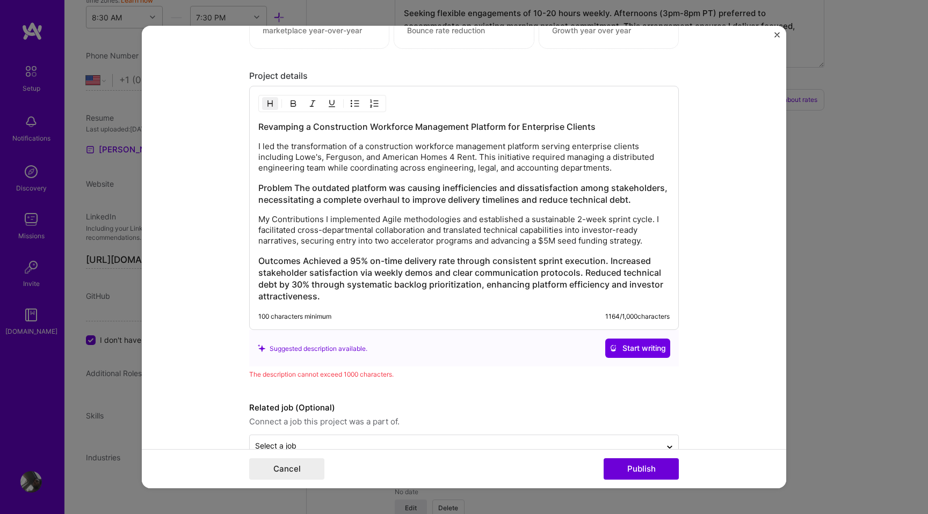
click at [290, 194] on h3 "Problem The outdated platform was causing inefficiencies and dissatisfaction am…" at bounding box center [463, 194] width 411 height 24
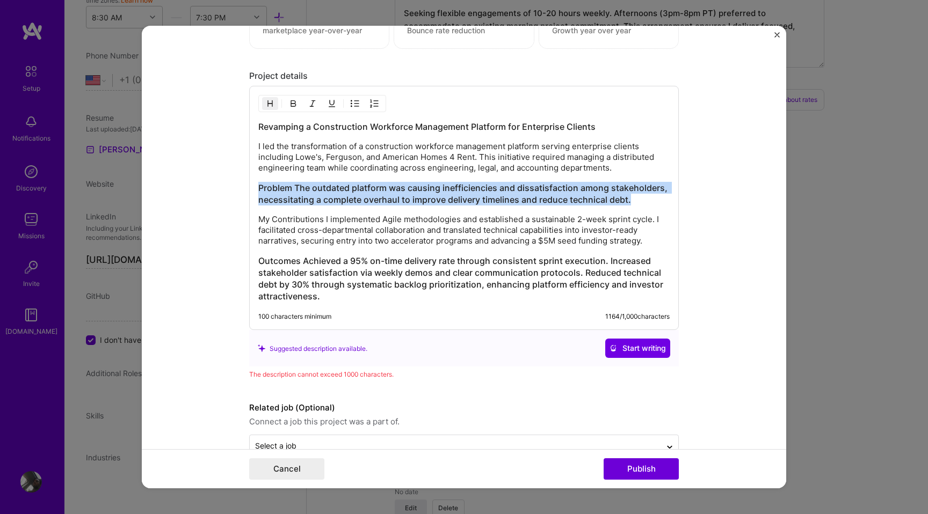
click at [290, 194] on h3 "Problem The outdated platform was causing inefficiencies and dissatisfaction am…" at bounding box center [463, 194] width 411 height 24
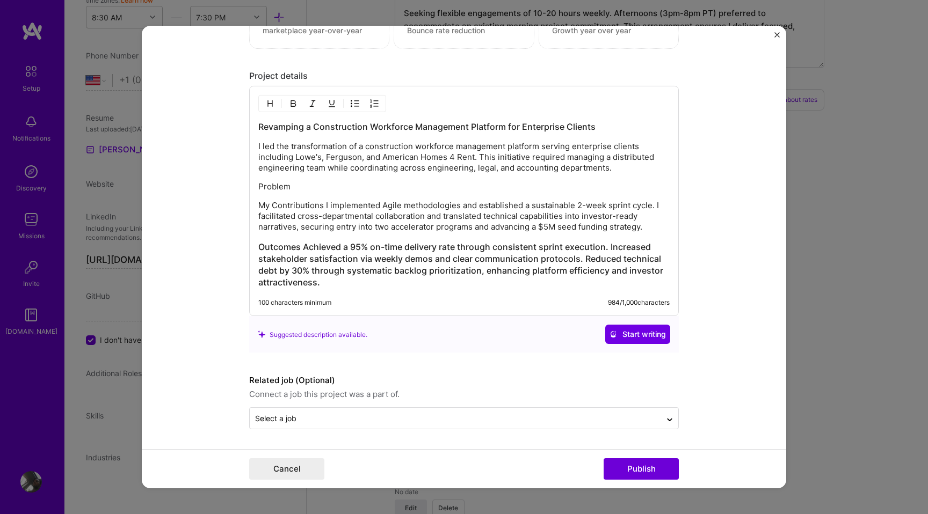
click at [284, 185] on p "Problem" at bounding box center [463, 186] width 411 height 11
click at [274, 180] on div "Revamping a Construction Workforce Management Platform for Enterprise Clients I…" at bounding box center [463, 205] width 411 height 168
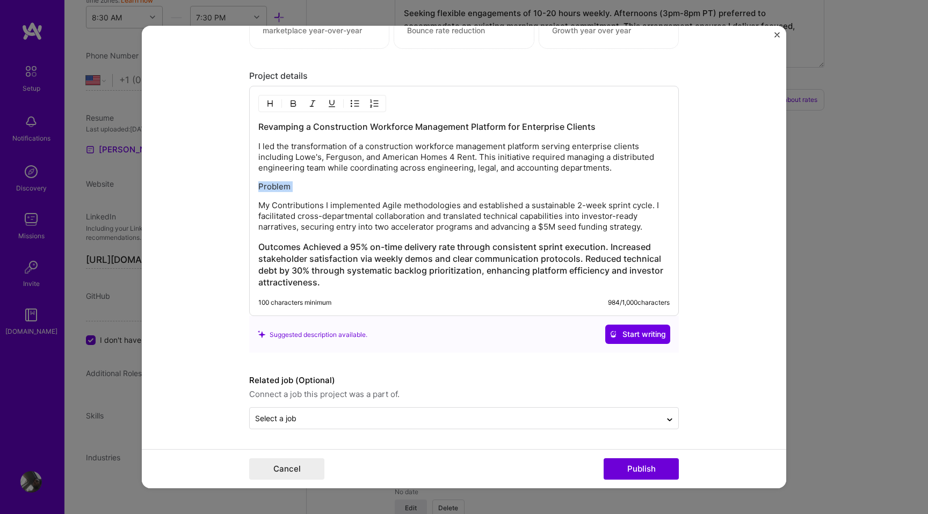
click at [274, 180] on div "Revamping a Construction Workforce Management Platform for Enterprise Clients I…" at bounding box center [463, 205] width 411 height 168
click at [290, 106] on img "button" at bounding box center [293, 103] width 9 height 9
click at [272, 105] on img "button" at bounding box center [270, 103] width 9 height 9
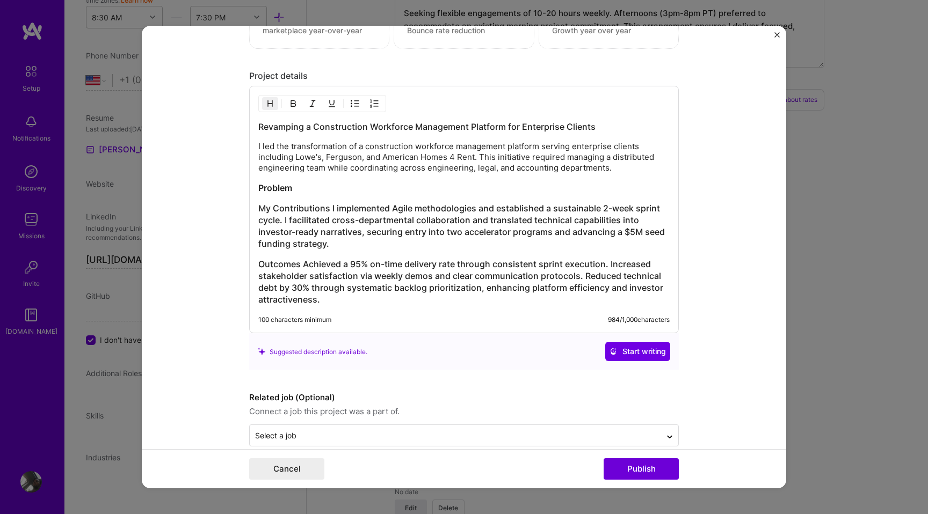
click at [354, 231] on h3 "My Contributions I implemented Agile methodologies and established a sustainabl…" at bounding box center [463, 225] width 411 height 47
click at [334, 231] on h3 "My Contributions I implemented Agile methodologies and established a sustainabl…" at bounding box center [463, 225] width 411 height 47
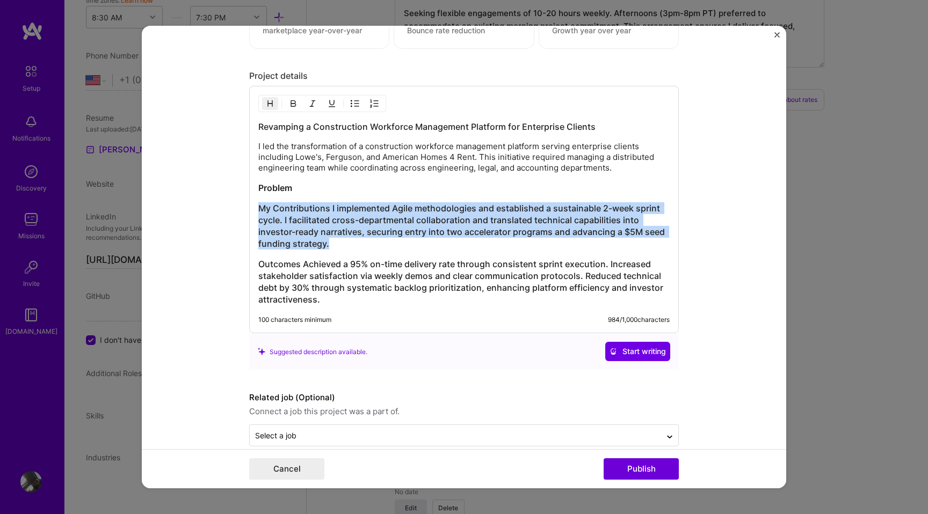
click at [334, 231] on h3 "My Contributions I implemented Agile methodologies and established a sustainabl…" at bounding box center [463, 225] width 411 height 47
click at [365, 222] on h3 "My Contributions I implemented Agile methodologies and established a sustainabl…" at bounding box center [463, 225] width 411 height 47
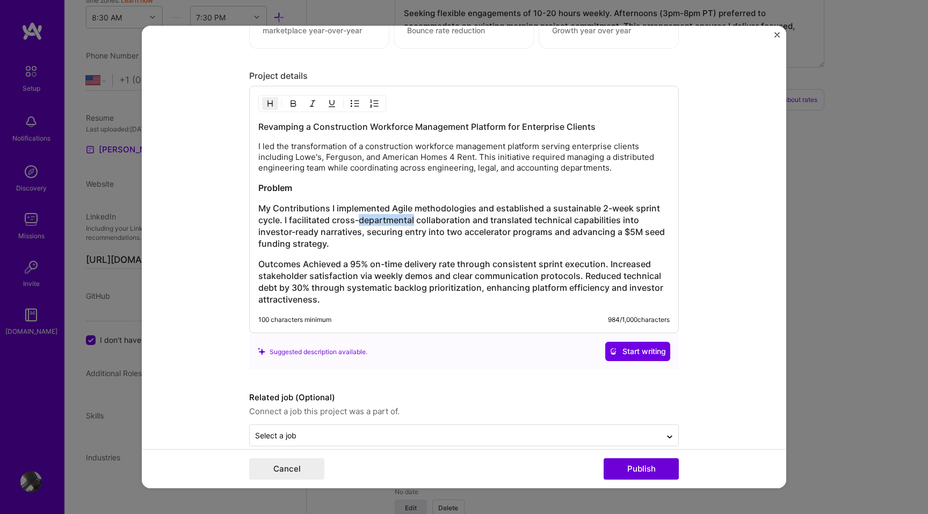
click at [365, 222] on h3 "My Contributions I implemented Agile methodologies and established a sustainabl…" at bounding box center [463, 225] width 411 height 47
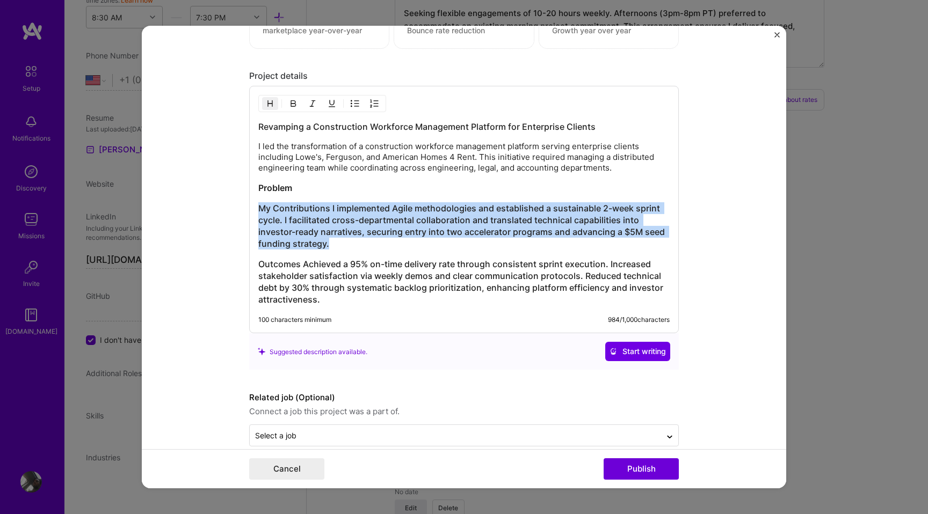
click at [365, 222] on h3 "My Contributions I implemented Agile methodologies and established a sustainabl…" at bounding box center [463, 225] width 411 height 47
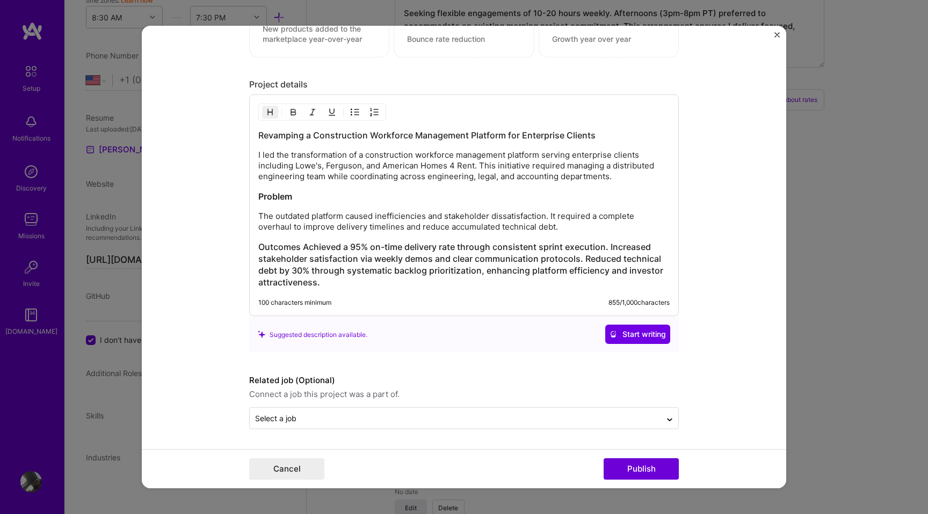
scroll to position [1258, 0]
click at [305, 245] on h3 "Outcomes Achieved a 95% on-time delivery rate through consistent sprint executi…" at bounding box center [463, 264] width 411 height 47
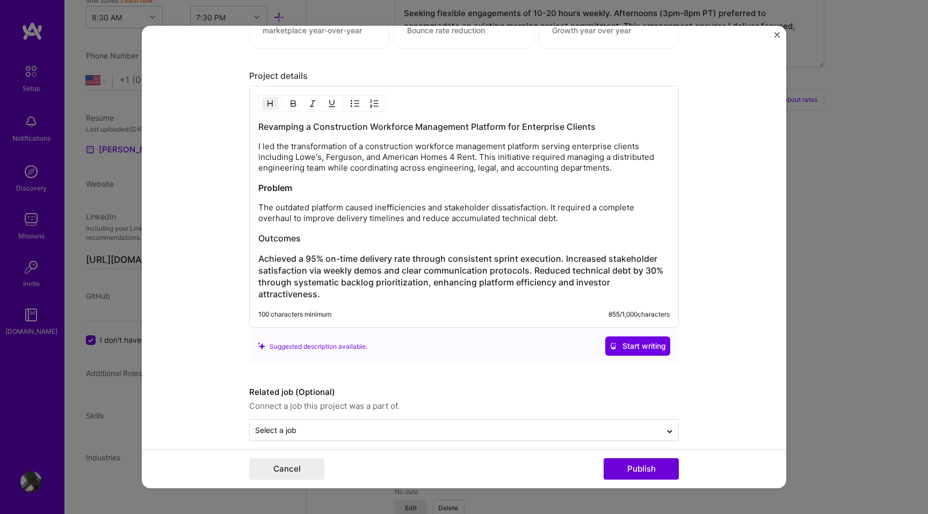
drag, startPoint x: 302, startPoint y: 239, endPoint x: 264, endPoint y: 239, distance: 37.6
click at [264, 239] on h3 "Outcomes" at bounding box center [463, 238] width 411 height 12
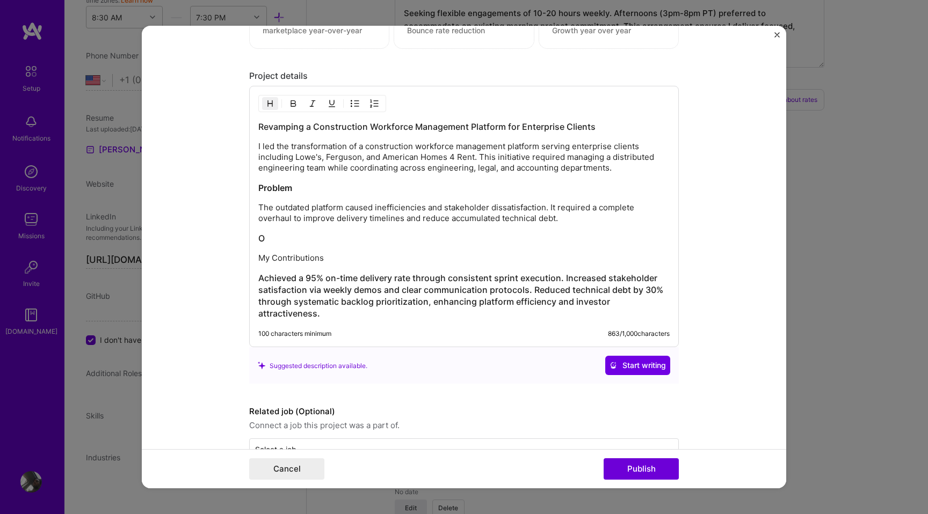
click at [263, 238] on h3 "O" at bounding box center [463, 238] width 411 height 12
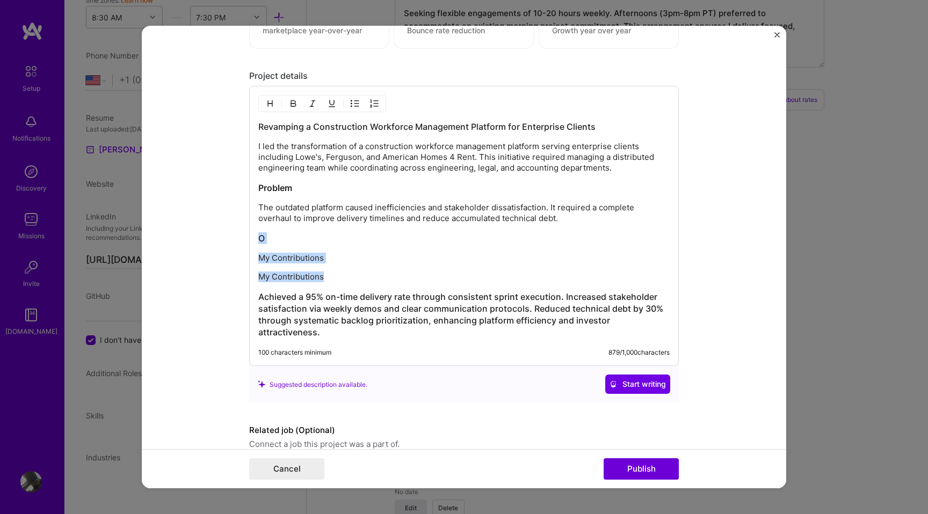
drag, startPoint x: 324, startPoint y: 274, endPoint x: 254, endPoint y: 239, distance: 78.8
click at [252, 239] on div "Revamping a Construction Workforce Management Platform for Enterprise Clients I…" at bounding box center [464, 226] width 430 height 280
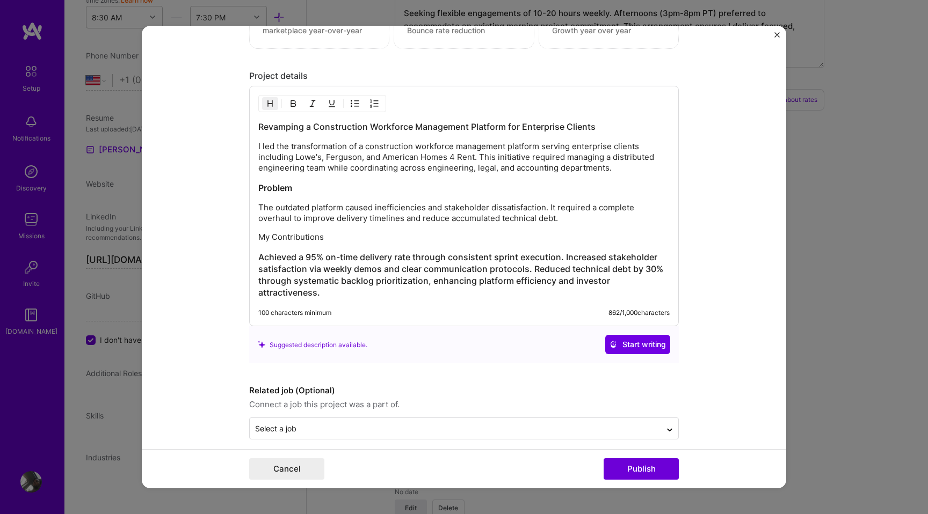
click at [286, 235] on p "My Contributions" at bounding box center [463, 237] width 411 height 11
click at [291, 104] on img "button" at bounding box center [293, 103] width 9 height 9
click at [388, 238] on p "My Contributions" at bounding box center [463, 237] width 411 height 11
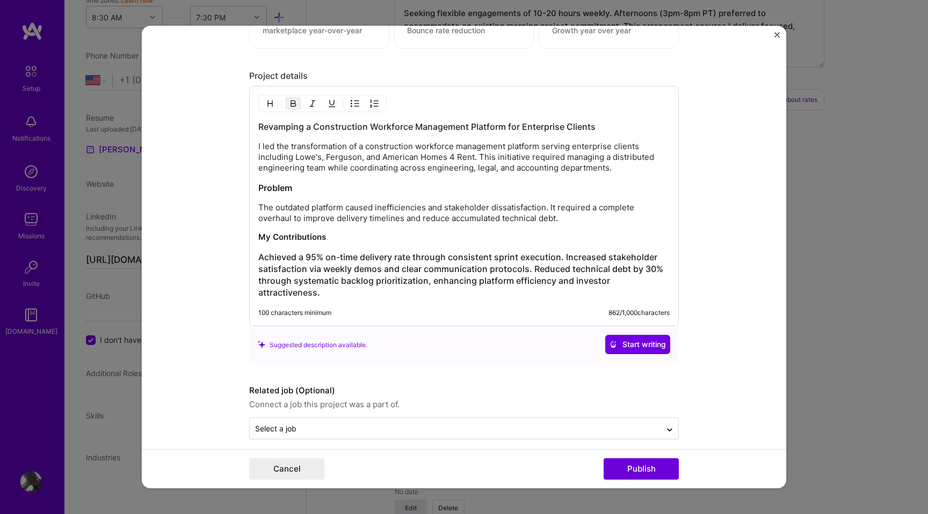
click at [311, 265] on h3 "Achieved a 95% on-time delivery rate through consistent sprint execution. Incre…" at bounding box center [463, 274] width 411 height 47
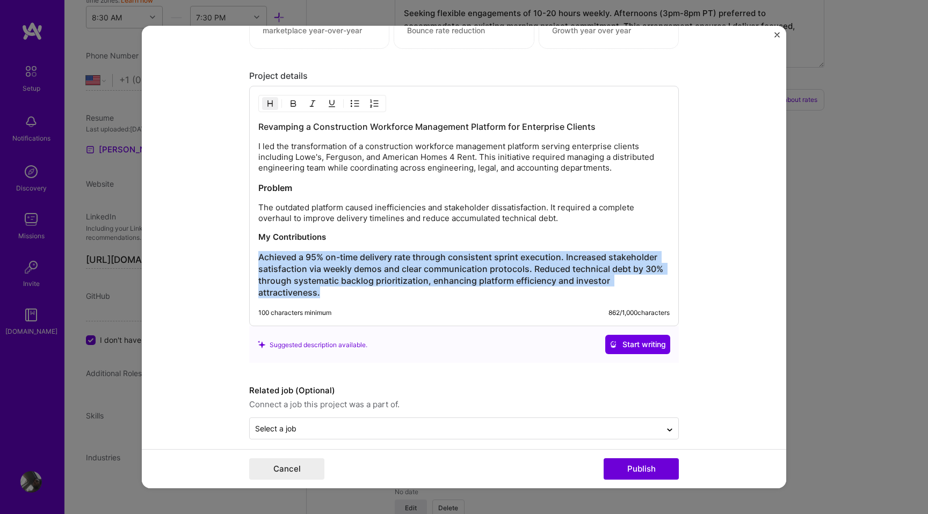
click at [311, 265] on h3 "Achieved a 95% on-time delivery rate through consistent sprint execution. Incre…" at bounding box center [463, 274] width 411 height 47
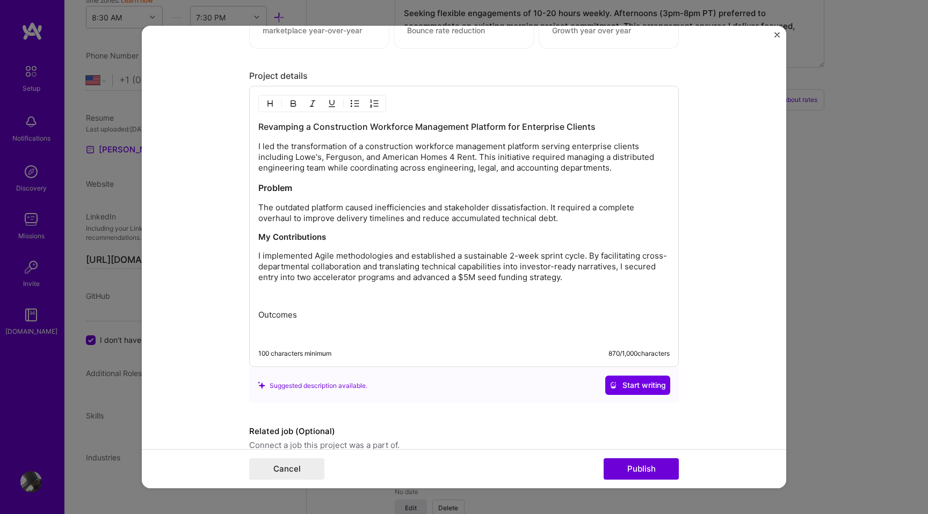
click at [290, 313] on p "Outcomes" at bounding box center [463, 315] width 411 height 11
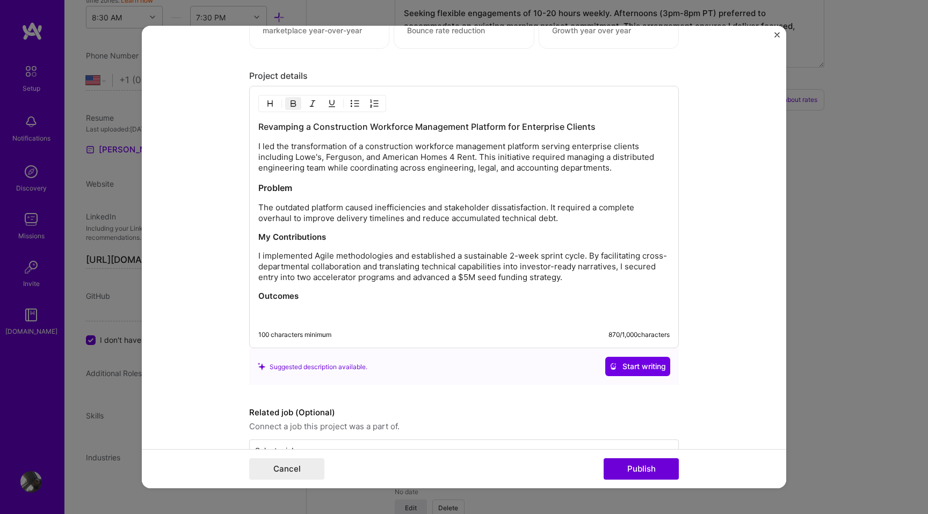
click at [361, 295] on p "Outcomes" at bounding box center [463, 296] width 411 height 11
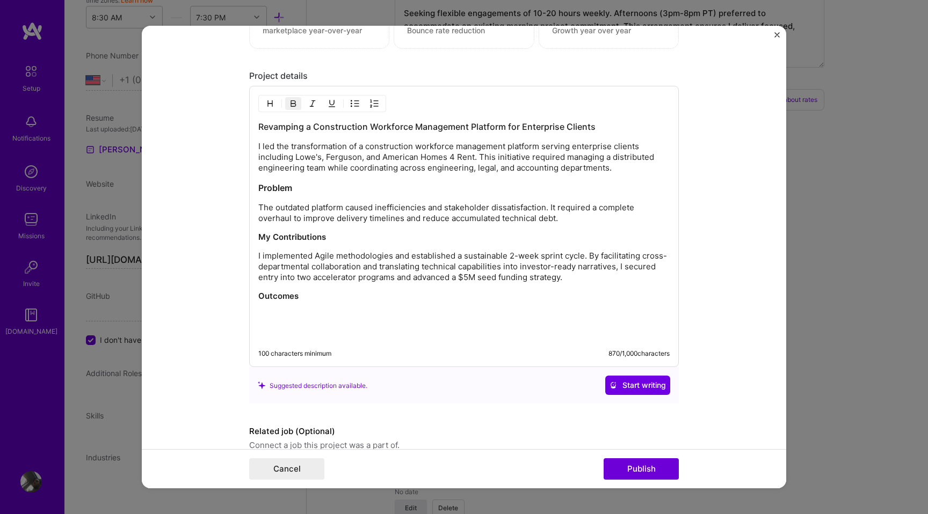
click at [316, 314] on p at bounding box center [463, 315] width 411 height 11
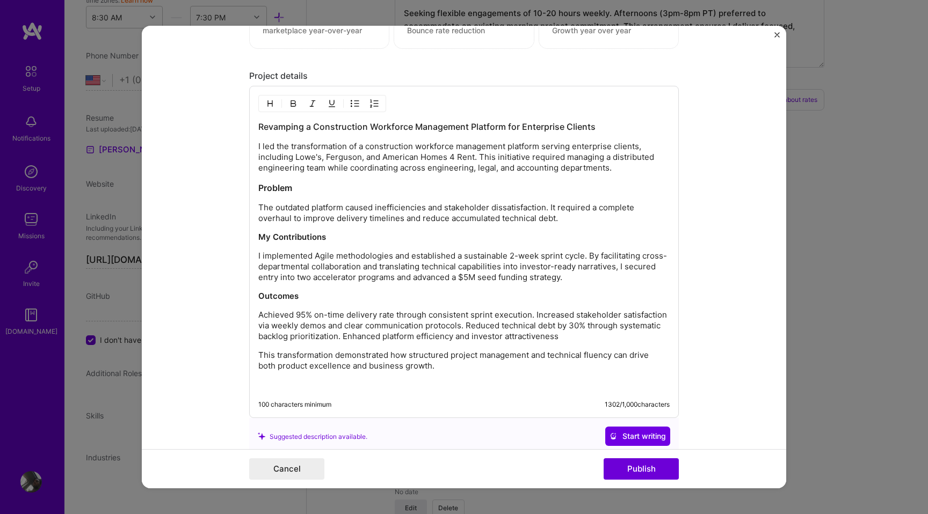
click at [280, 183] on strong "Problem" at bounding box center [275, 188] width 34 height 11
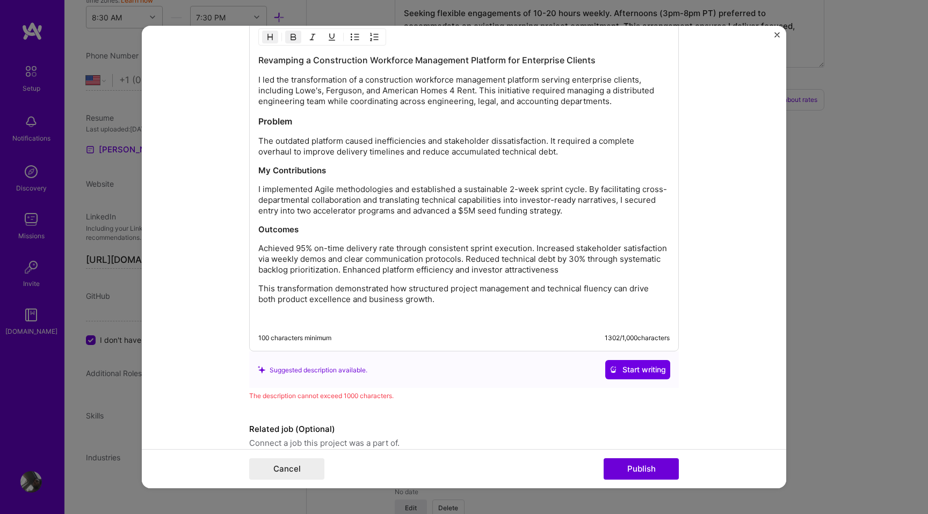
scroll to position [1332, 0]
drag, startPoint x: 593, startPoint y: 62, endPoint x: 507, endPoint y: 61, distance: 85.9
click at [507, 61] on h3 "Revamping a Construction Workforce Management Platform for Enterprise Clients" at bounding box center [463, 61] width 411 height 12
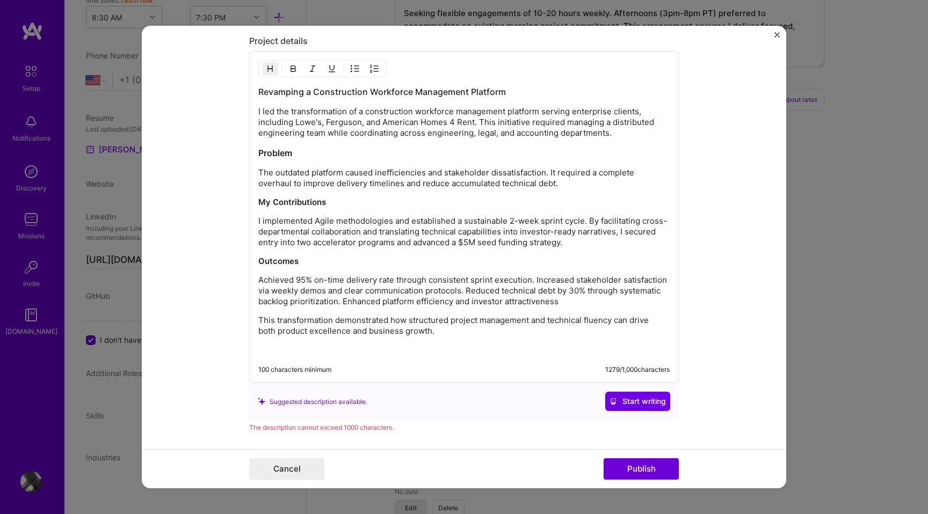
scroll to position [1302, 0]
click at [447, 335] on p "This transformation demonstrated how structured project management and technica…" at bounding box center [463, 324] width 411 height 21
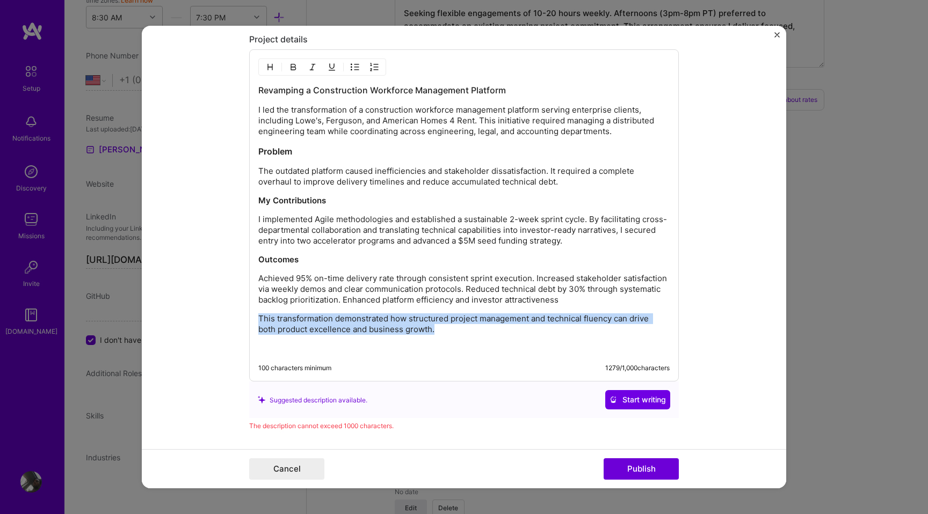
drag, startPoint x: 438, startPoint y: 332, endPoint x: 256, endPoint y: 320, distance: 182.4
click at [256, 320] on div "Revamping a Construction Workforce Management Platform I led the transformation…" at bounding box center [464, 215] width 430 height 332
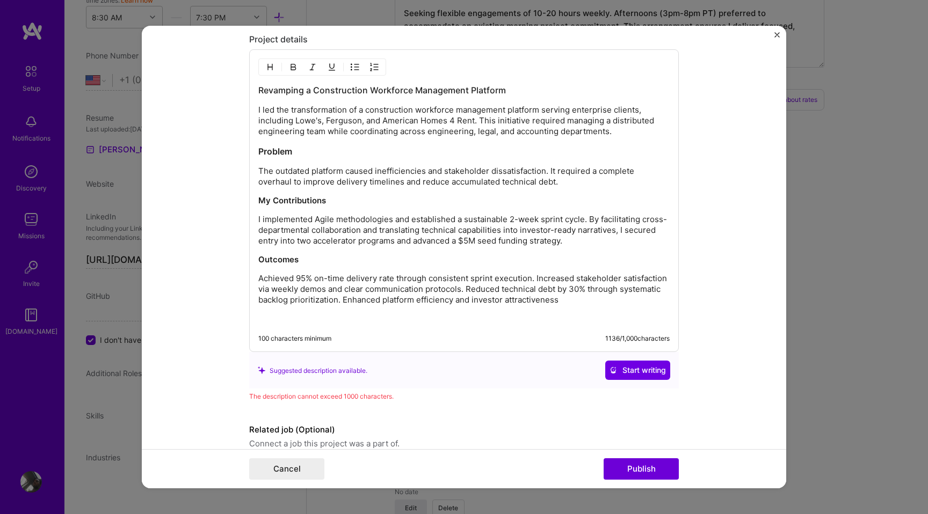
click at [373, 296] on p "Achieved 95% on-time delivery rate through consistent sprint execution. Increas…" at bounding box center [463, 289] width 411 height 32
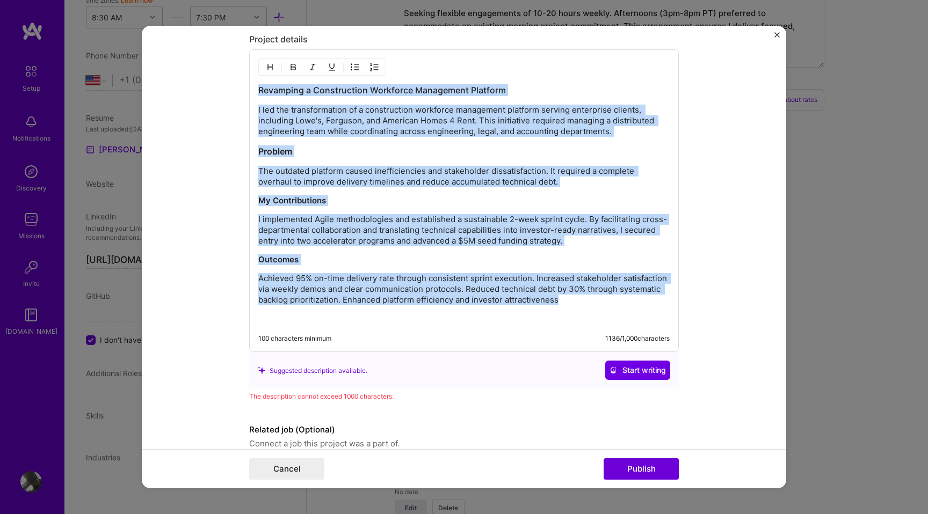
drag, startPoint x: 568, startPoint y: 304, endPoint x: 255, endPoint y: 93, distance: 377.5
click at [255, 93] on div "Revamping a Construction Workforce Management Platform I led the transformation…" at bounding box center [464, 200] width 430 height 303
copy div "Revamping a Construction Workforce Management Platform I led the transformation…"
click at [383, 169] on p "The outdated platform caused inefficiencies and stakeholder dissatisfaction. It…" at bounding box center [463, 176] width 411 height 21
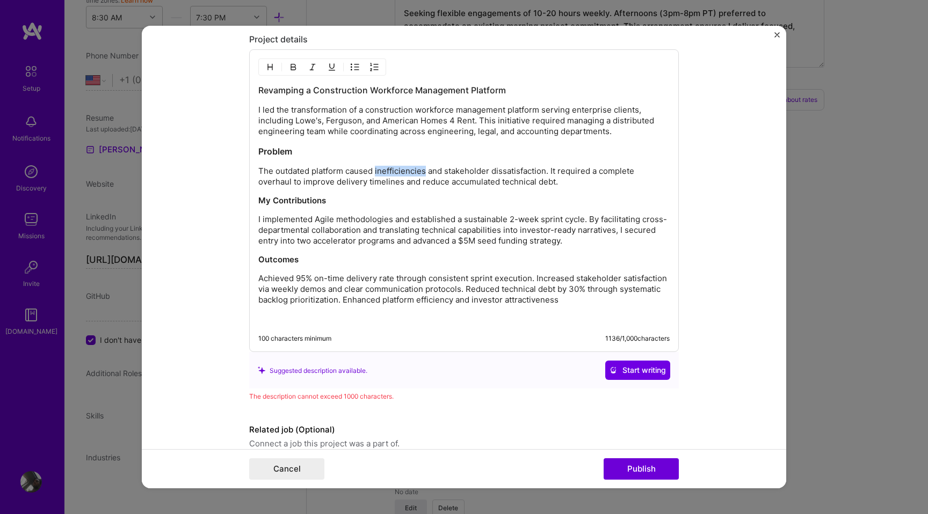
click at [383, 169] on p "The outdated platform caused inefficiencies and stakeholder dissatisfaction. It…" at bounding box center [463, 176] width 411 height 21
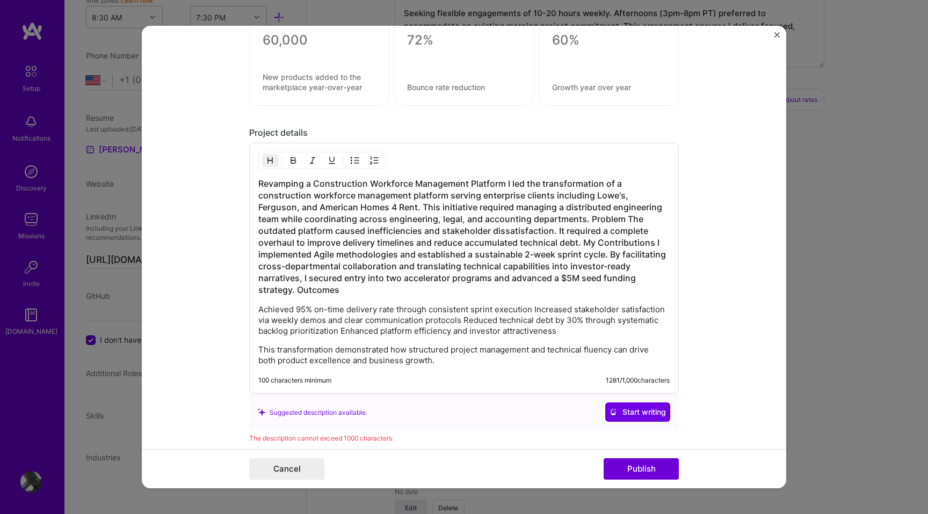
scroll to position [1209, 0]
click at [517, 249] on h3 "Revamping a Construction Workforce Management Platform I led the transformation…" at bounding box center [463, 236] width 411 height 118
